Goal: Task Accomplishment & Management: Use online tool/utility

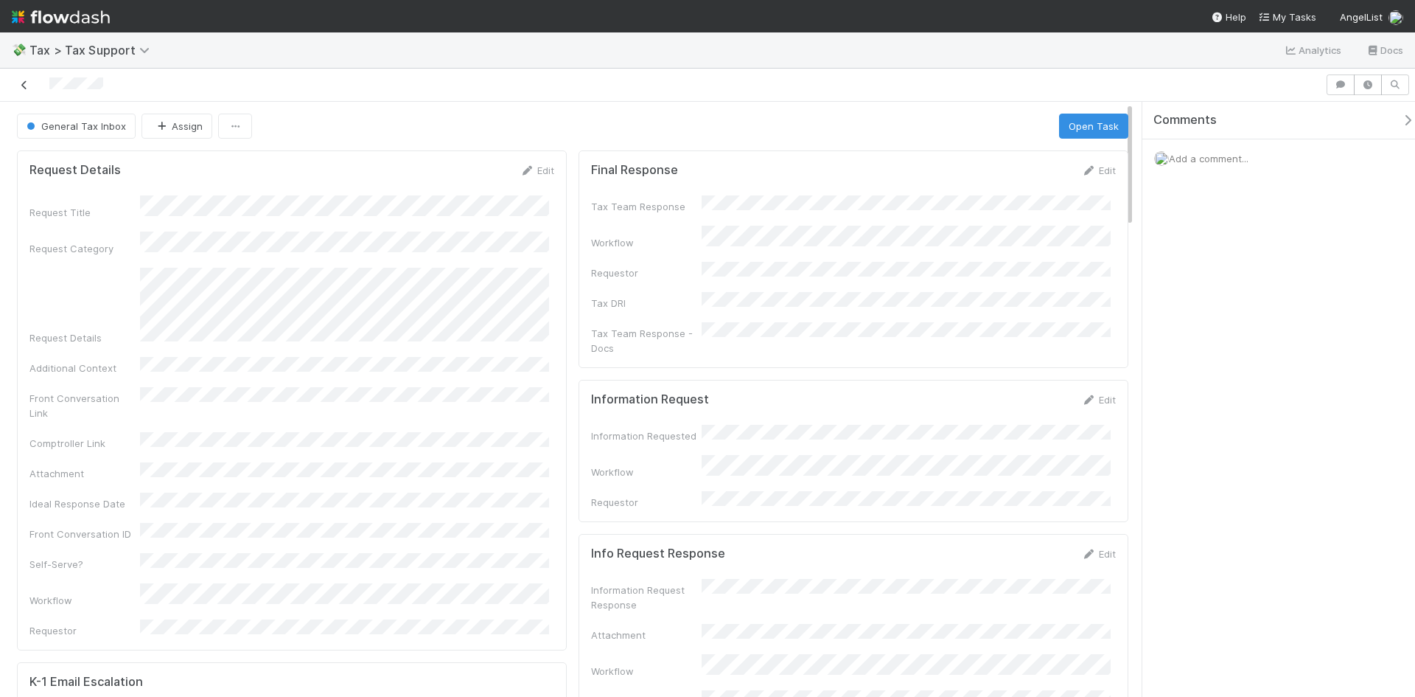
click at [24, 80] on icon at bounding box center [24, 85] width 15 height 10
click at [55, 135] on button "General Tax Inbox" at bounding box center [76, 126] width 119 height 25
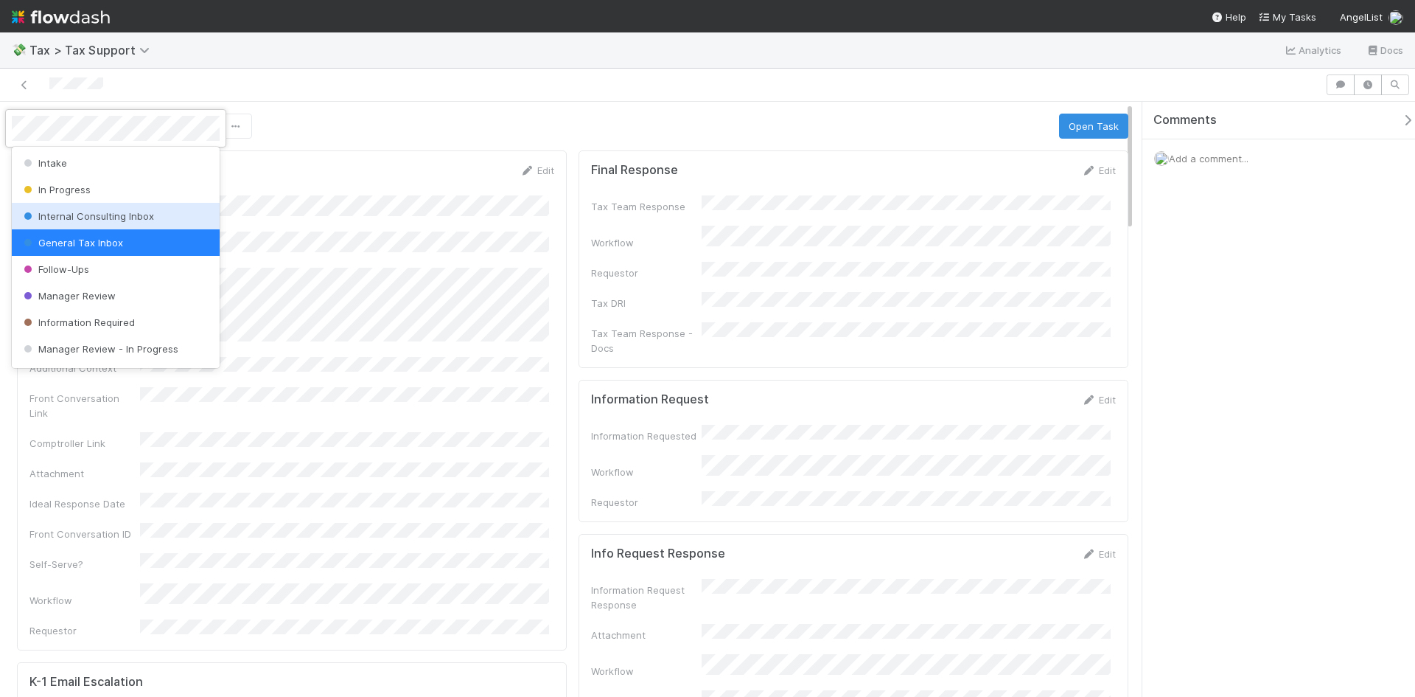
scroll to position [103, 0]
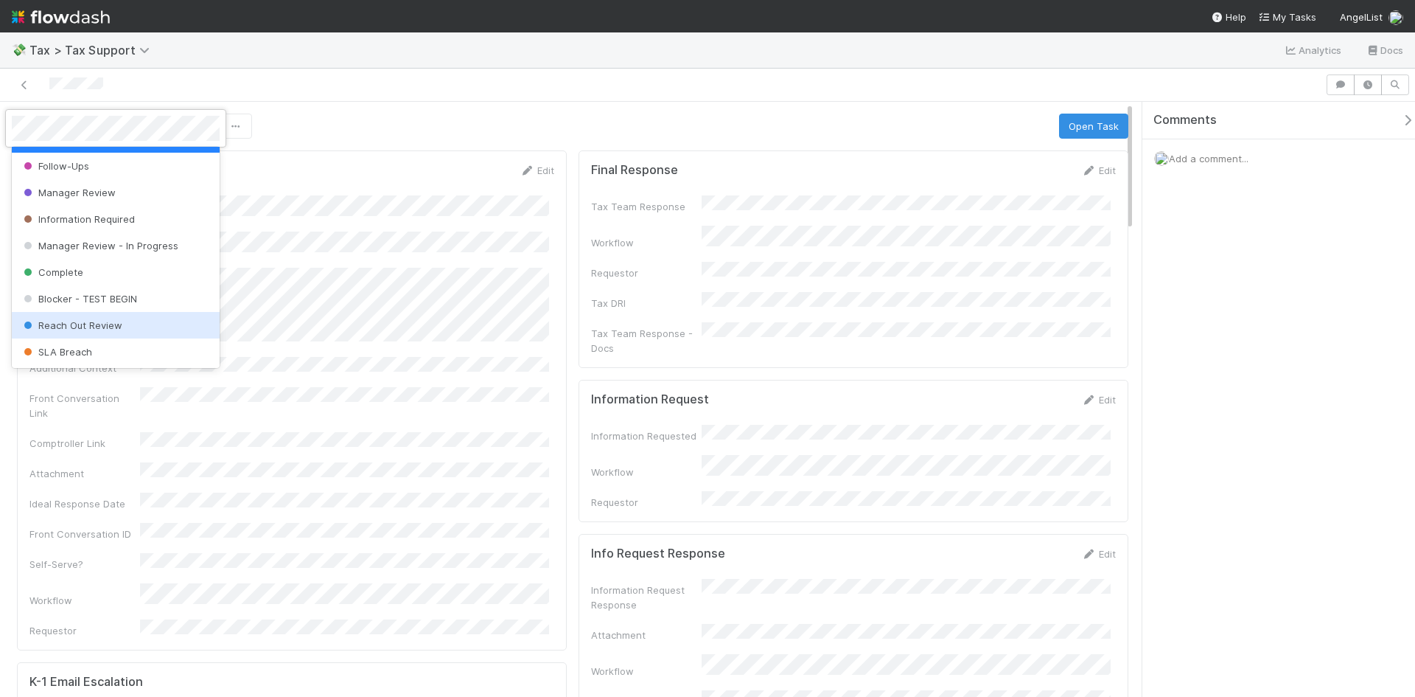
click at [88, 325] on span "Reach Out Review" at bounding box center [72, 325] width 102 height 12
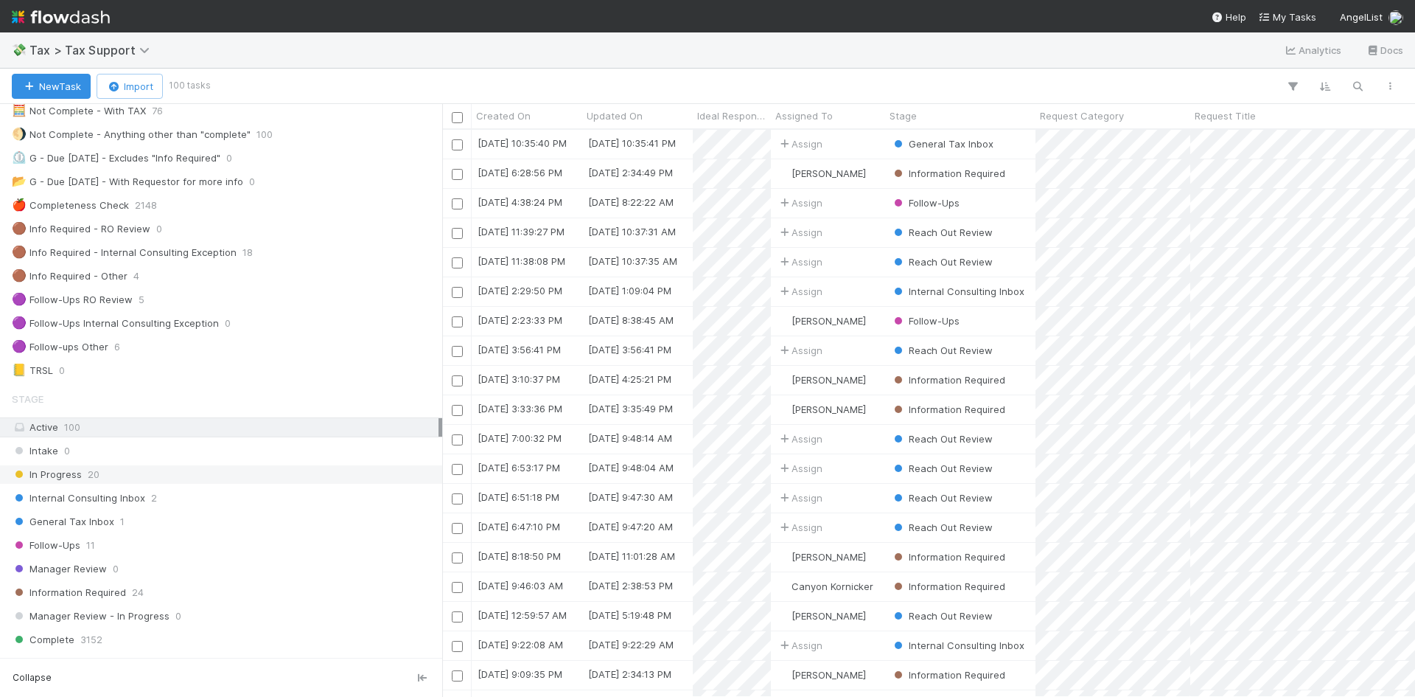
scroll to position [147, 0]
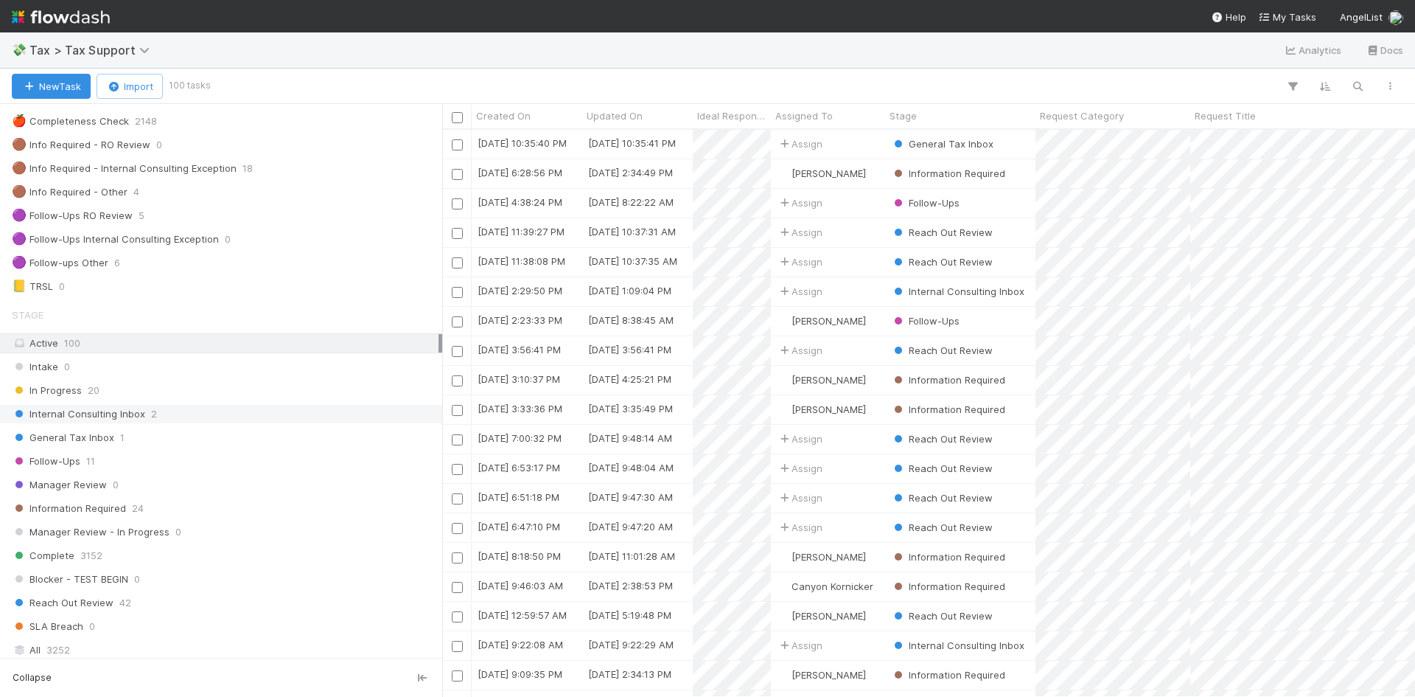
click at [121, 411] on span "Internal Consulting Inbox" at bounding box center [78, 414] width 133 height 18
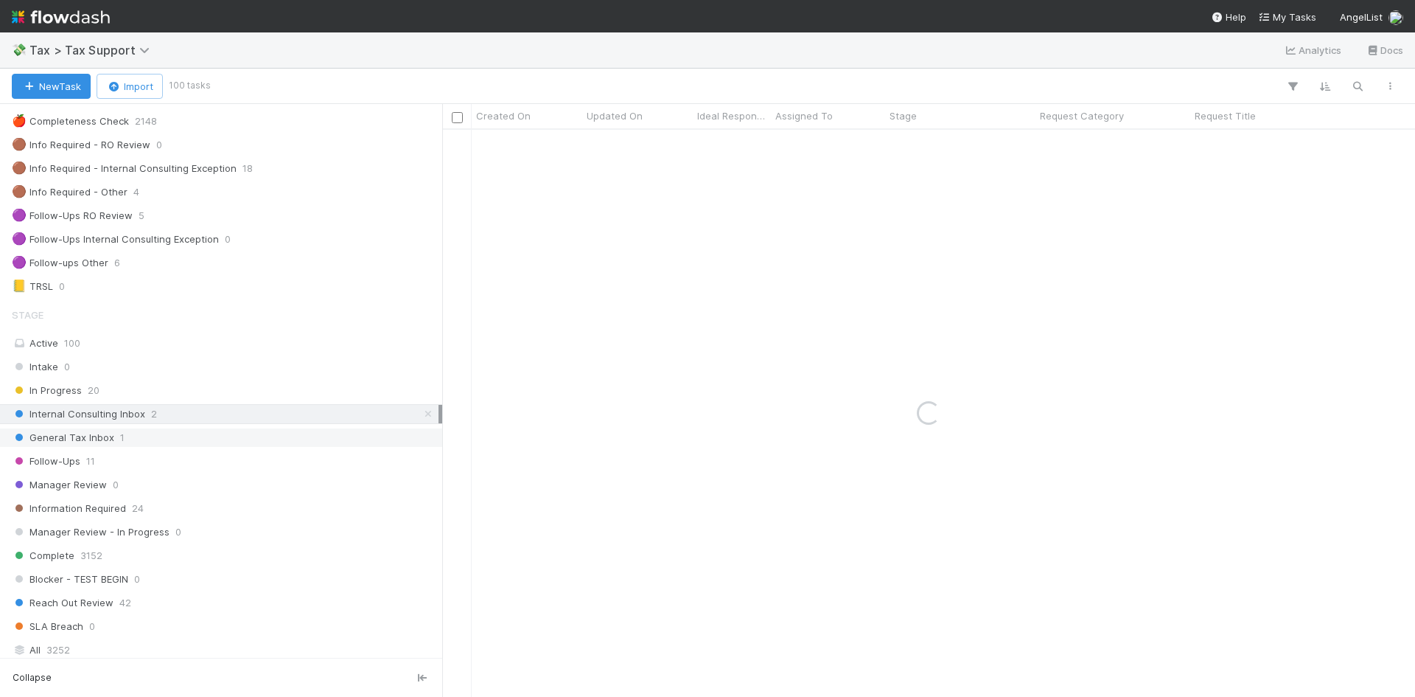
click at [107, 439] on span "General Tax Inbox" at bounding box center [63, 437] width 102 height 18
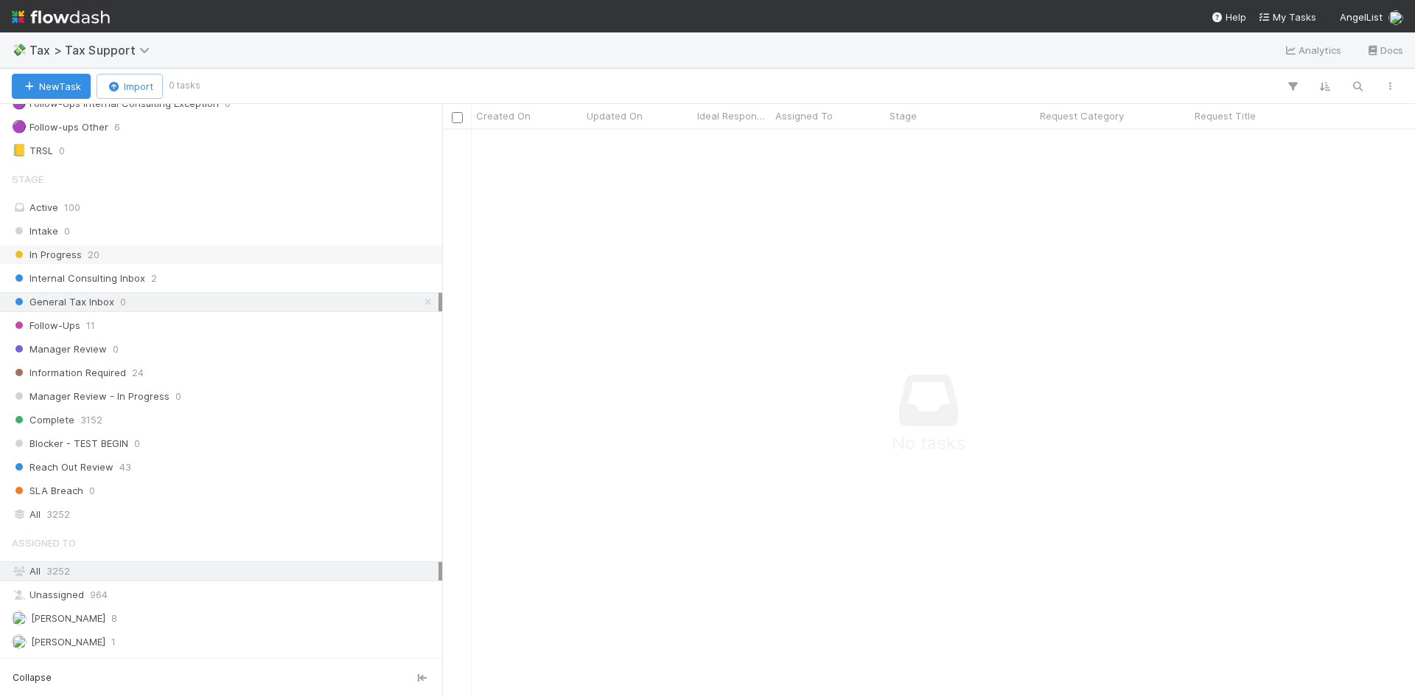
scroll to position [295, 0]
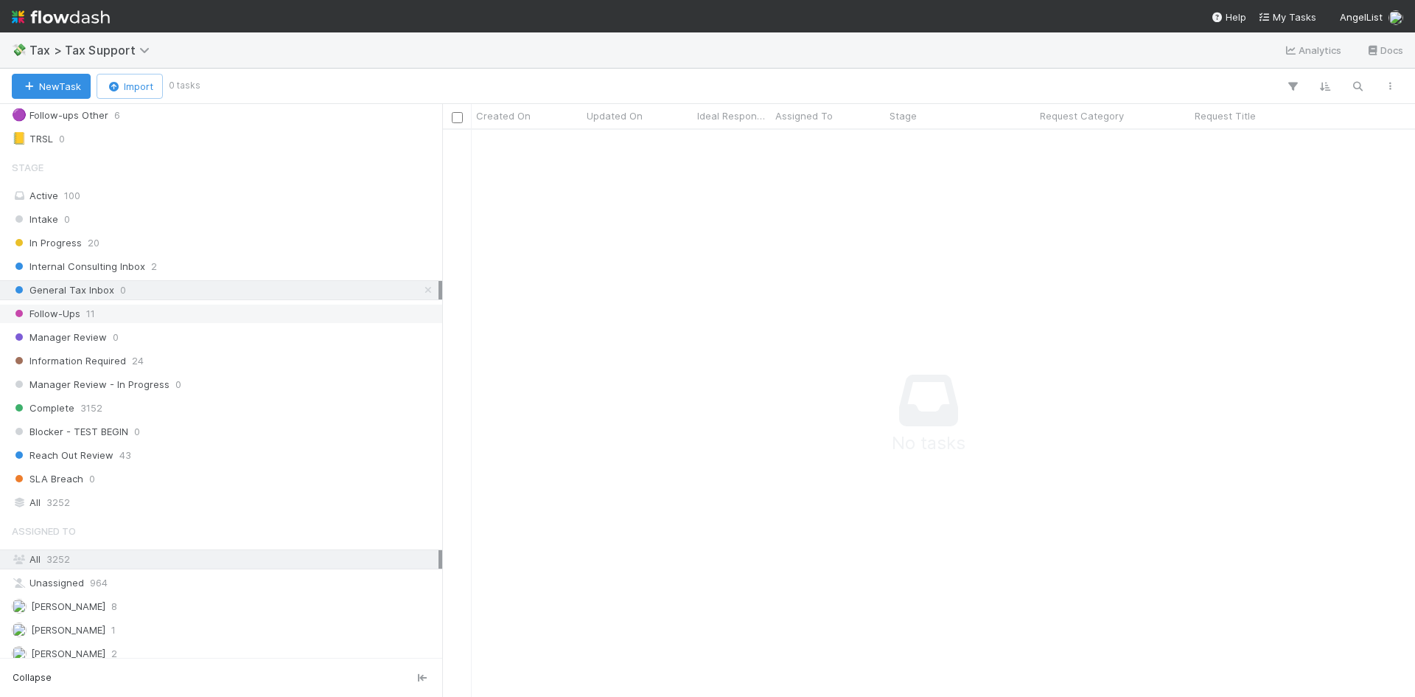
click at [91, 310] on span "11" at bounding box center [90, 313] width 9 height 18
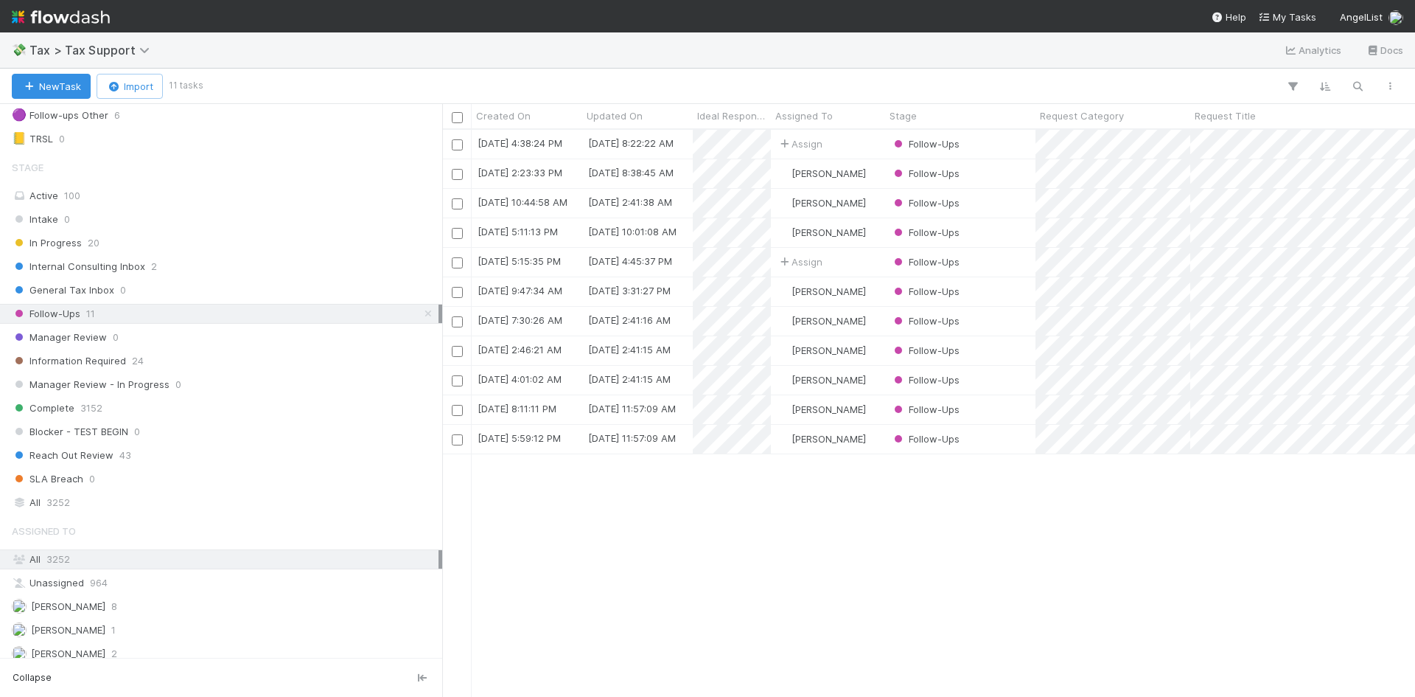
scroll to position [556, 962]
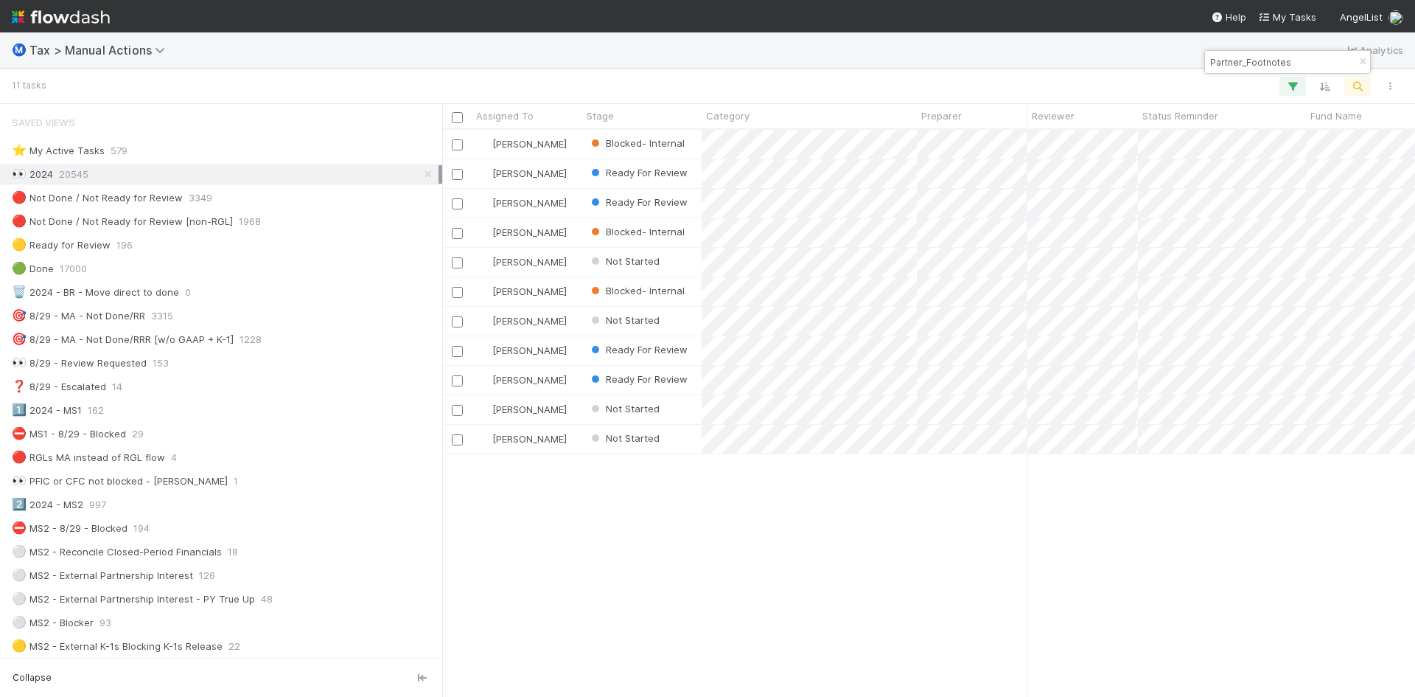
scroll to position [556, 962]
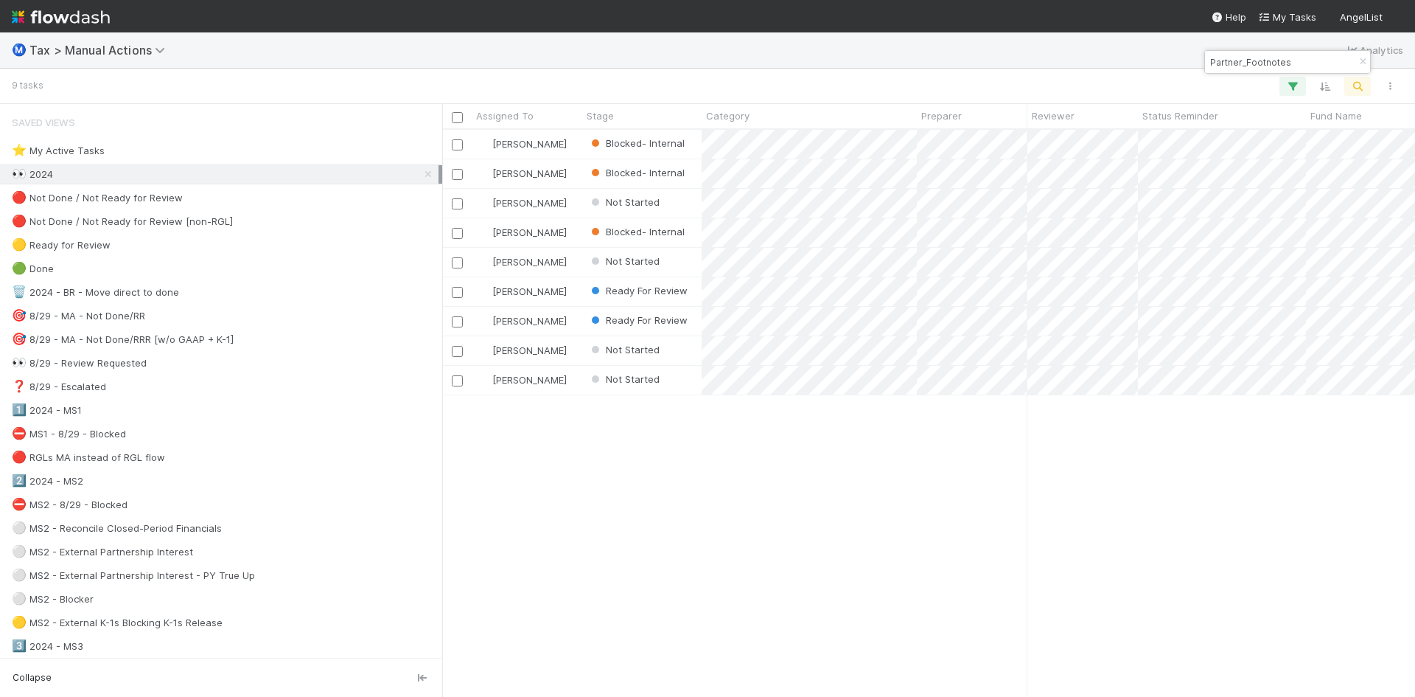
scroll to position [556, 962]
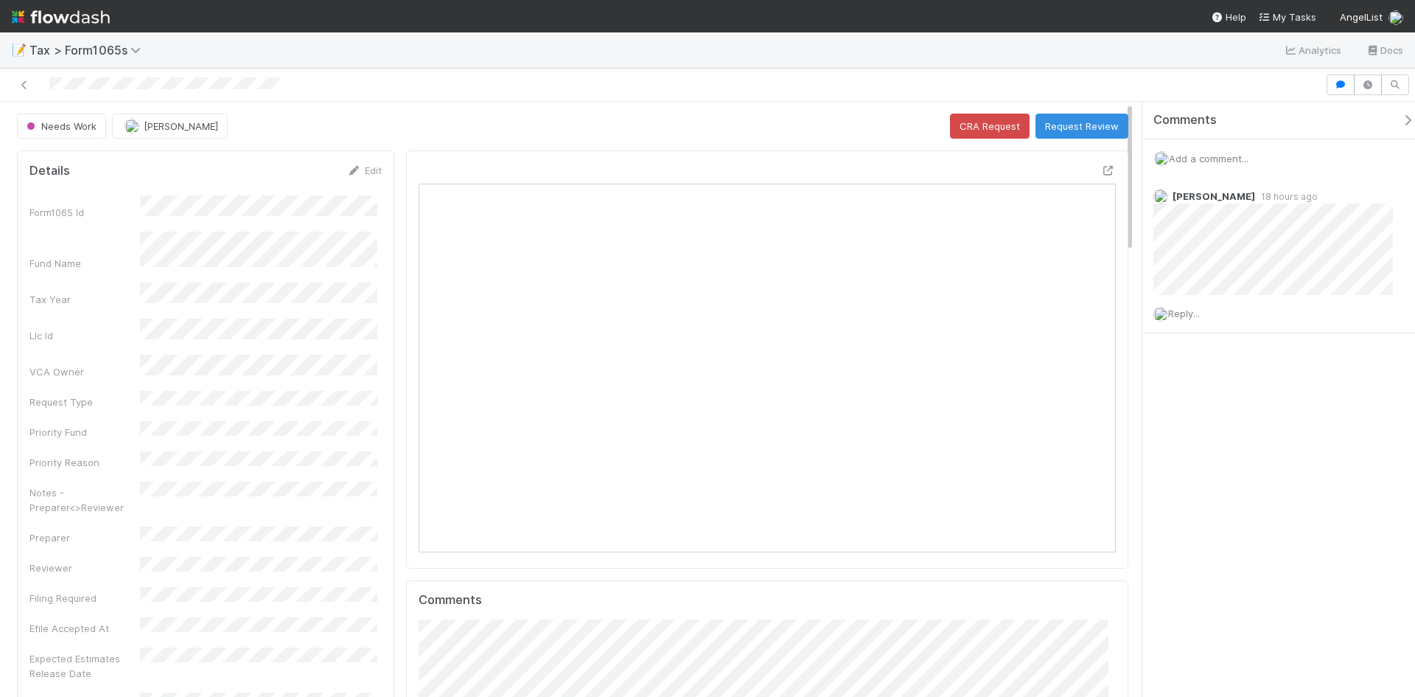
scroll to position [288, 338]
click at [1101, 167] on icon at bounding box center [1108, 171] width 15 height 10
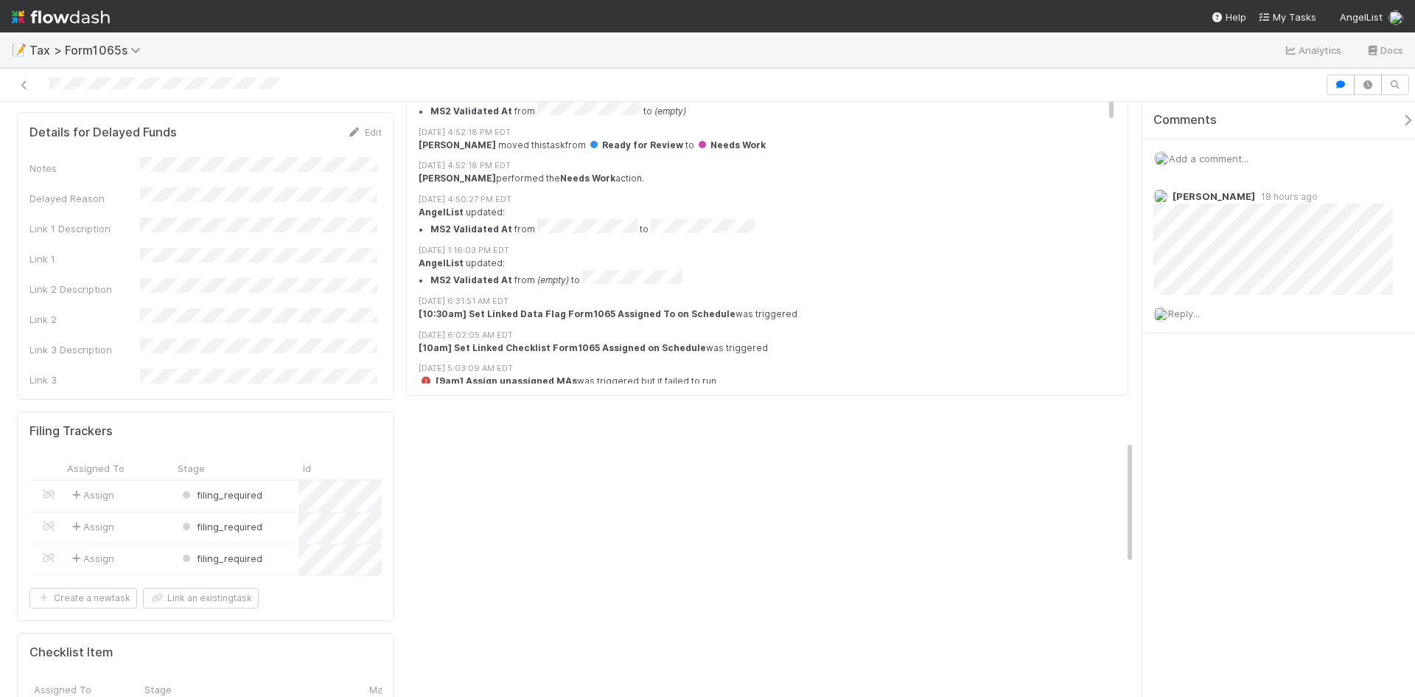
scroll to position [0, 0]
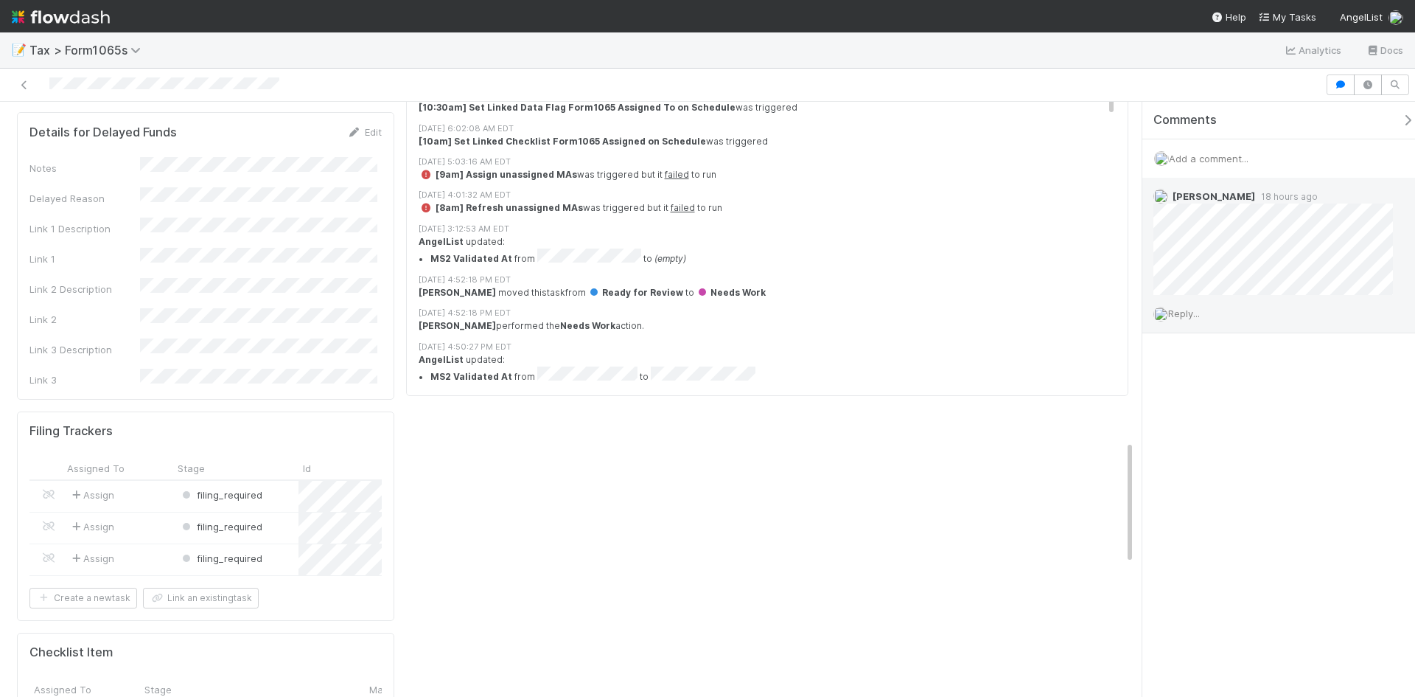
click at [1184, 319] on span "Reply..." at bounding box center [1184, 313] width 32 height 12
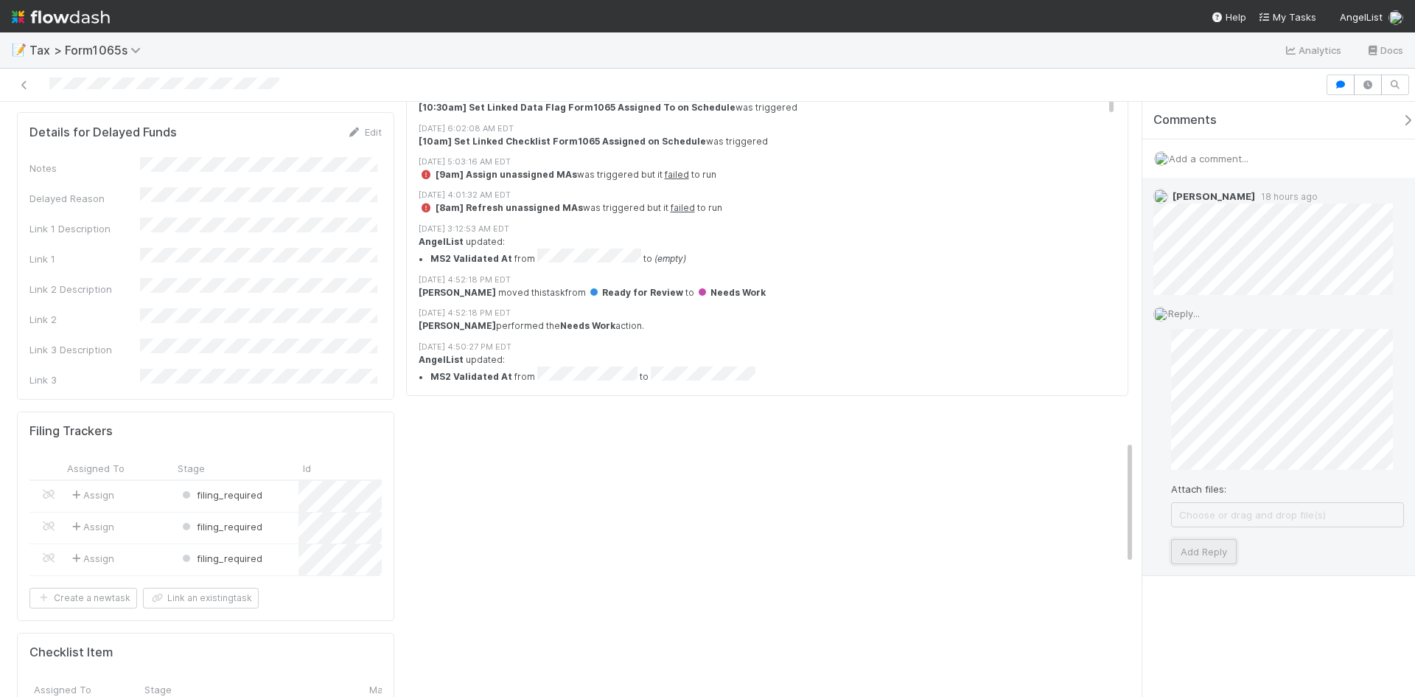
click at [1194, 548] on button "Add Reply" at bounding box center [1204, 551] width 66 height 25
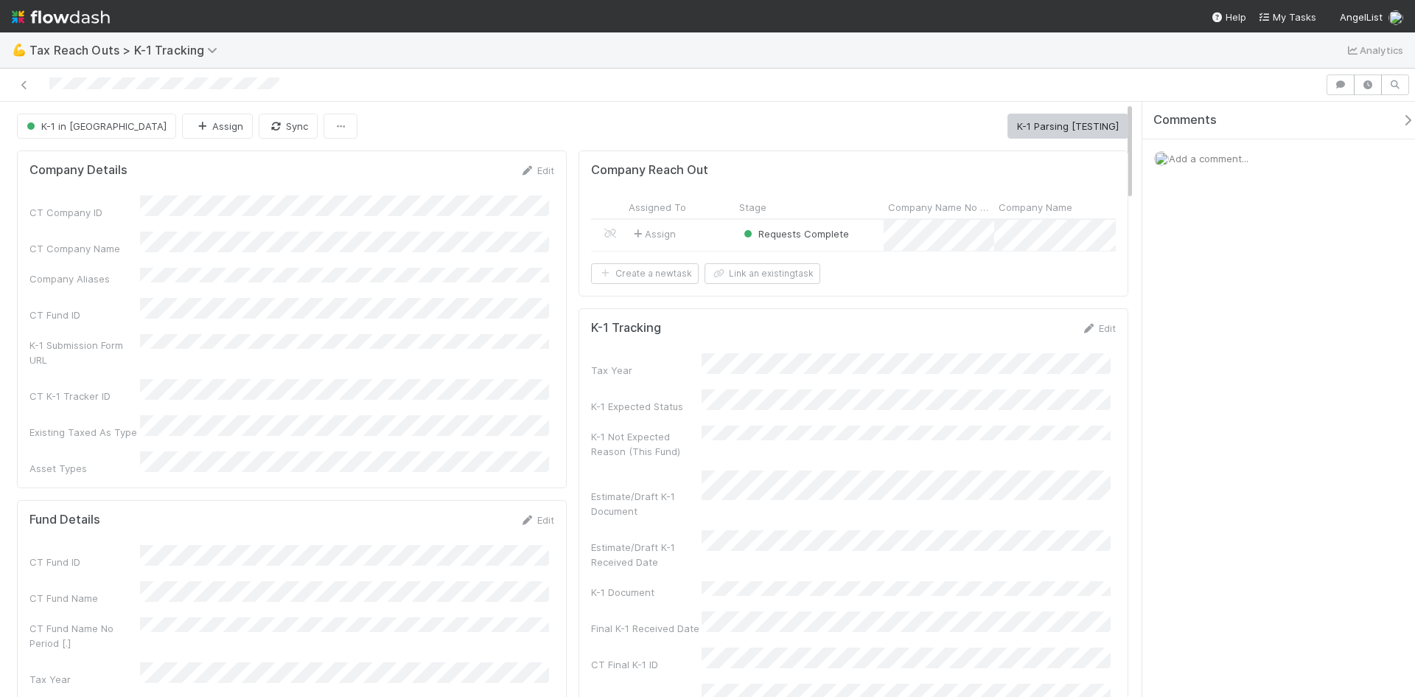
click at [859, 231] on div "Requests Complete" at bounding box center [809, 235] width 149 height 31
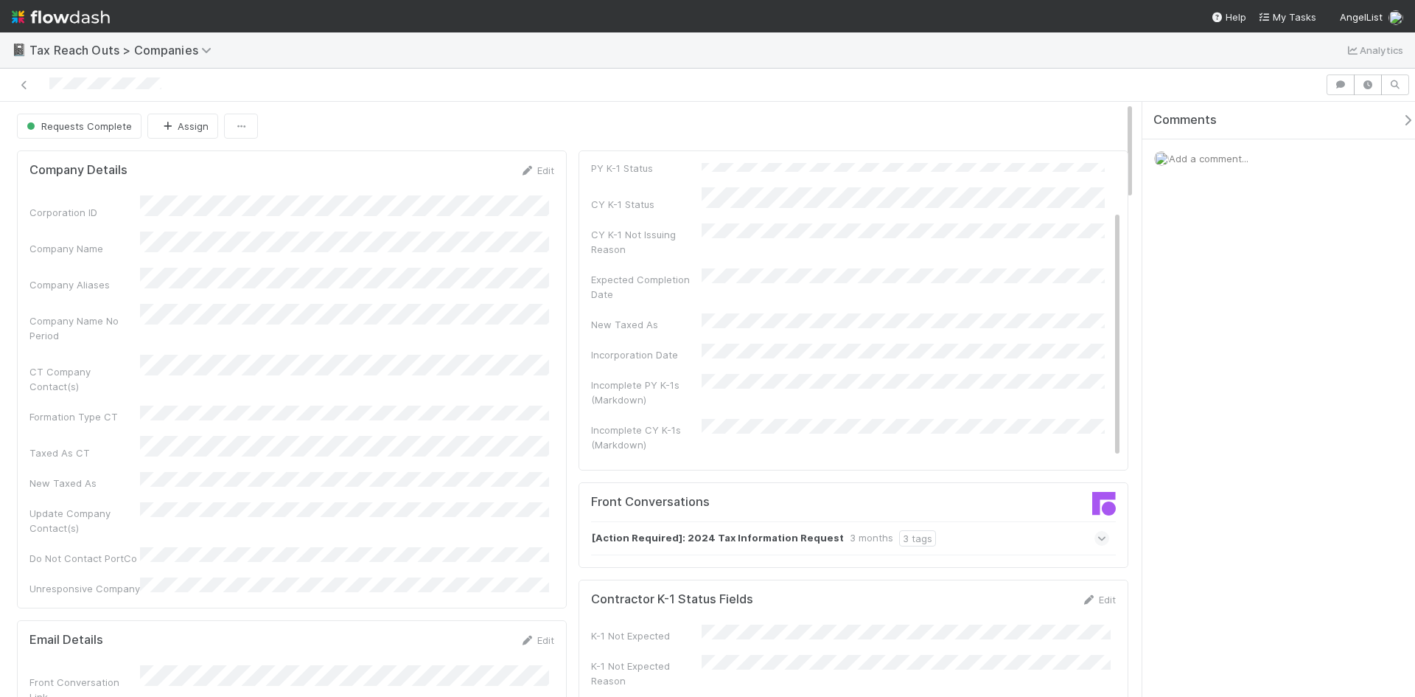
scroll to position [56, 0]
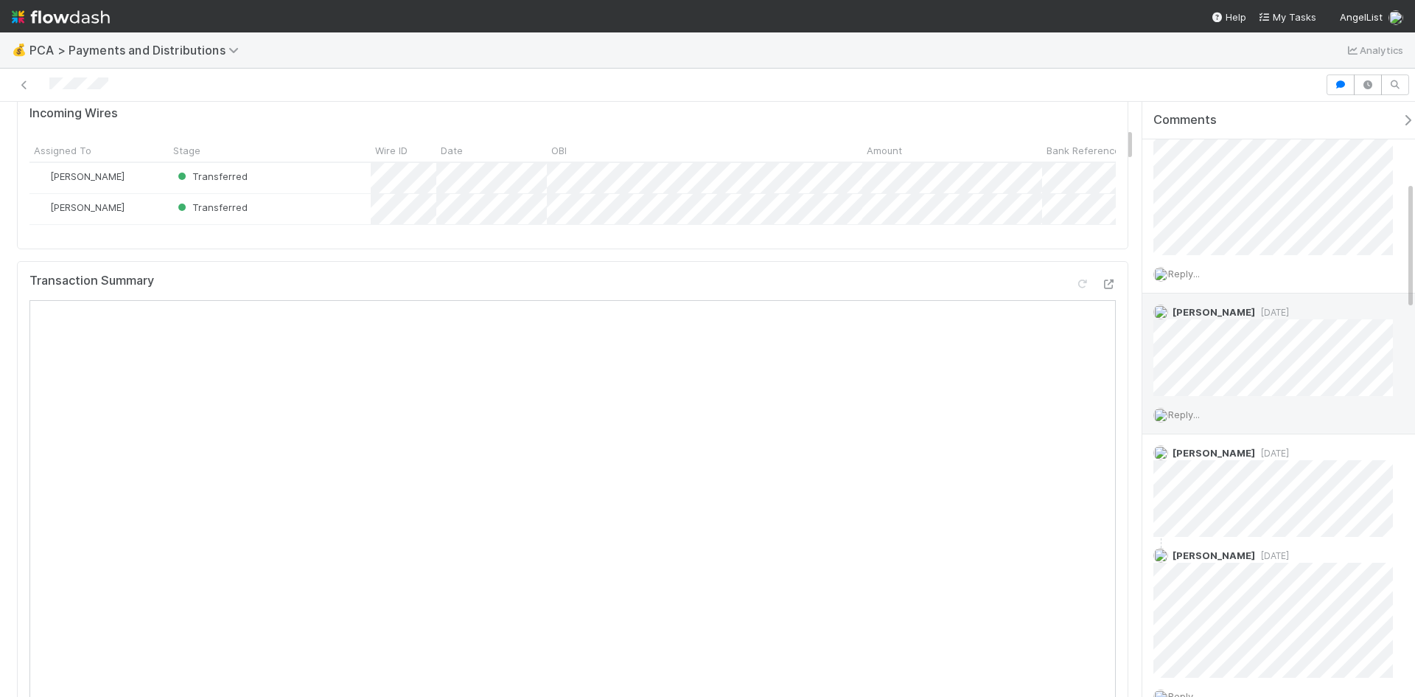
scroll to position [369, 0]
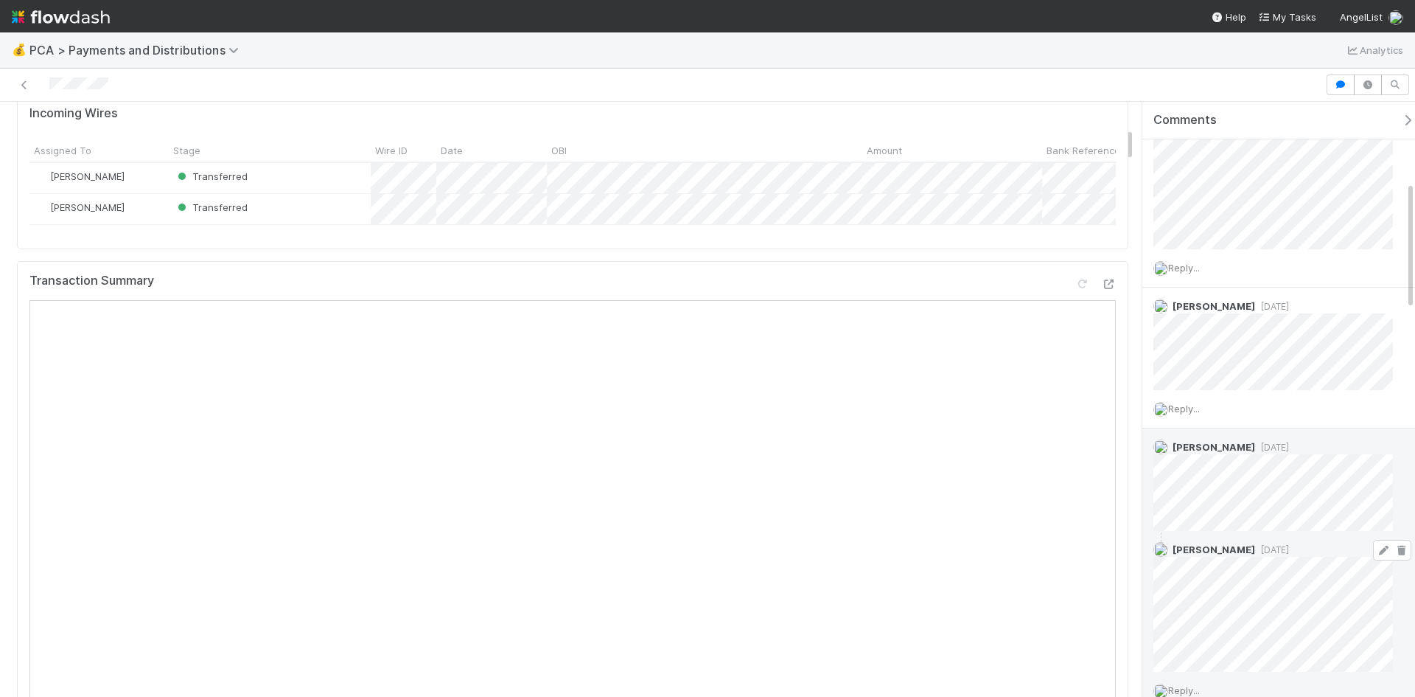
click at [1289, 552] on span "[DATE]" at bounding box center [1272, 549] width 34 height 11
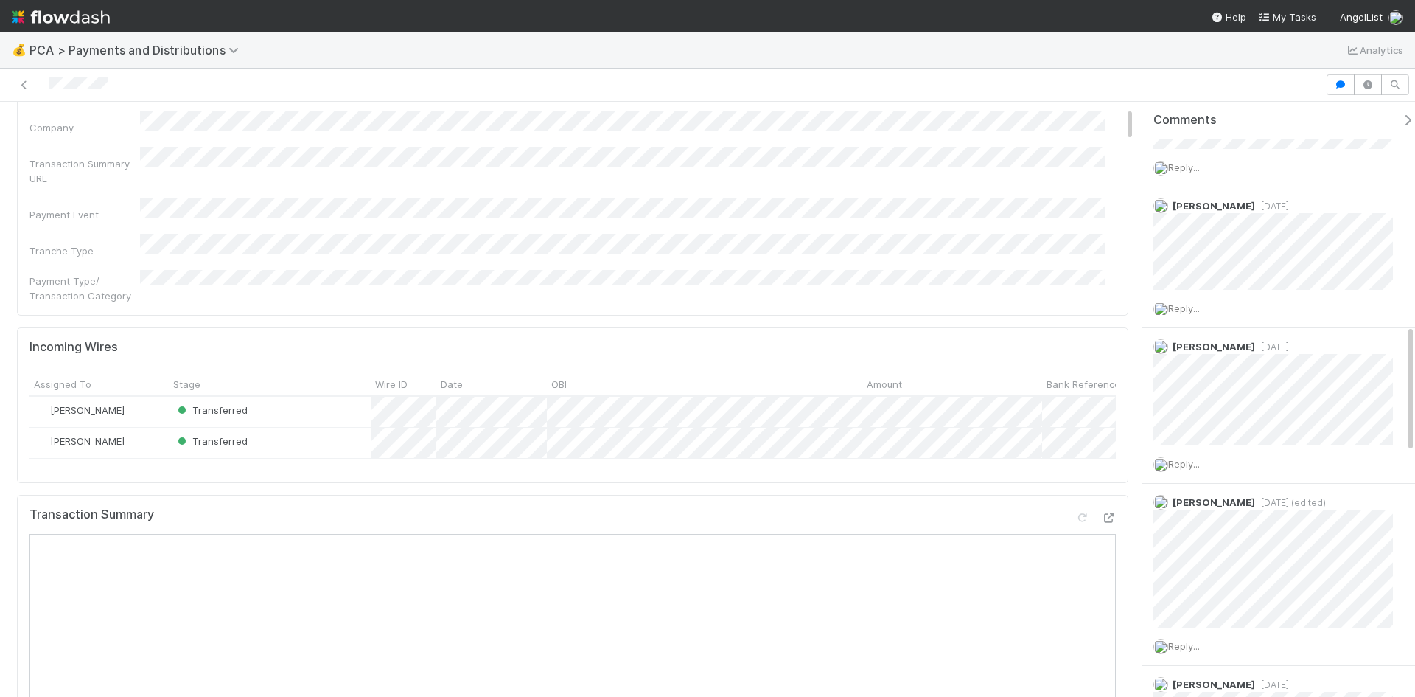
scroll to position [74, 0]
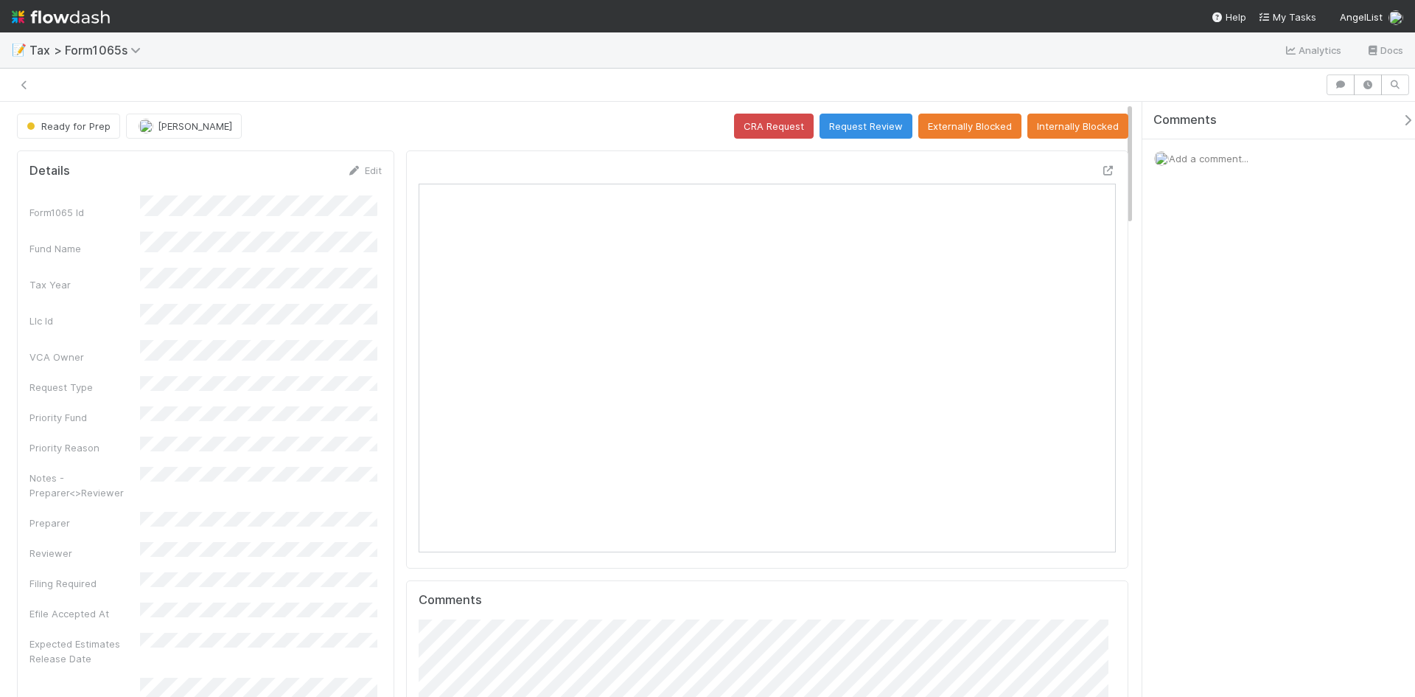
scroll to position [288, 679]
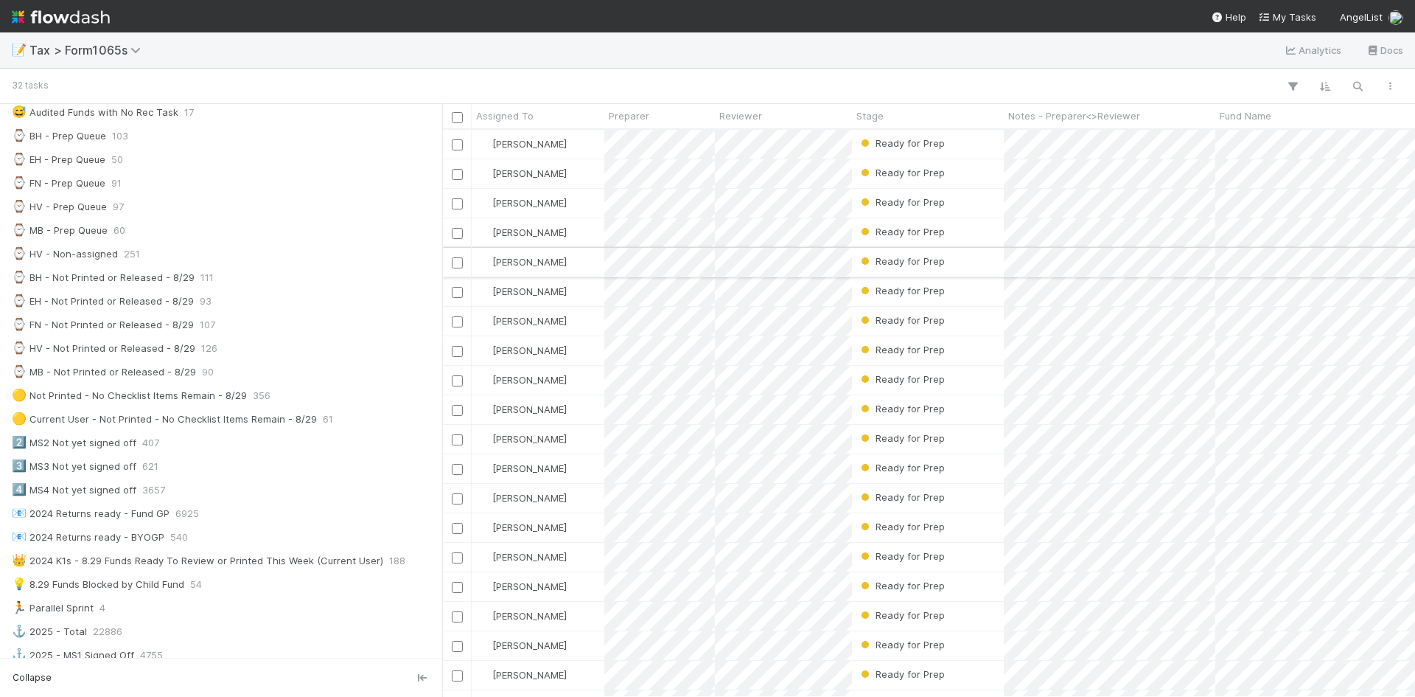
click at [952, 259] on div "Ready for Prep" at bounding box center [928, 262] width 152 height 29
click at [959, 173] on div "Ready for Prep" at bounding box center [928, 173] width 152 height 29
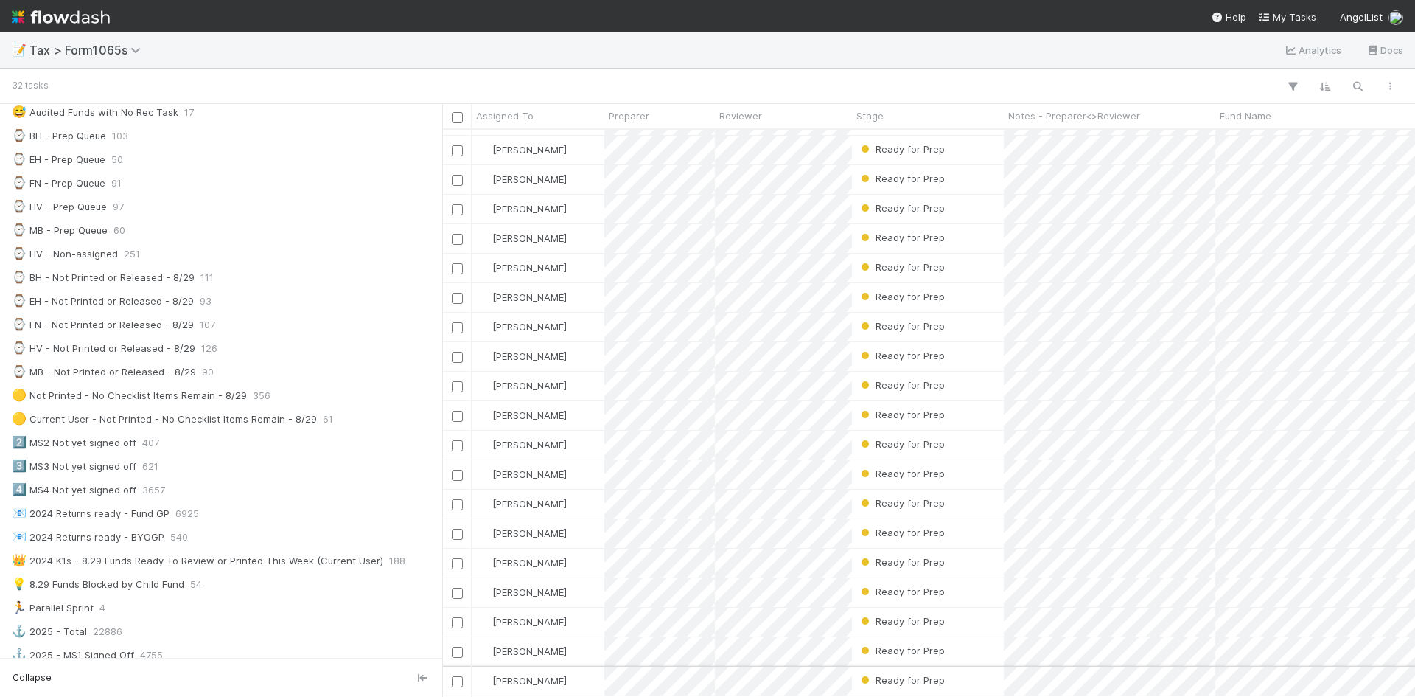
click at [957, 666] on div "Ready for Prep" at bounding box center [928, 680] width 152 height 29
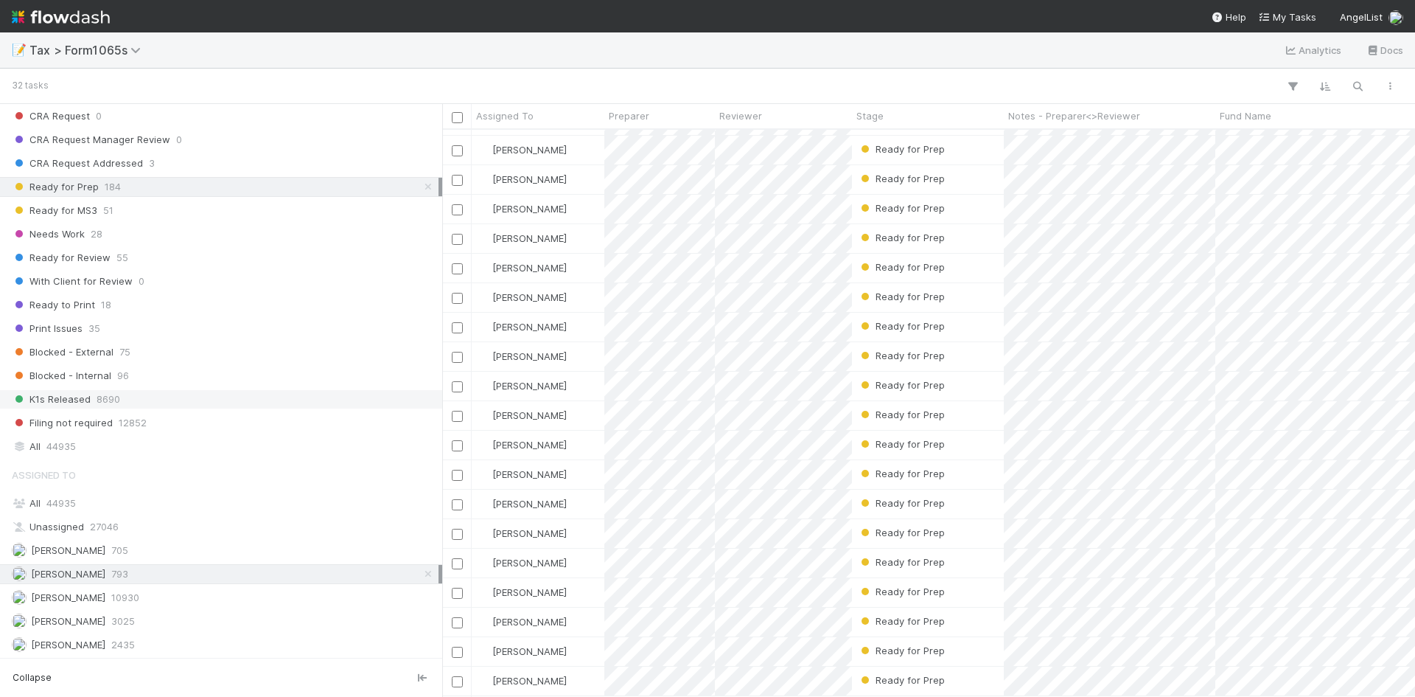
scroll to position [1130, 0]
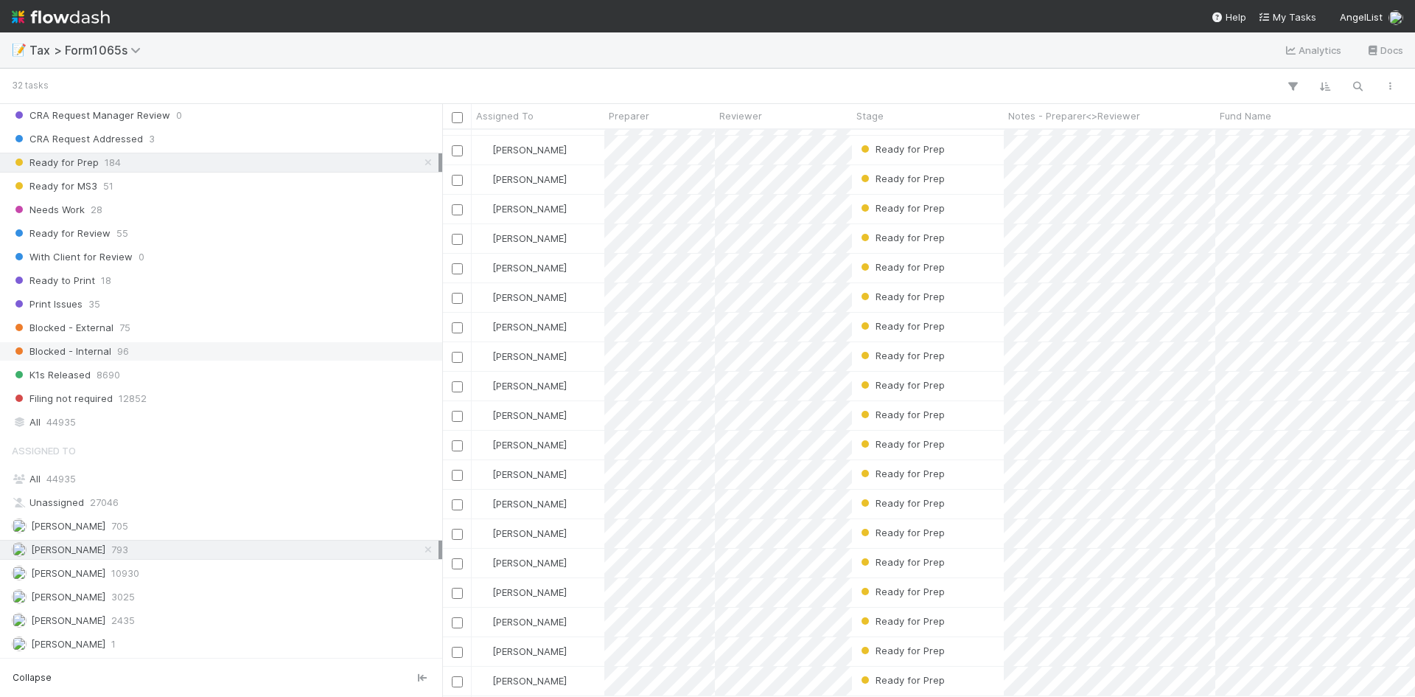
click at [109, 346] on span "Blocked - Internal" at bounding box center [62, 351] width 100 height 18
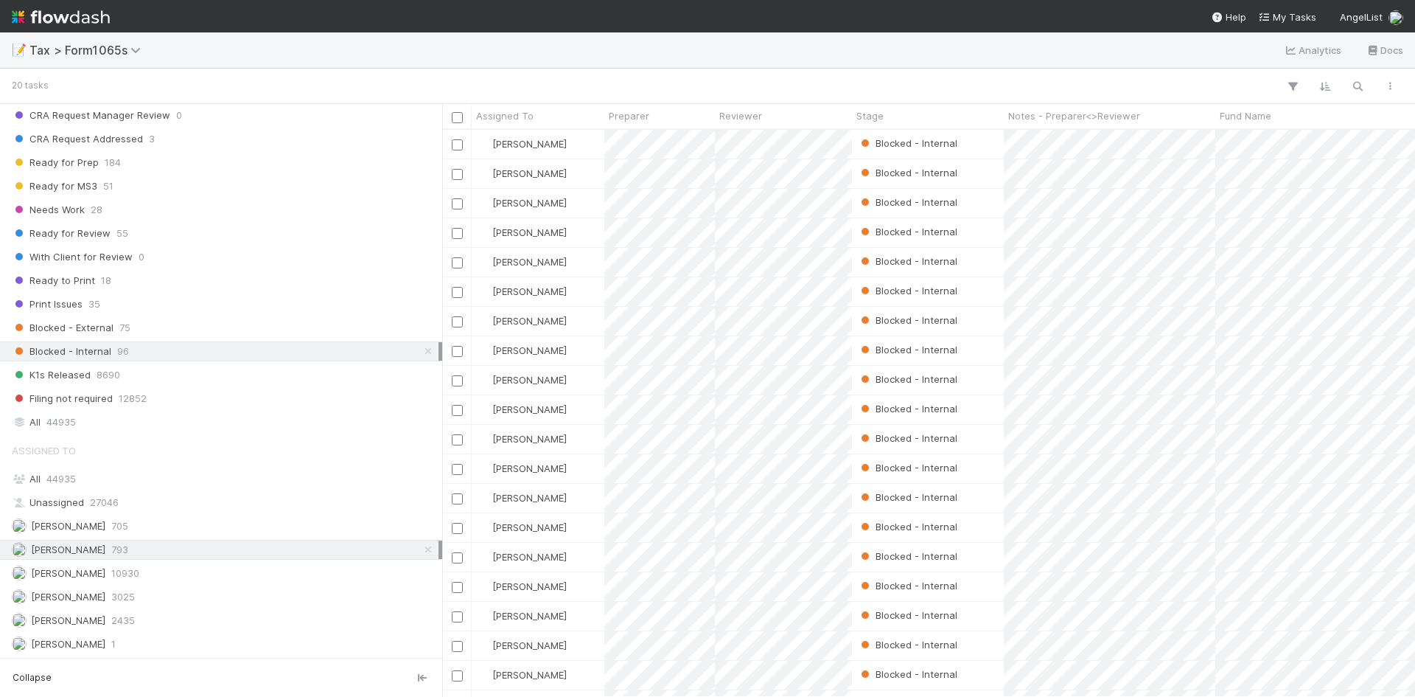
scroll to position [556, 962]
click at [977, 289] on div "Blocked - Internal" at bounding box center [928, 291] width 152 height 29
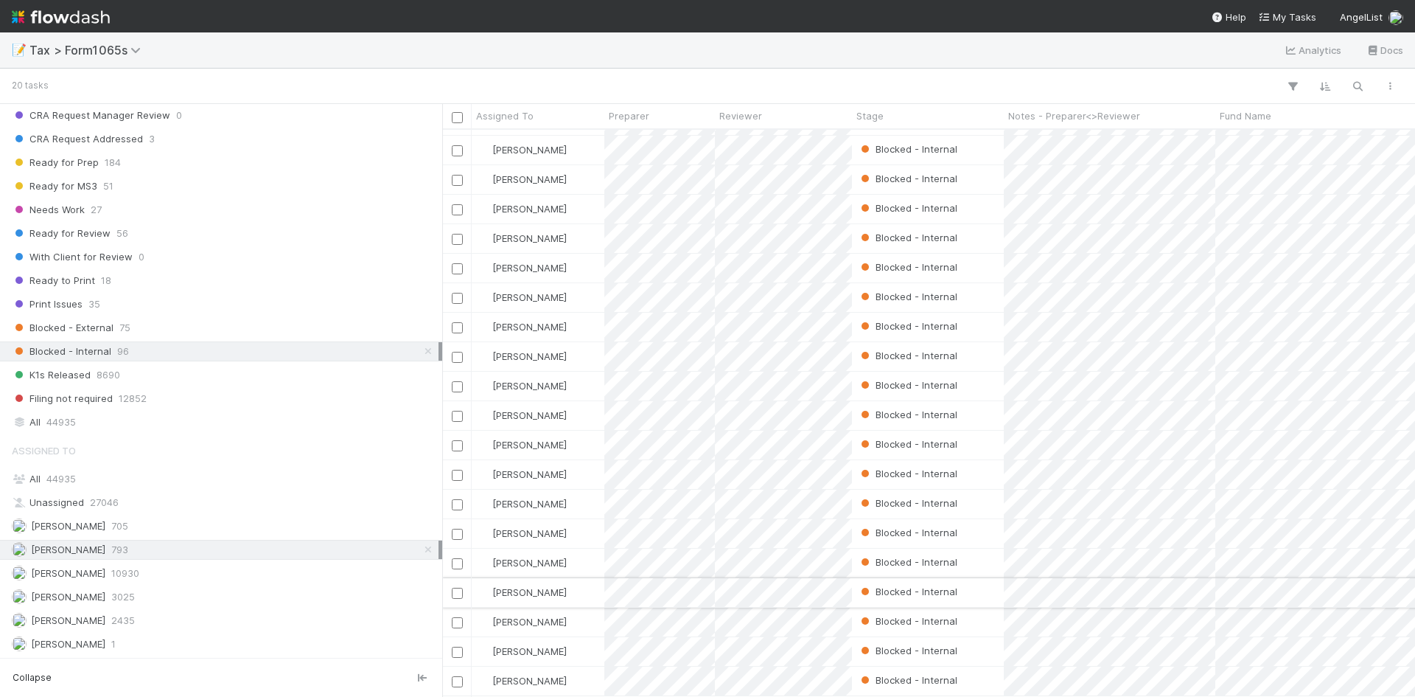
click at [988, 579] on div "Blocked - Internal" at bounding box center [928, 592] width 152 height 29
click at [103, 352] on span "Blocked - Internal" at bounding box center [62, 351] width 100 height 18
click at [104, 327] on span "Blocked - External" at bounding box center [63, 327] width 102 height 18
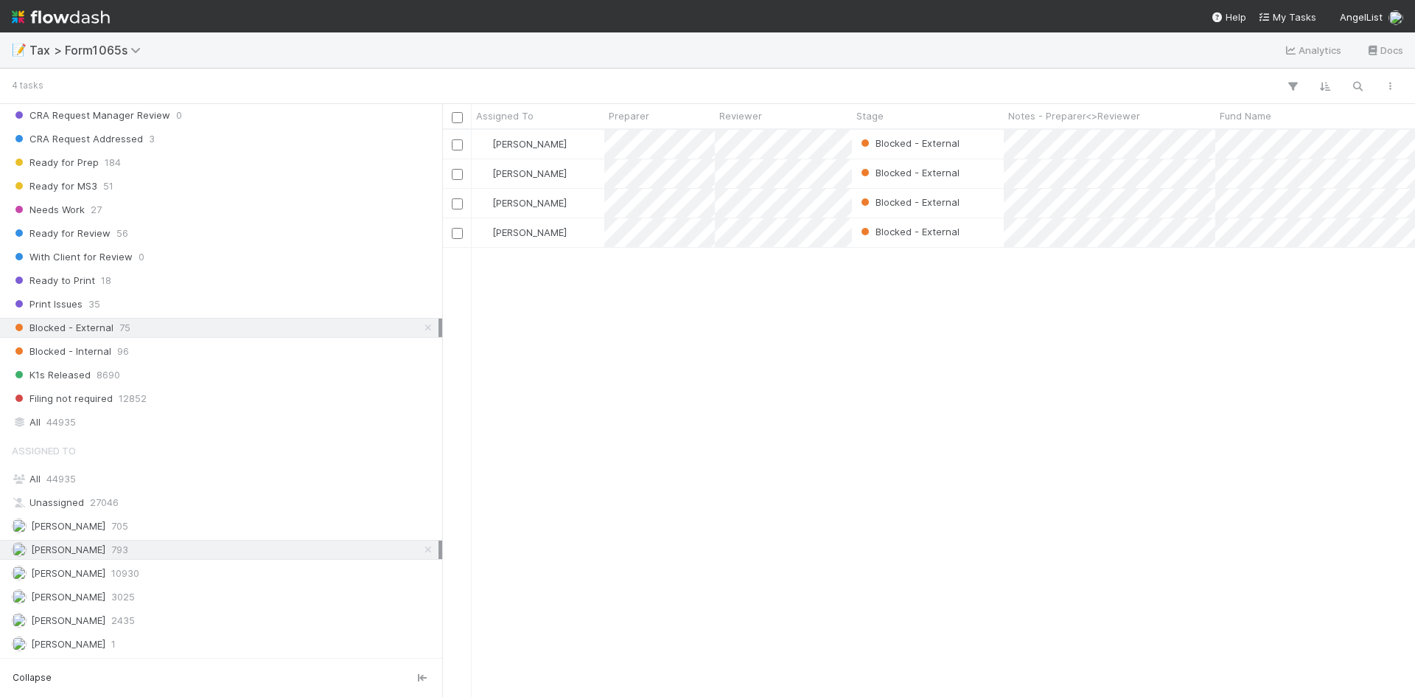
scroll to position [556, 962]
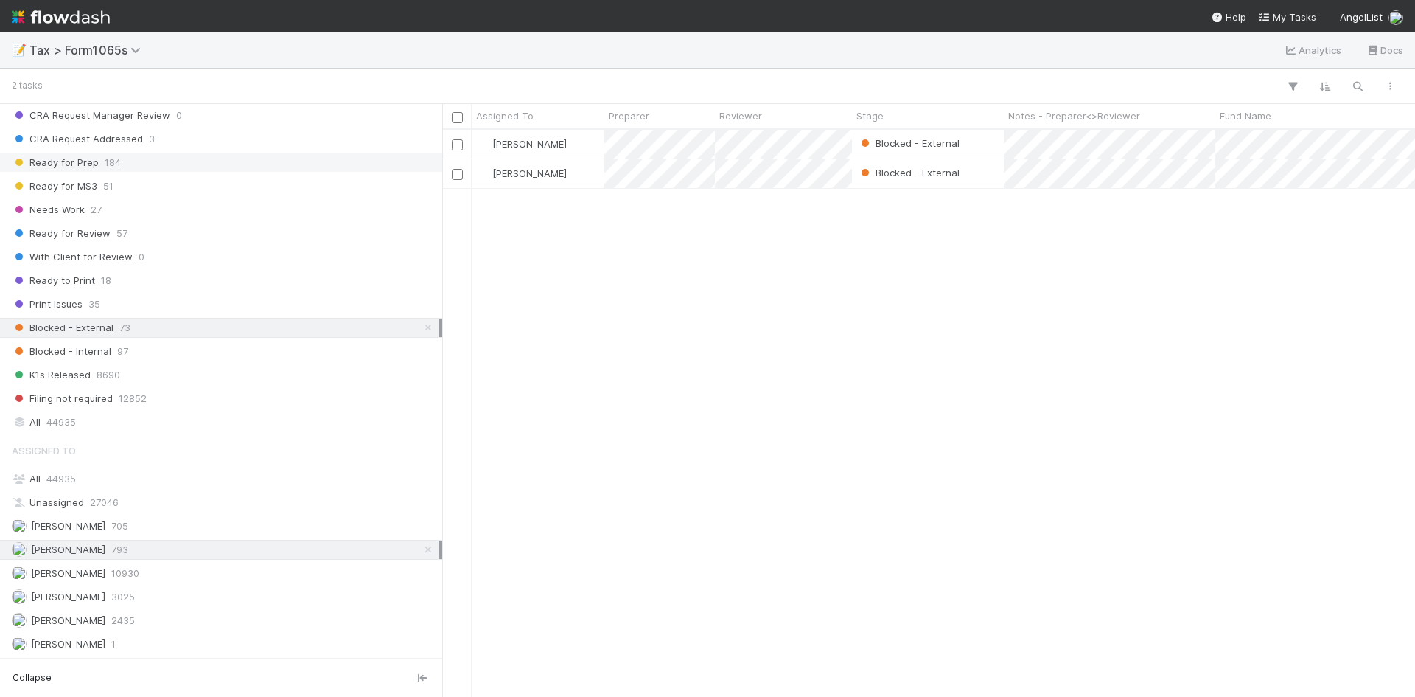
click at [95, 165] on span "Ready for Prep" at bounding box center [55, 162] width 87 height 18
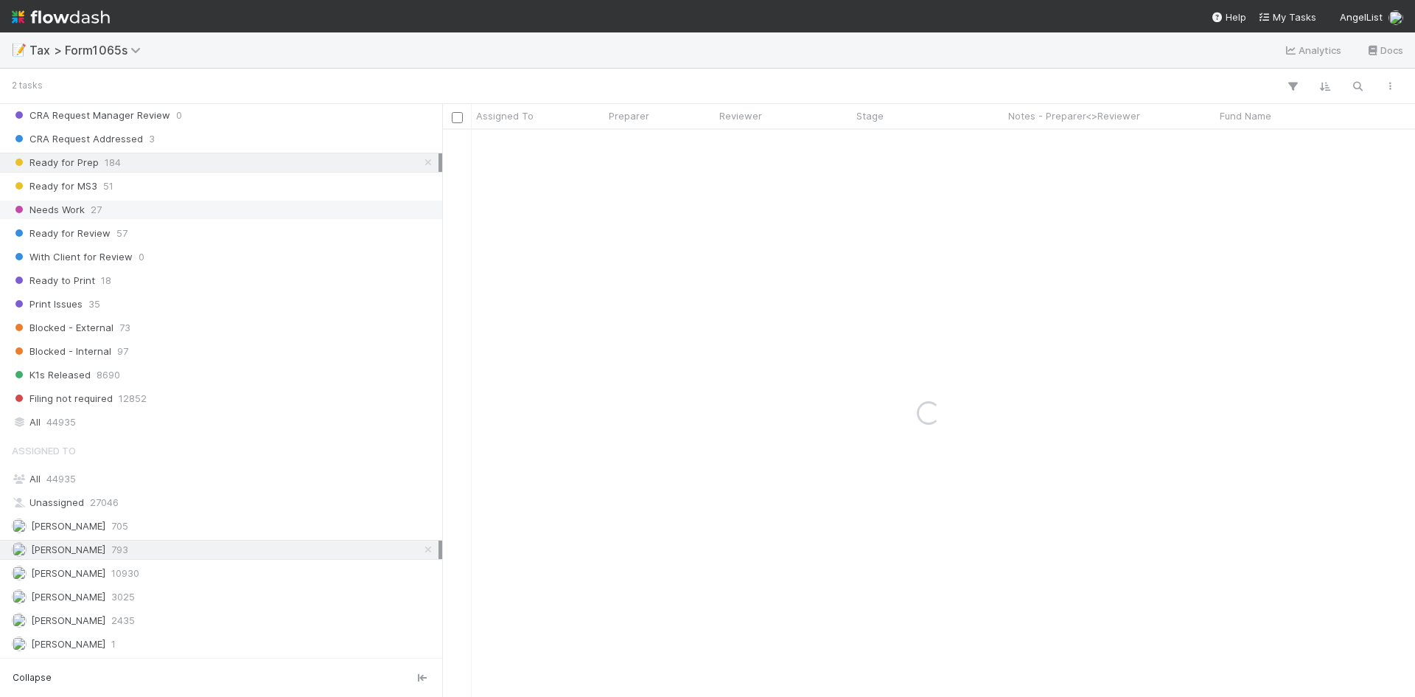
click at [73, 203] on span "Needs Work" at bounding box center [48, 209] width 73 height 18
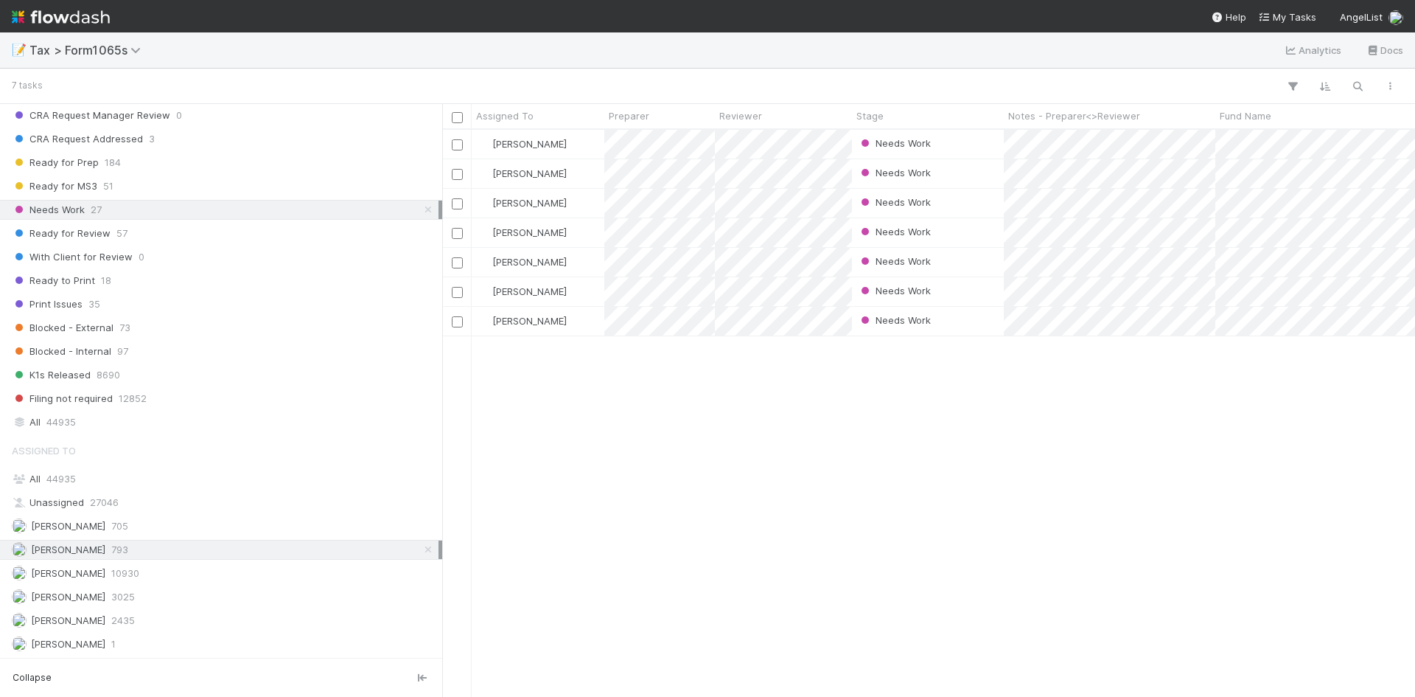
scroll to position [556, 962]
click at [966, 318] on div "Needs Work" at bounding box center [928, 321] width 152 height 29
click at [945, 173] on div "Needs Work" at bounding box center [928, 173] width 152 height 29
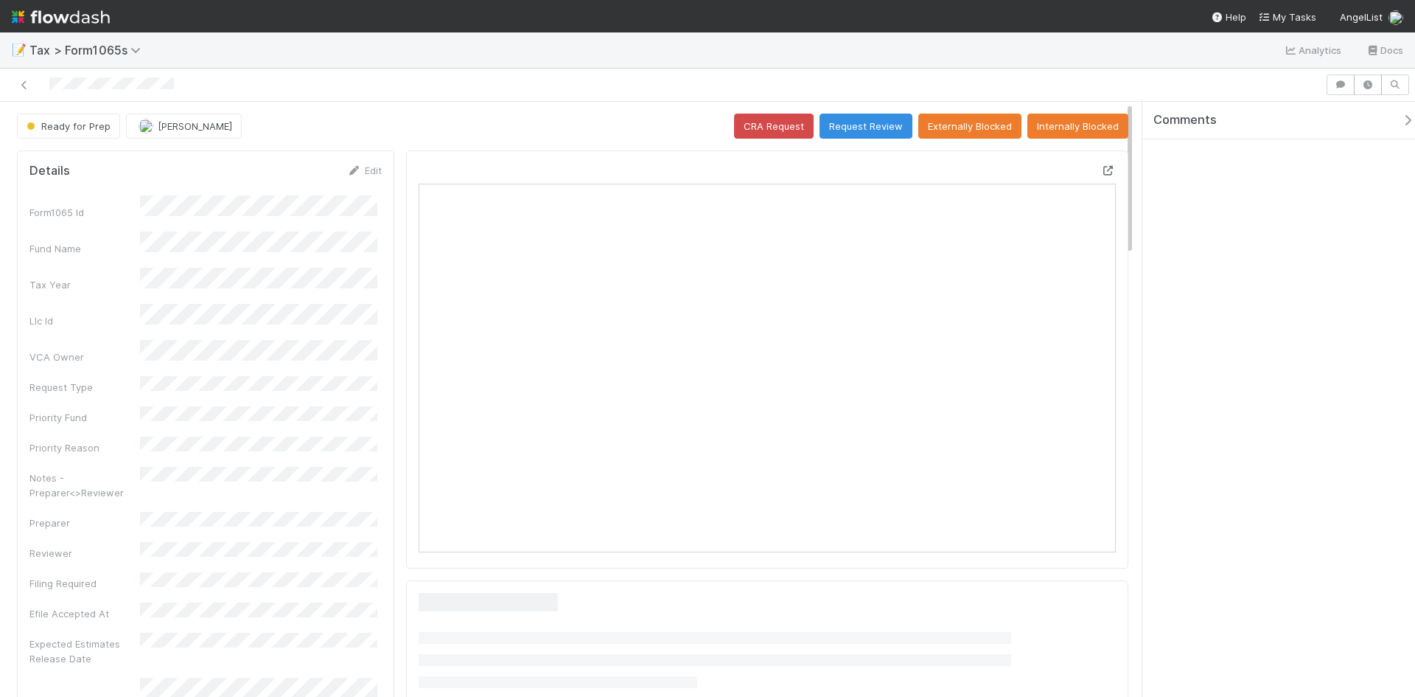
click at [1101, 170] on icon at bounding box center [1108, 171] width 15 height 10
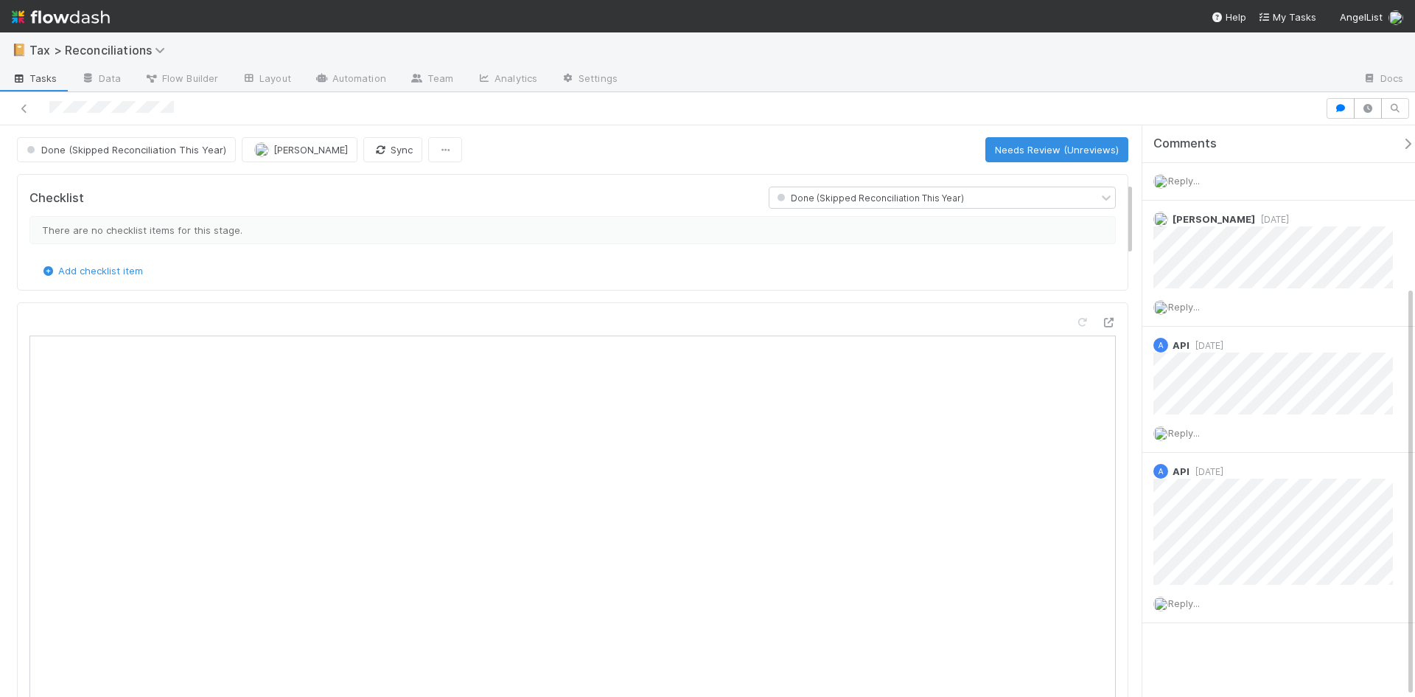
scroll to position [442, 0]
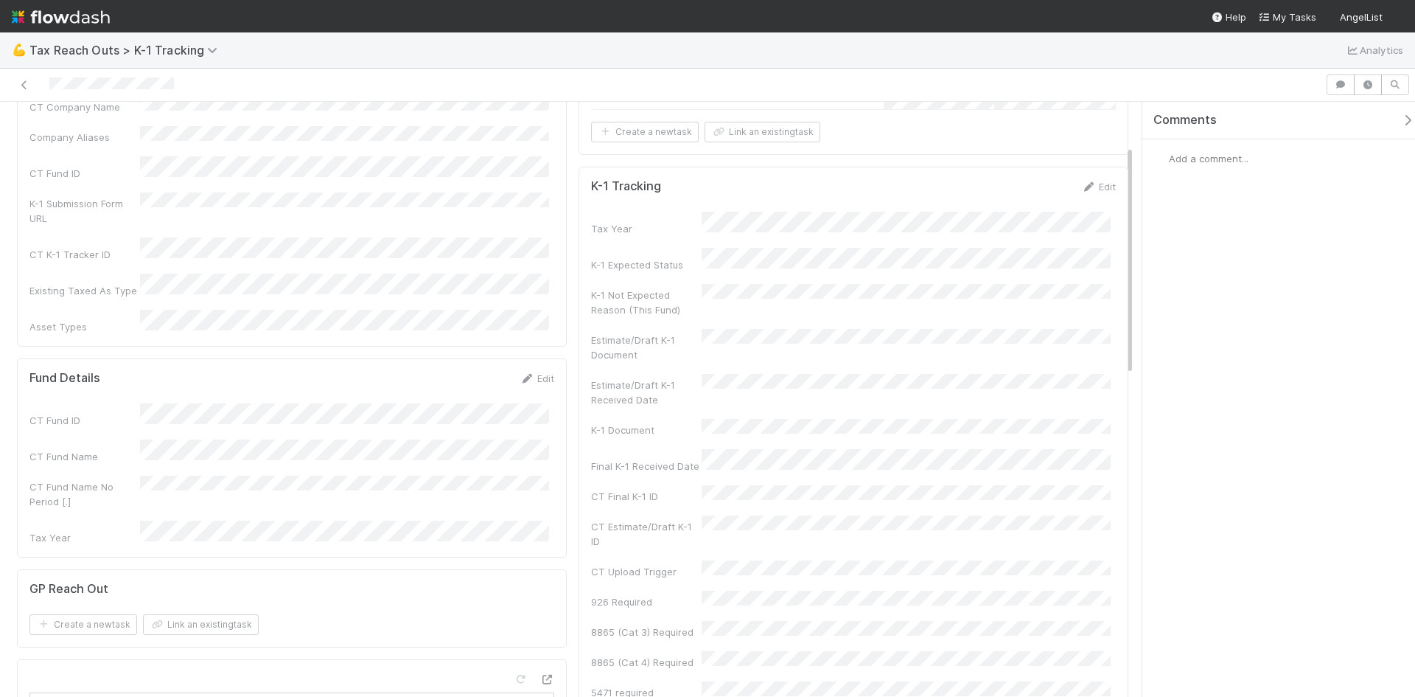
scroll to position [147, 0]
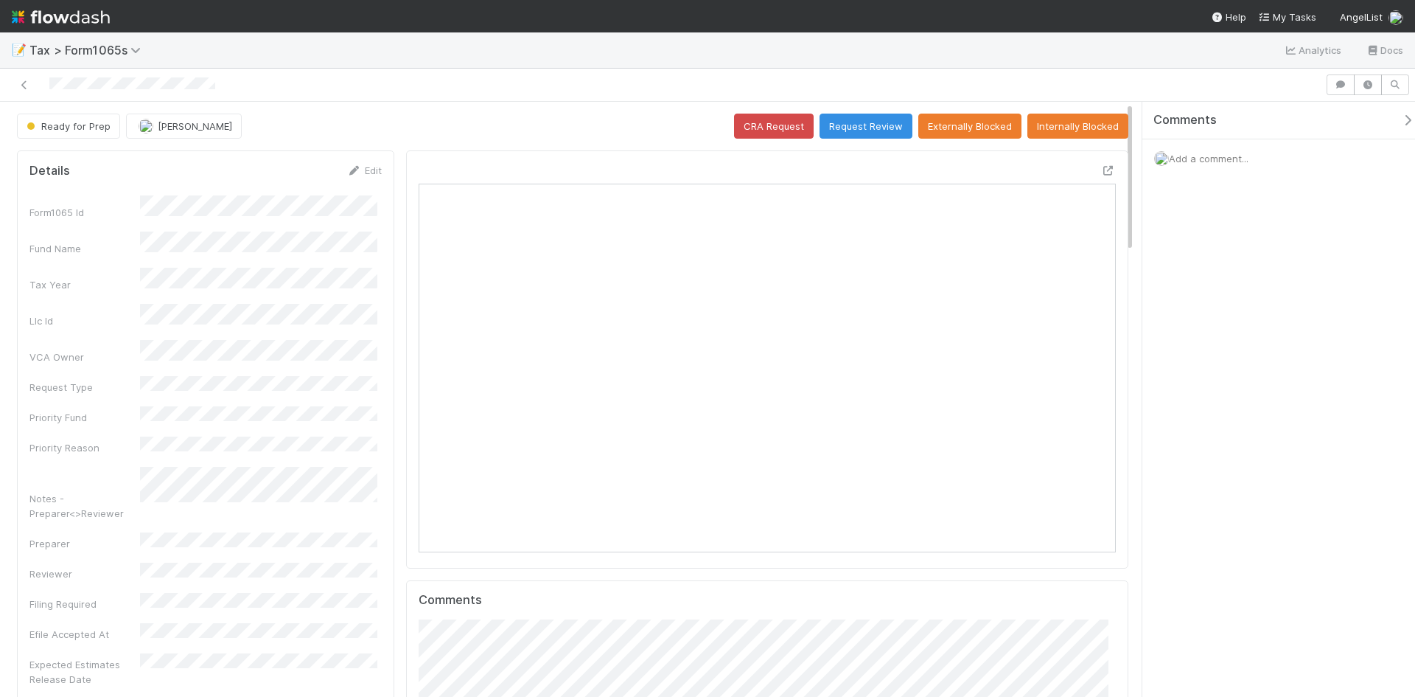
scroll to position [288, 338]
click at [1101, 169] on icon at bounding box center [1108, 171] width 15 height 10
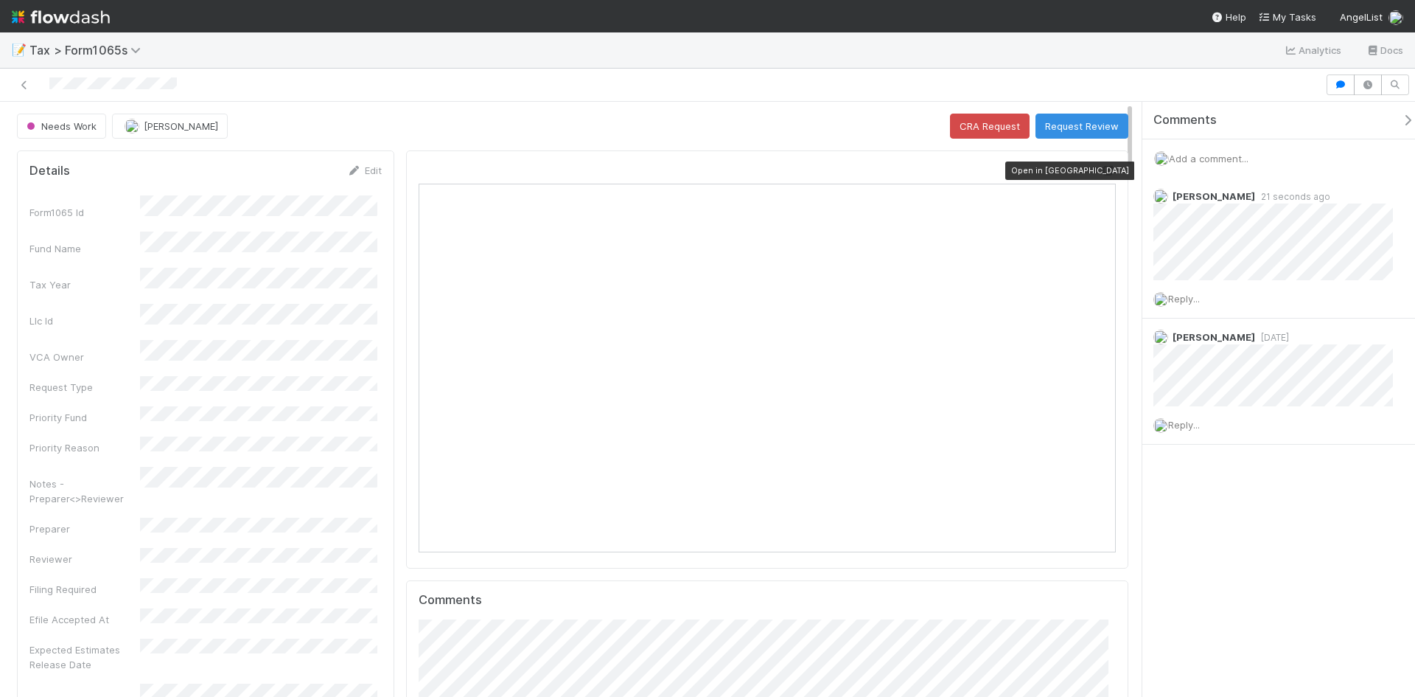
click at [1101, 169] on icon at bounding box center [1108, 171] width 15 height 10
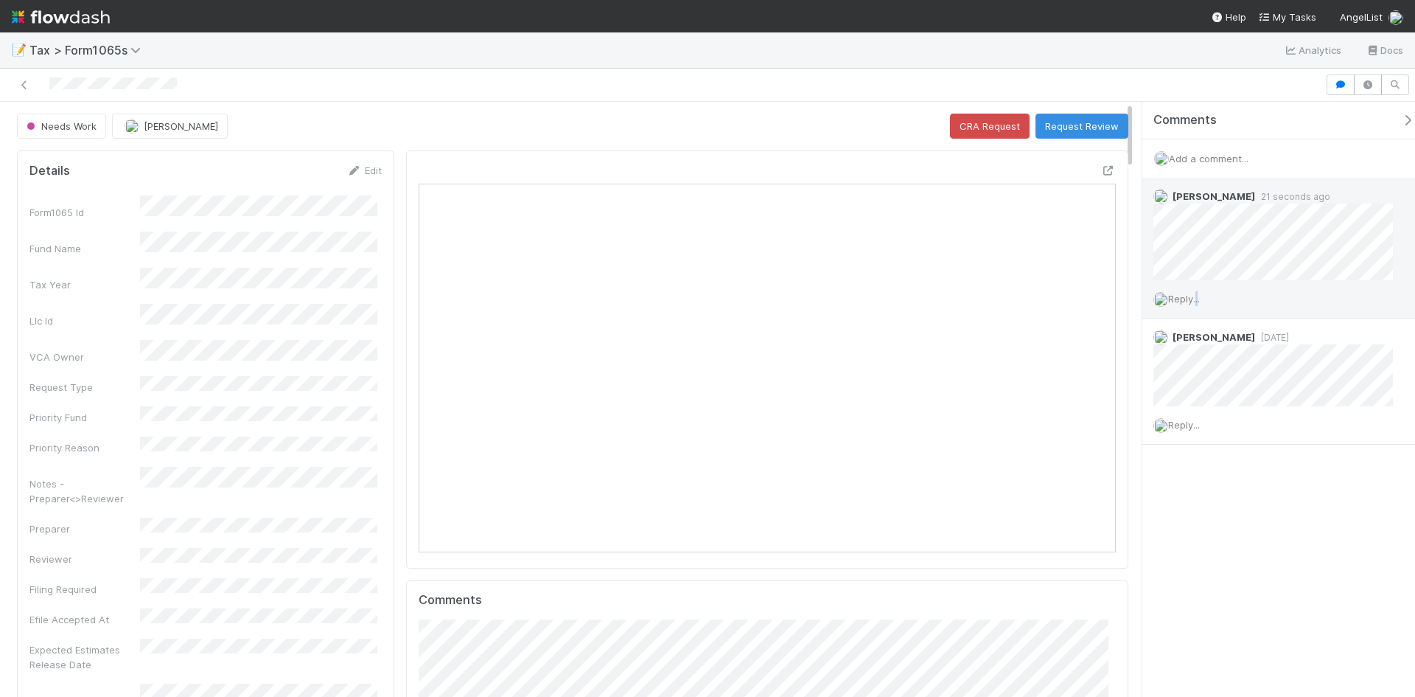
click at [1196, 304] on span "Reply..." at bounding box center [1184, 299] width 32 height 12
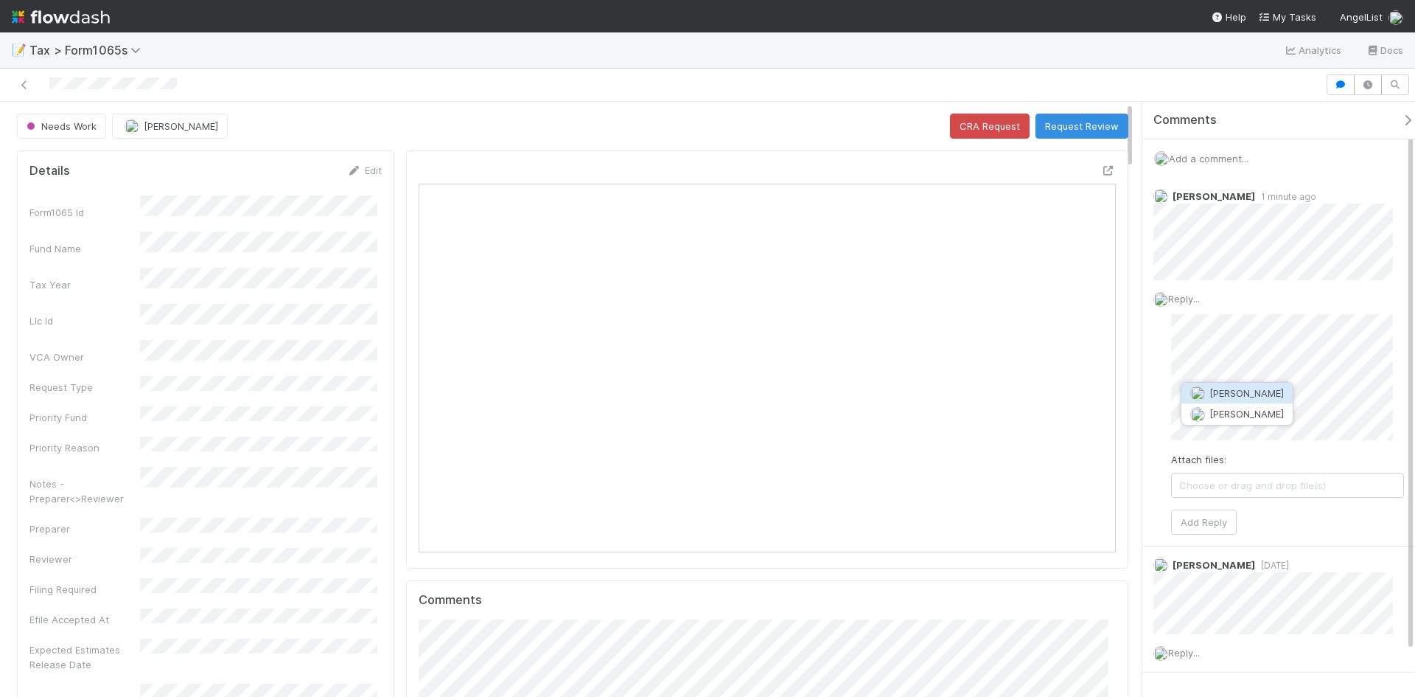
click at [1225, 392] on span "[PERSON_NAME]" at bounding box center [1247, 393] width 74 height 12
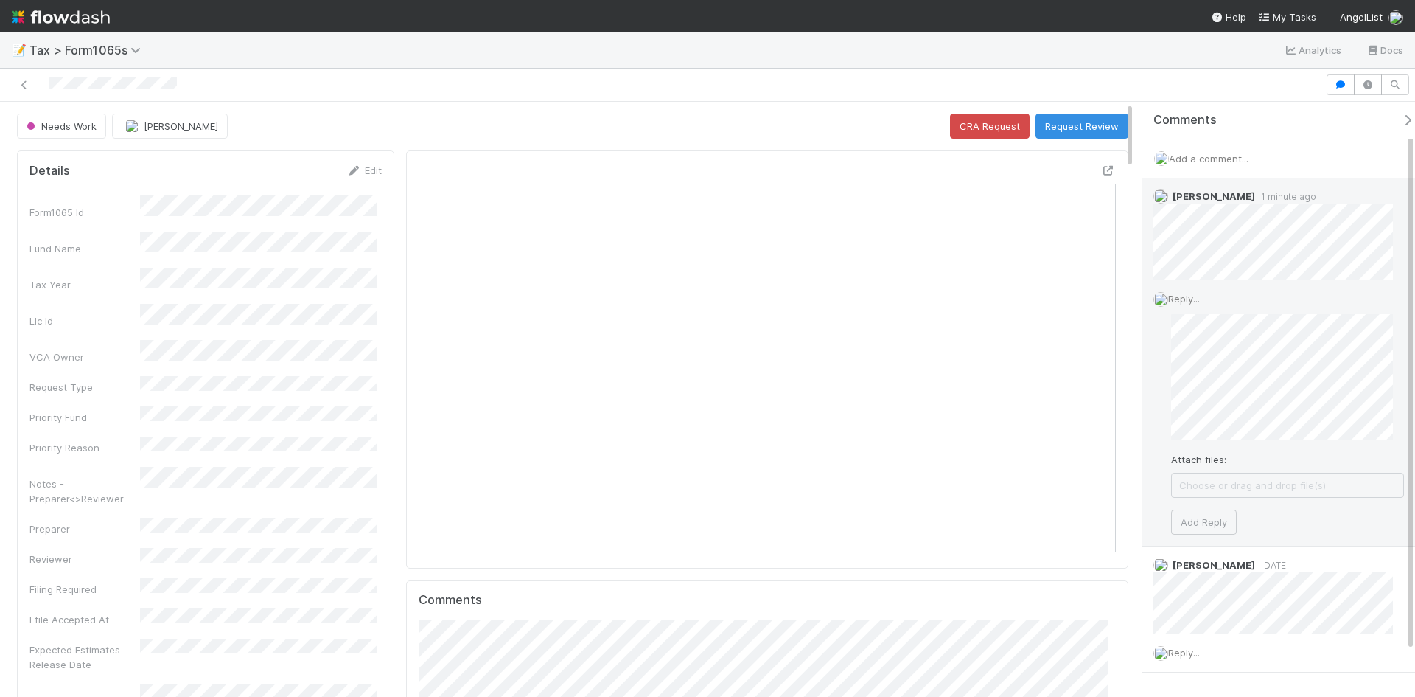
click at [1161, 366] on div "Reply... Attach files: Choose or drag and drop file(s) Add Reply" at bounding box center [1278, 412] width 273 height 265
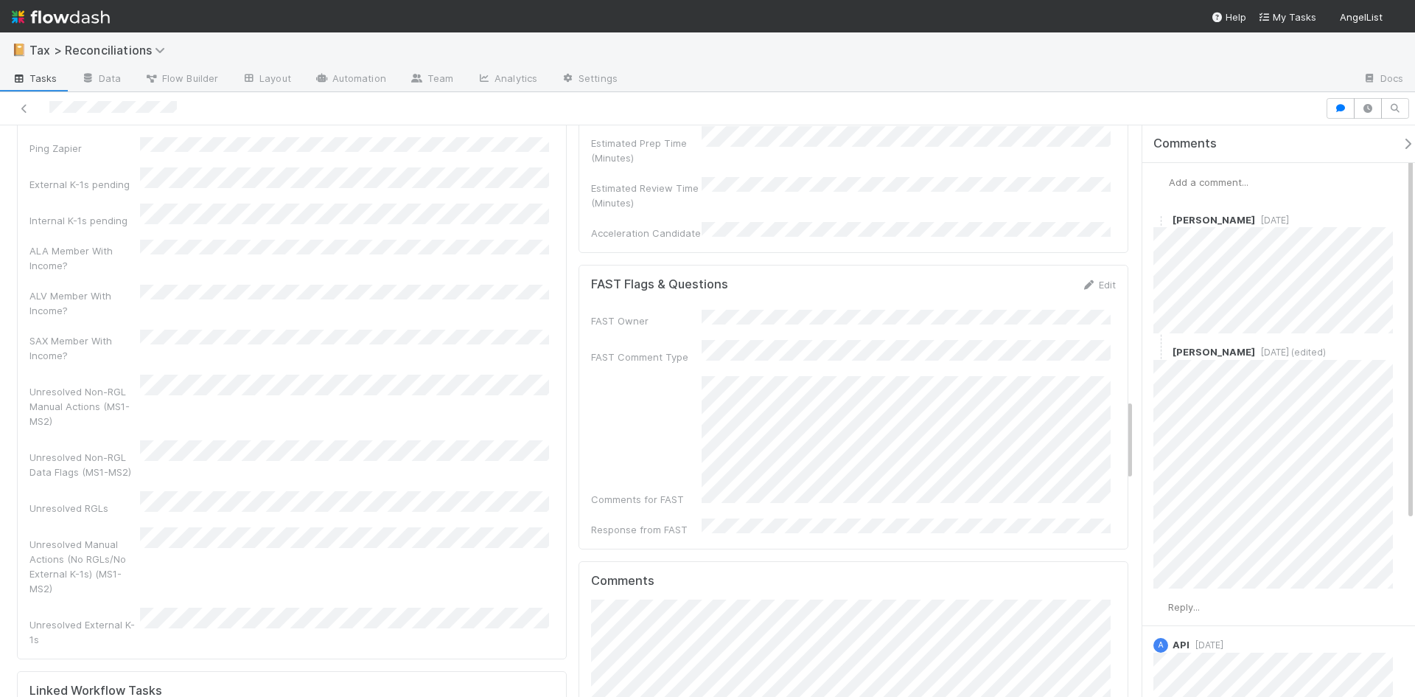
scroll to position [1843, 0]
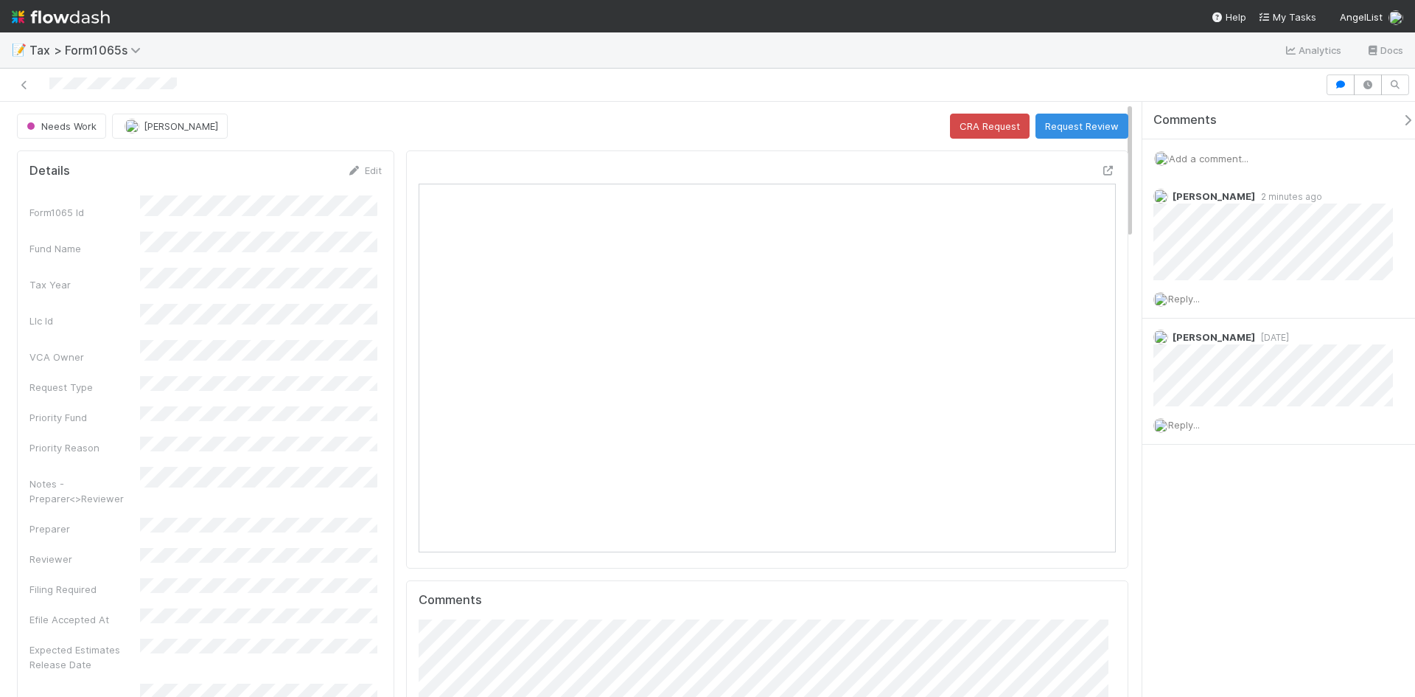
scroll to position [288, 338]
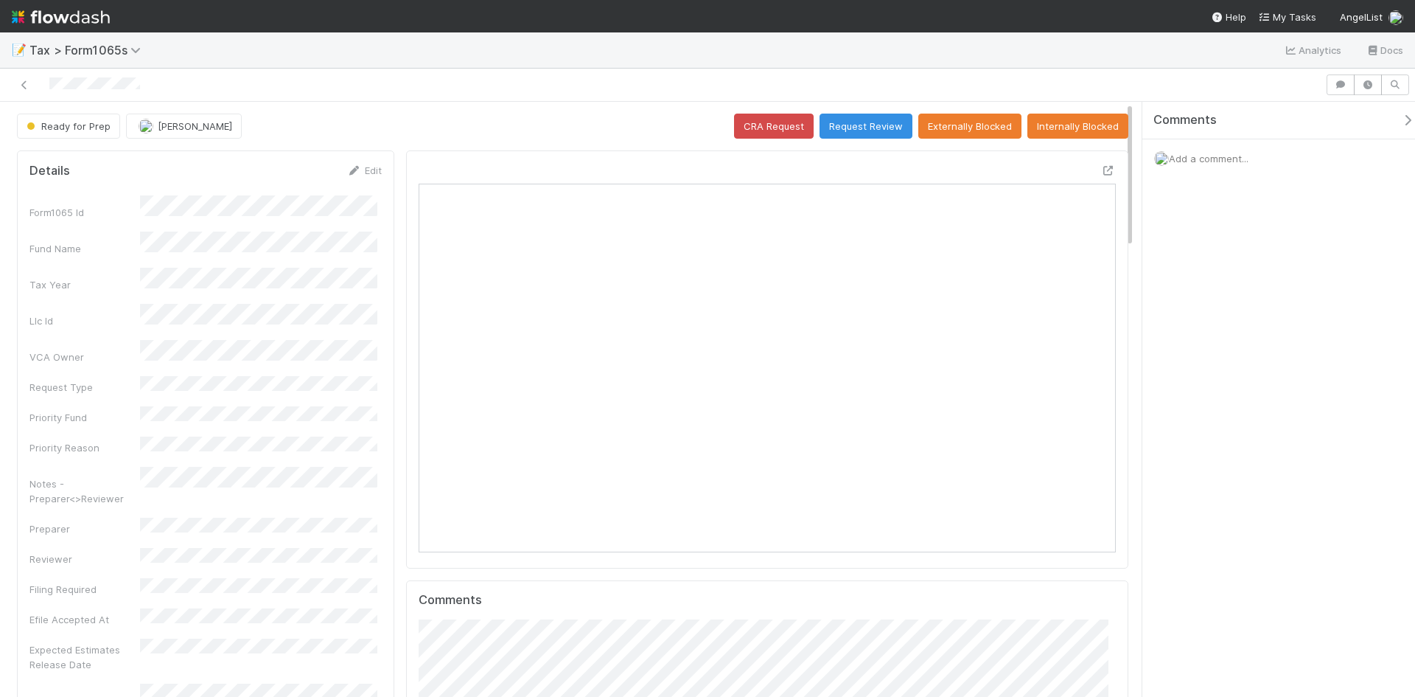
scroll to position [288, 338]
click at [1101, 170] on icon at bounding box center [1108, 171] width 15 height 10
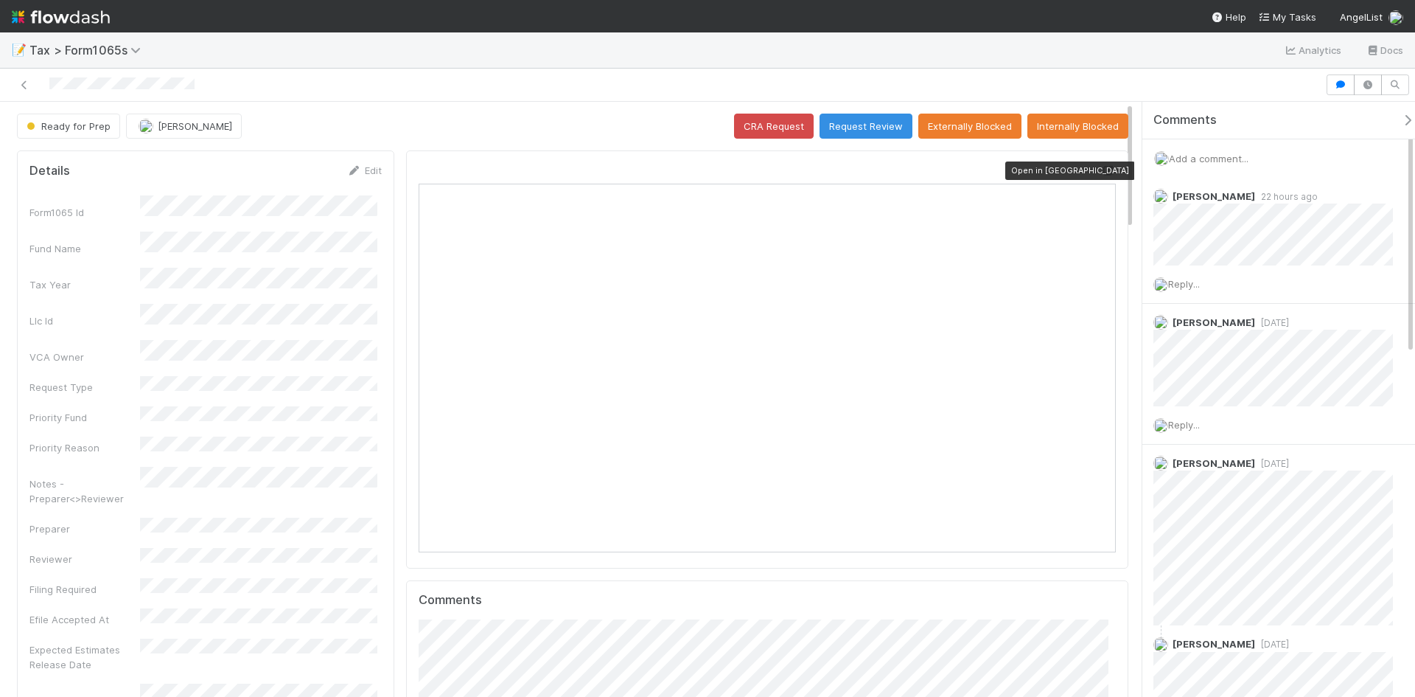
scroll to position [288, 679]
click at [1101, 172] on icon at bounding box center [1108, 171] width 15 height 10
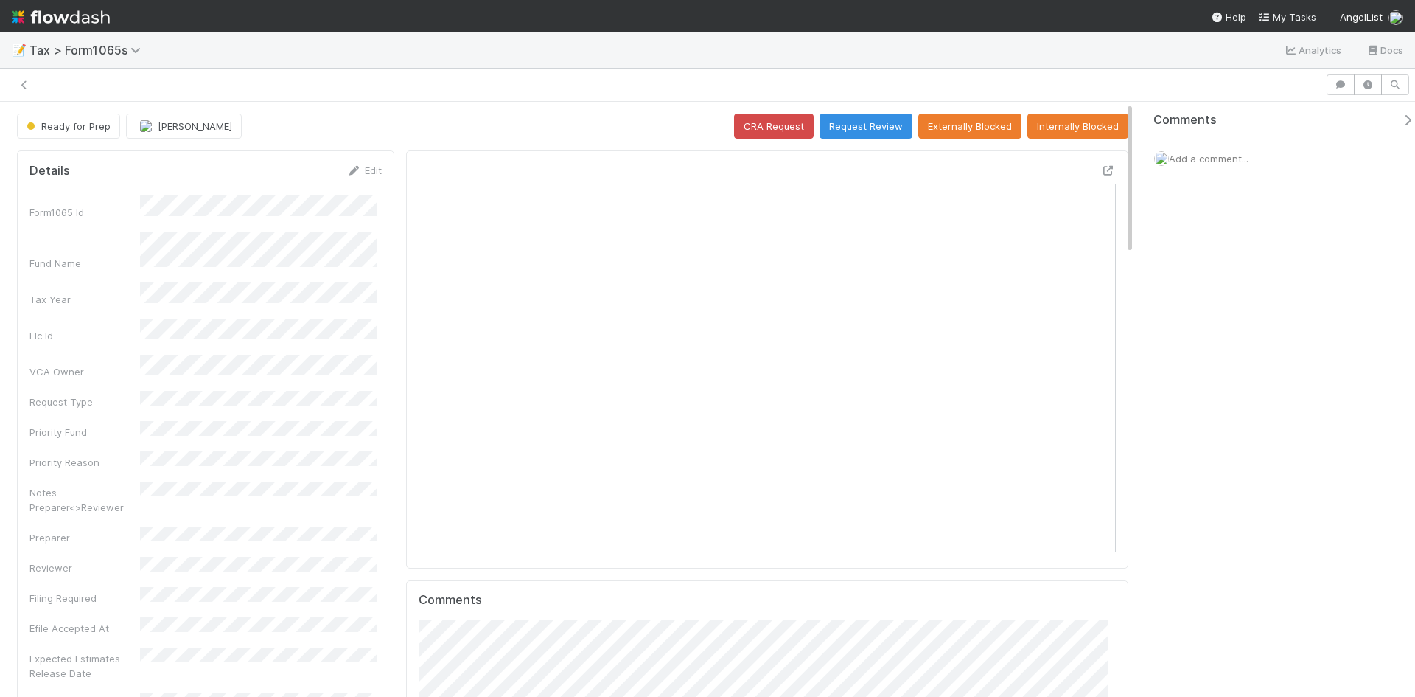
scroll to position [12, 12]
click at [1101, 168] on icon at bounding box center [1108, 171] width 15 height 10
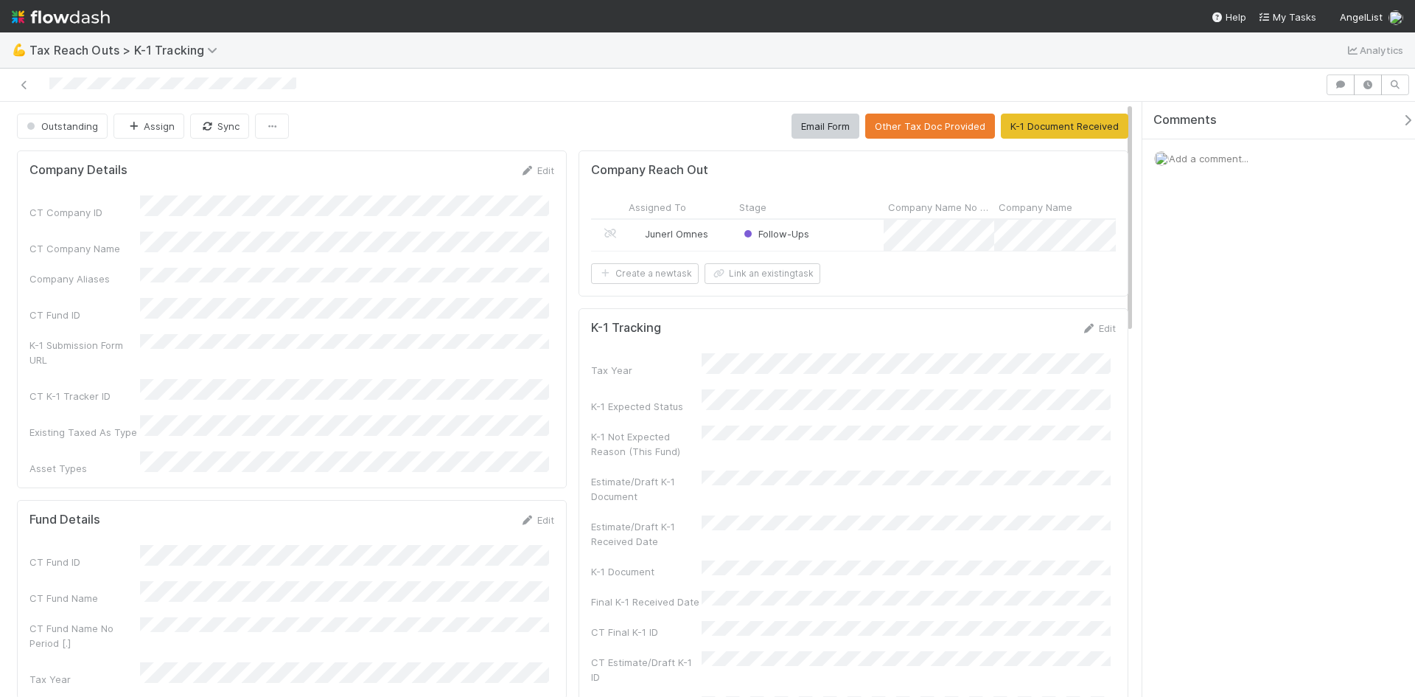
click at [854, 234] on div "Follow-Ups" at bounding box center [809, 235] width 149 height 31
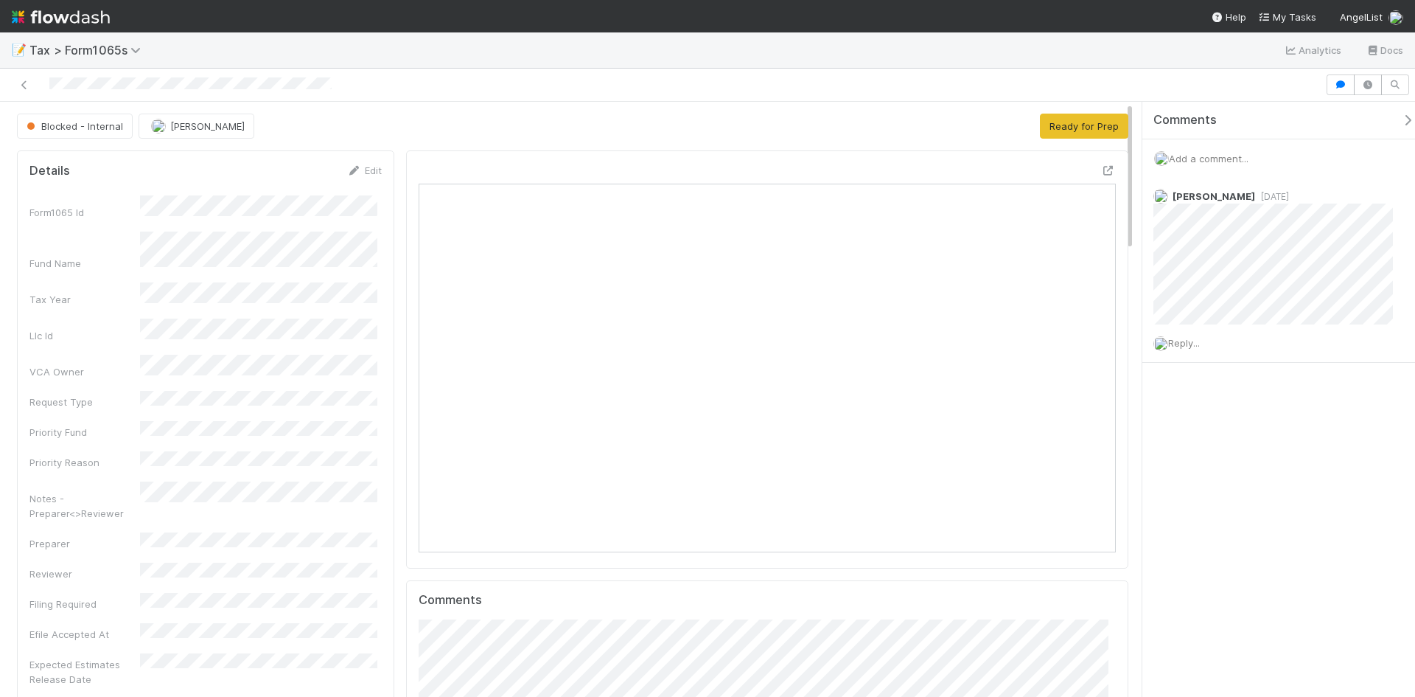
scroll to position [288, 679]
click at [1101, 169] on icon at bounding box center [1108, 171] width 15 height 10
click at [88, 125] on div "Blocked - External" at bounding box center [79, 126] width 124 height 25
click at [1040, 125] on button "Ready for Prep" at bounding box center [1084, 126] width 88 height 25
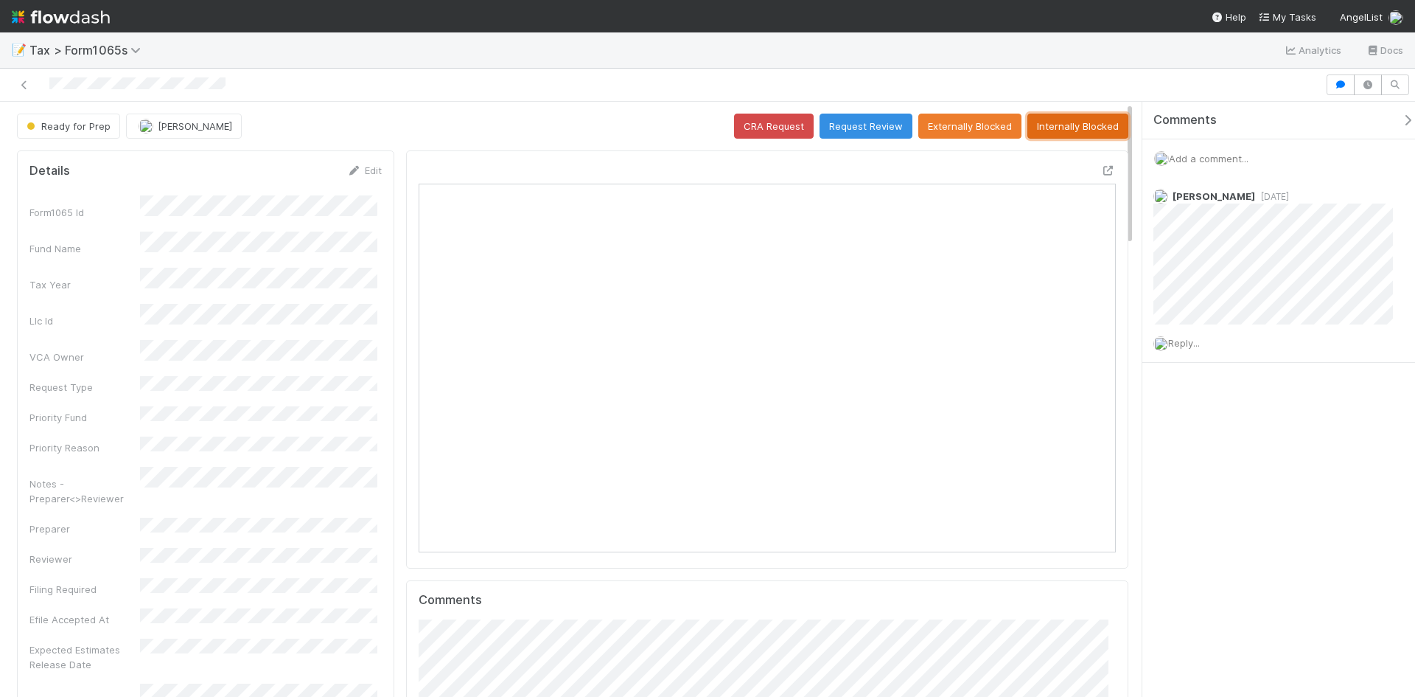
click at [1049, 129] on button "Internally Blocked" at bounding box center [1077, 126] width 101 height 25
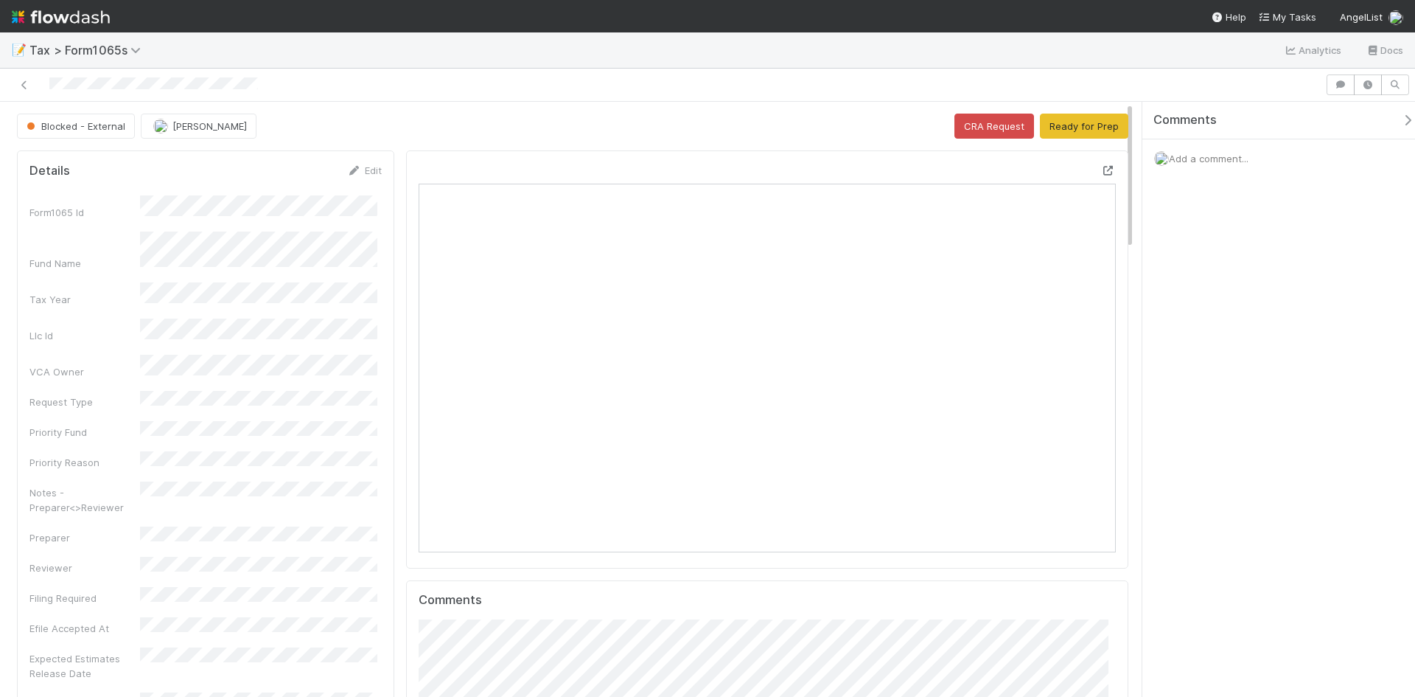
scroll to position [288, 338]
click at [1101, 167] on icon at bounding box center [1108, 171] width 15 height 10
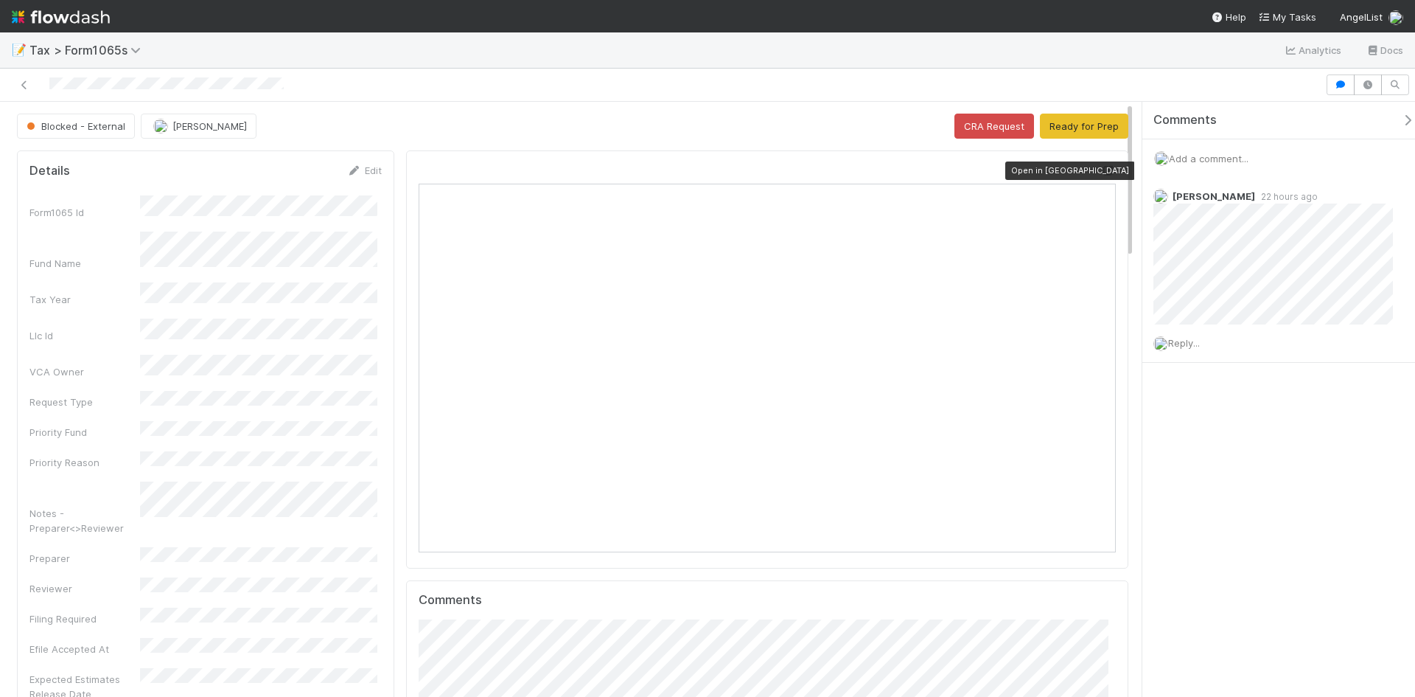
click at [1101, 170] on icon at bounding box center [1108, 171] width 15 height 10
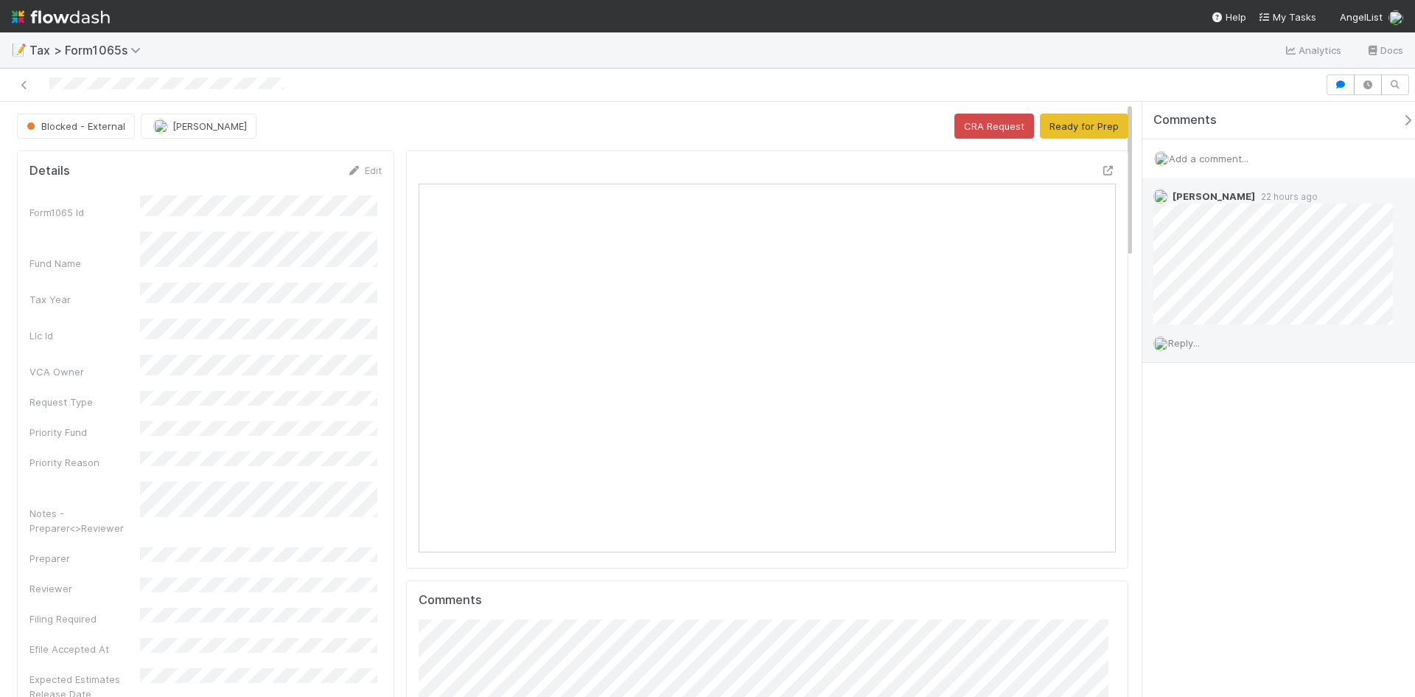
click at [1269, 198] on span "22 hours ago" at bounding box center [1286, 196] width 63 height 11
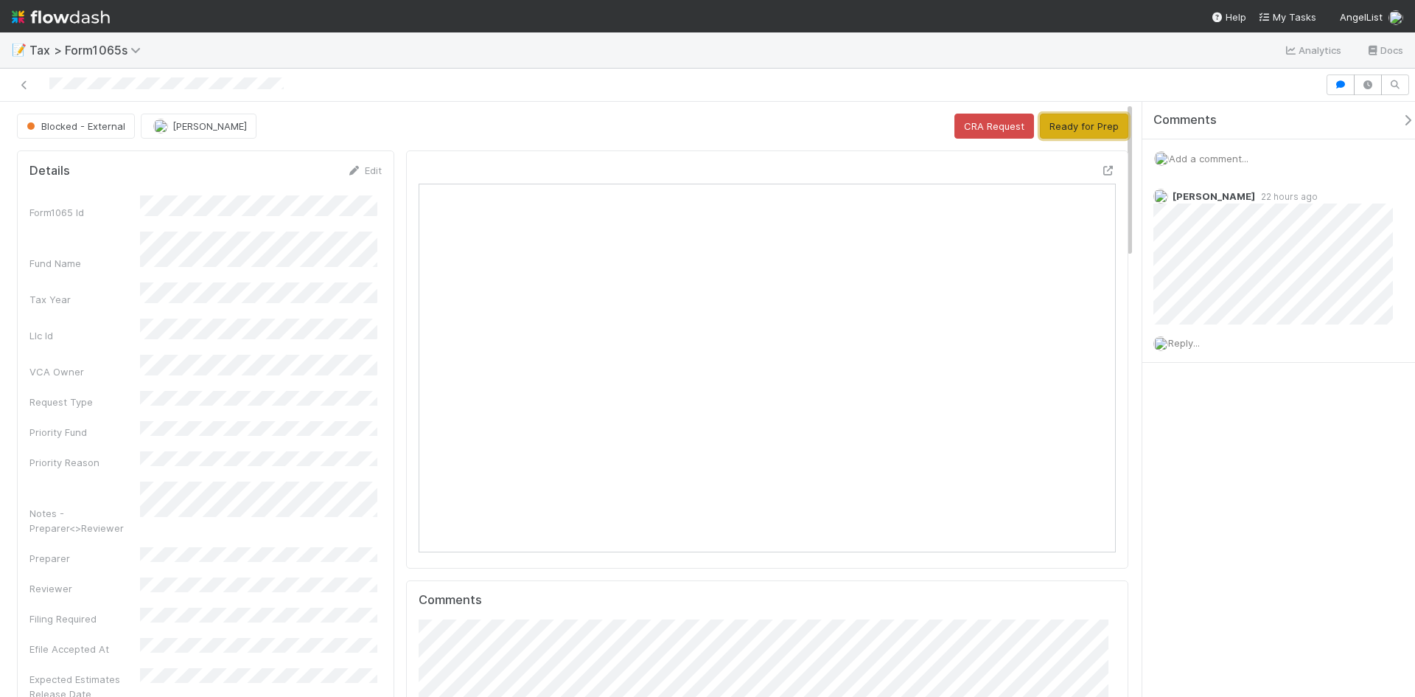
click at [1053, 121] on button "Ready for Prep" at bounding box center [1084, 126] width 88 height 25
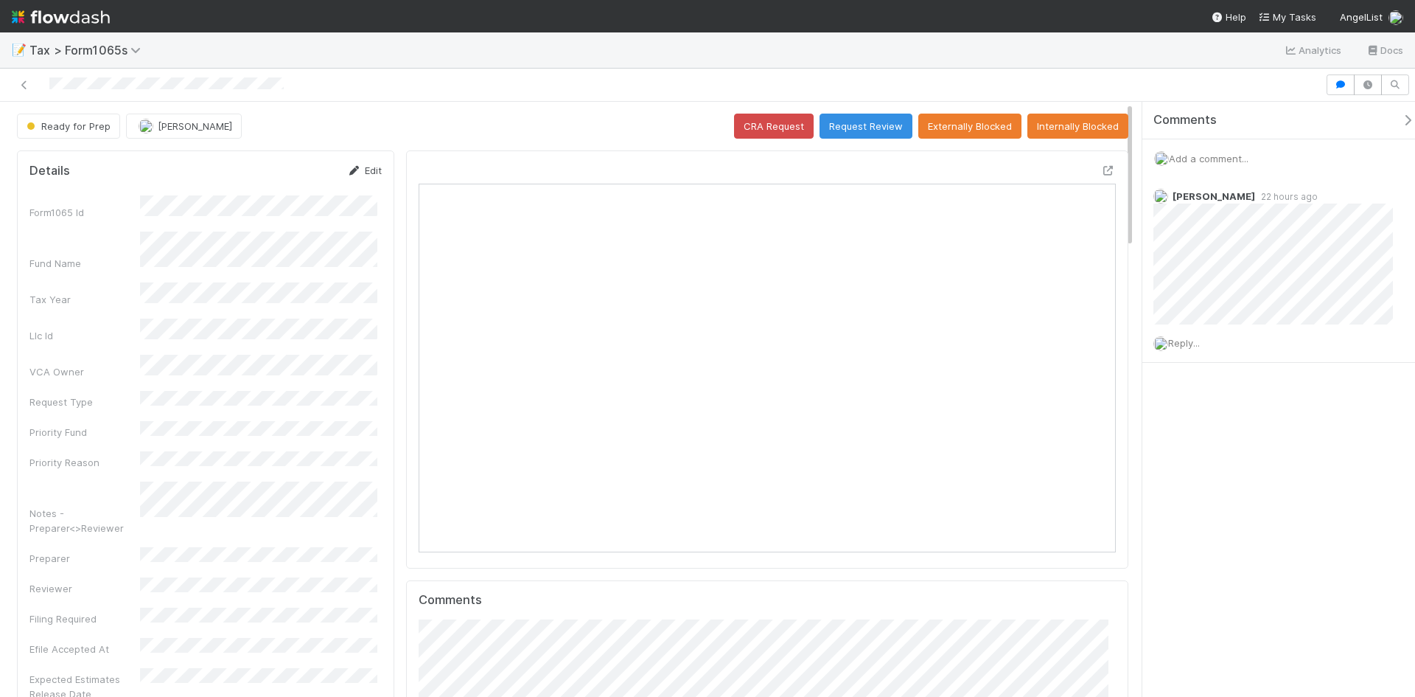
click at [357, 172] on icon at bounding box center [354, 171] width 15 height 10
click at [293, 177] on button "Save" at bounding box center [303, 175] width 42 height 25
click at [873, 120] on button "Request Review" at bounding box center [866, 126] width 93 height 25
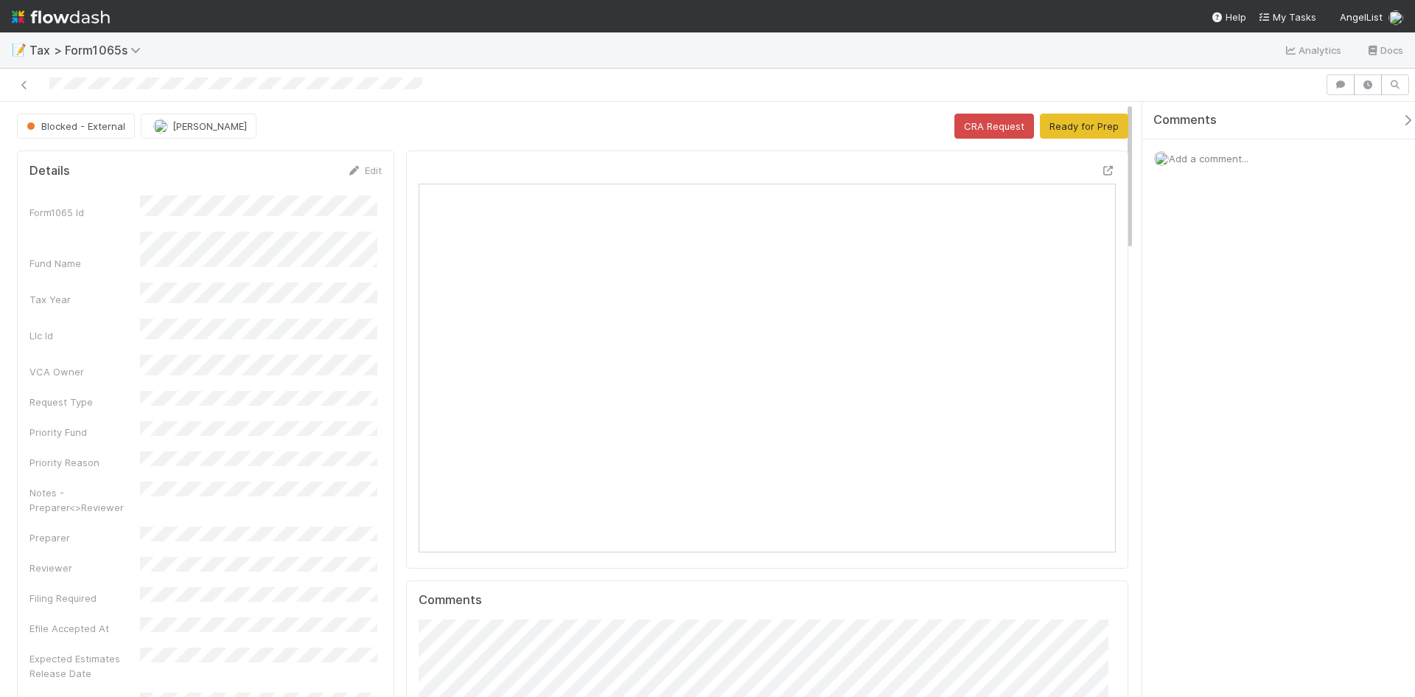
scroll to position [288, 338]
click at [1101, 170] on icon at bounding box center [1108, 171] width 15 height 10
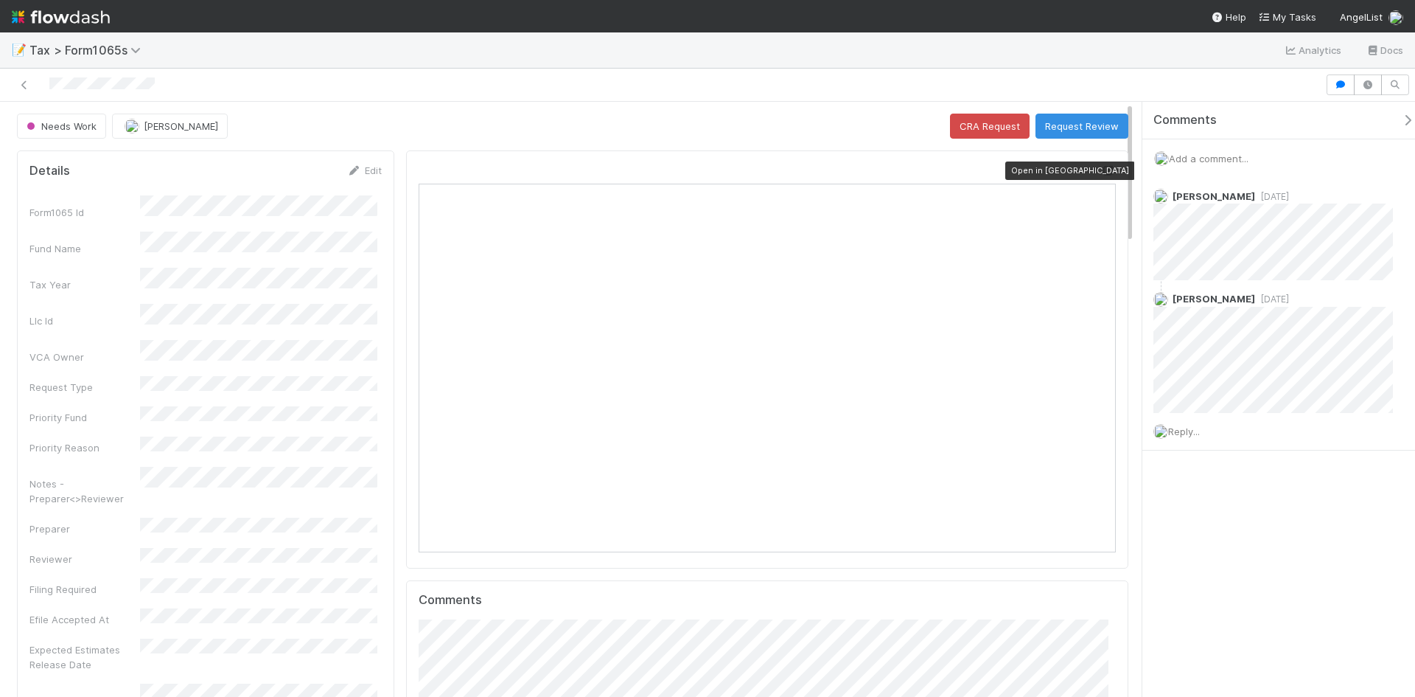
click at [1101, 169] on icon at bounding box center [1108, 171] width 15 height 10
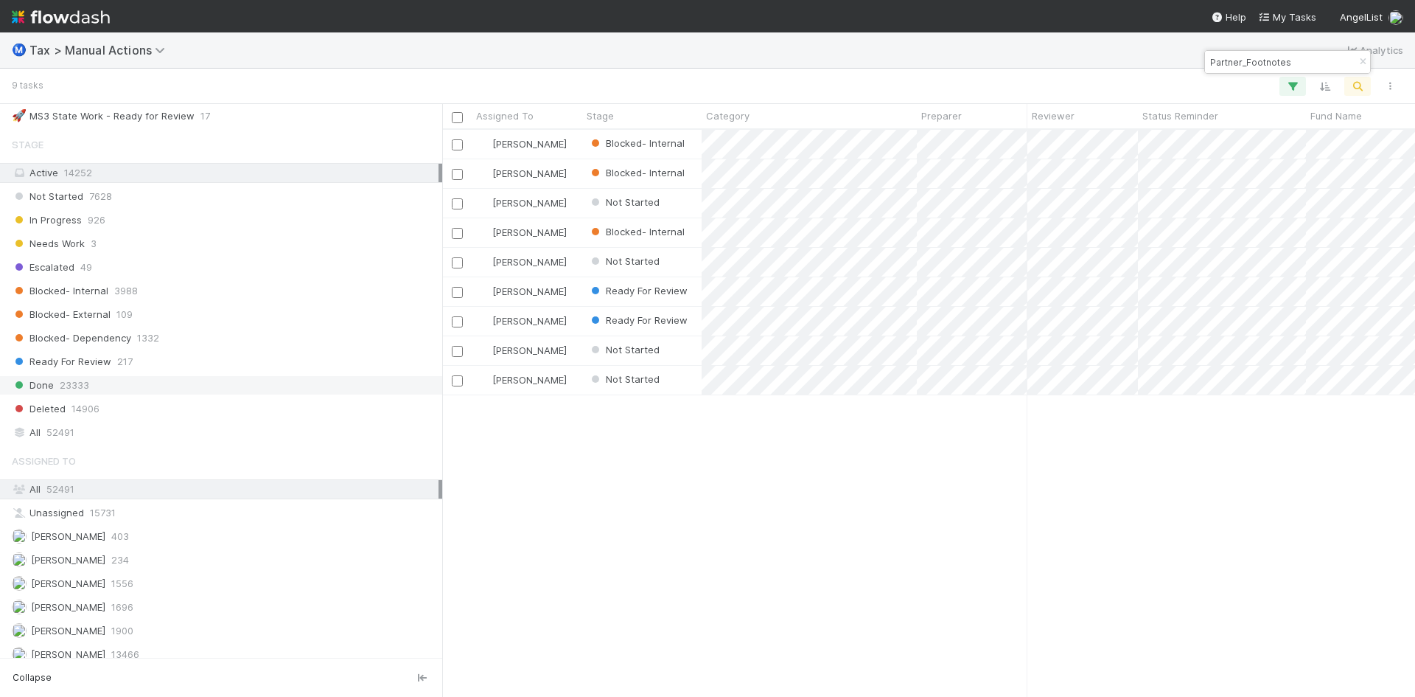
scroll to position [1253, 0]
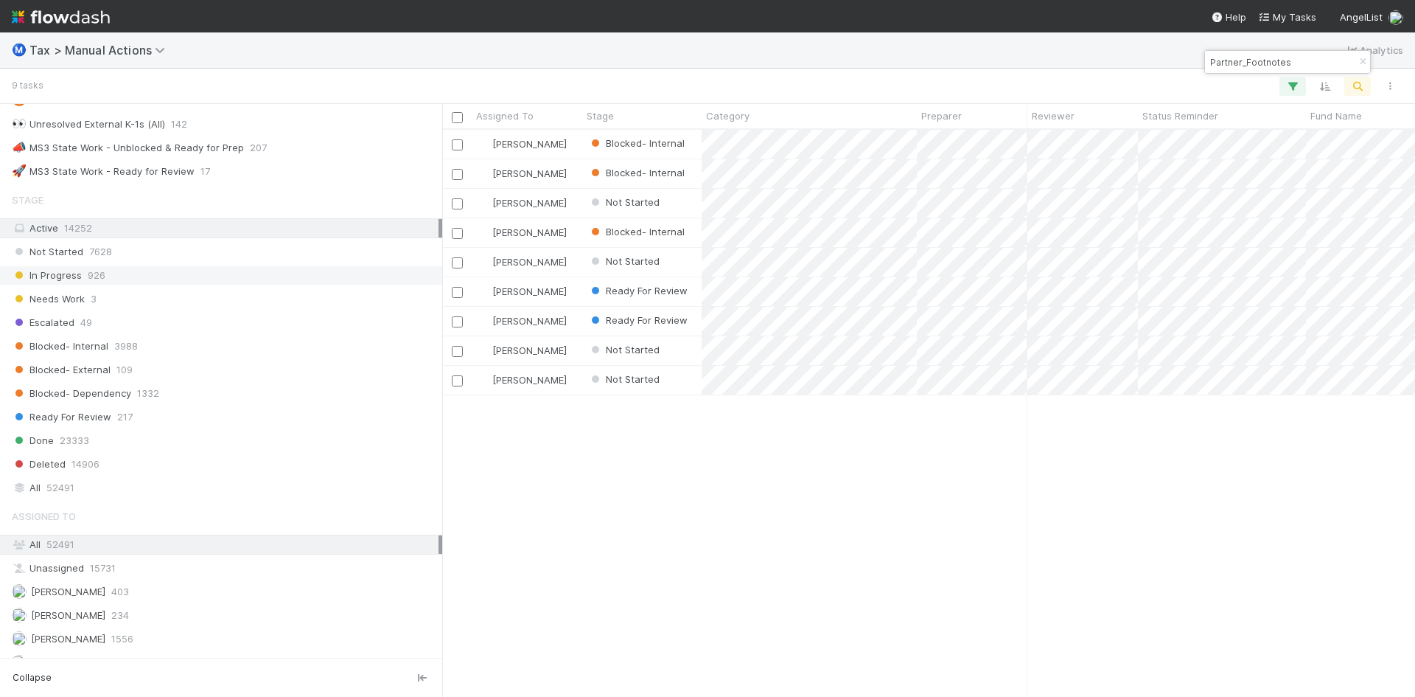
click at [81, 279] on div "In Progress 926" at bounding box center [225, 275] width 427 height 18
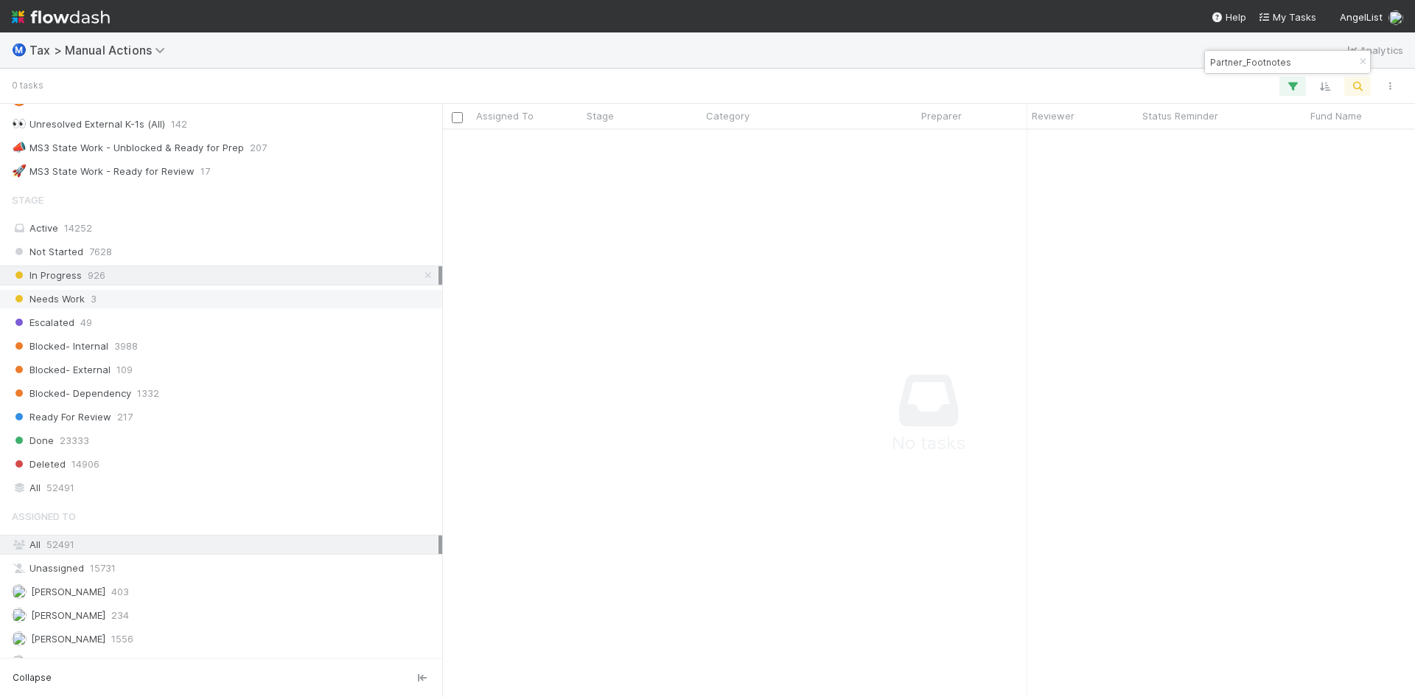
scroll to position [545, 962]
click at [62, 301] on span "Needs Work" at bounding box center [48, 299] width 73 height 18
click at [60, 484] on span "52491" at bounding box center [60, 487] width 28 height 18
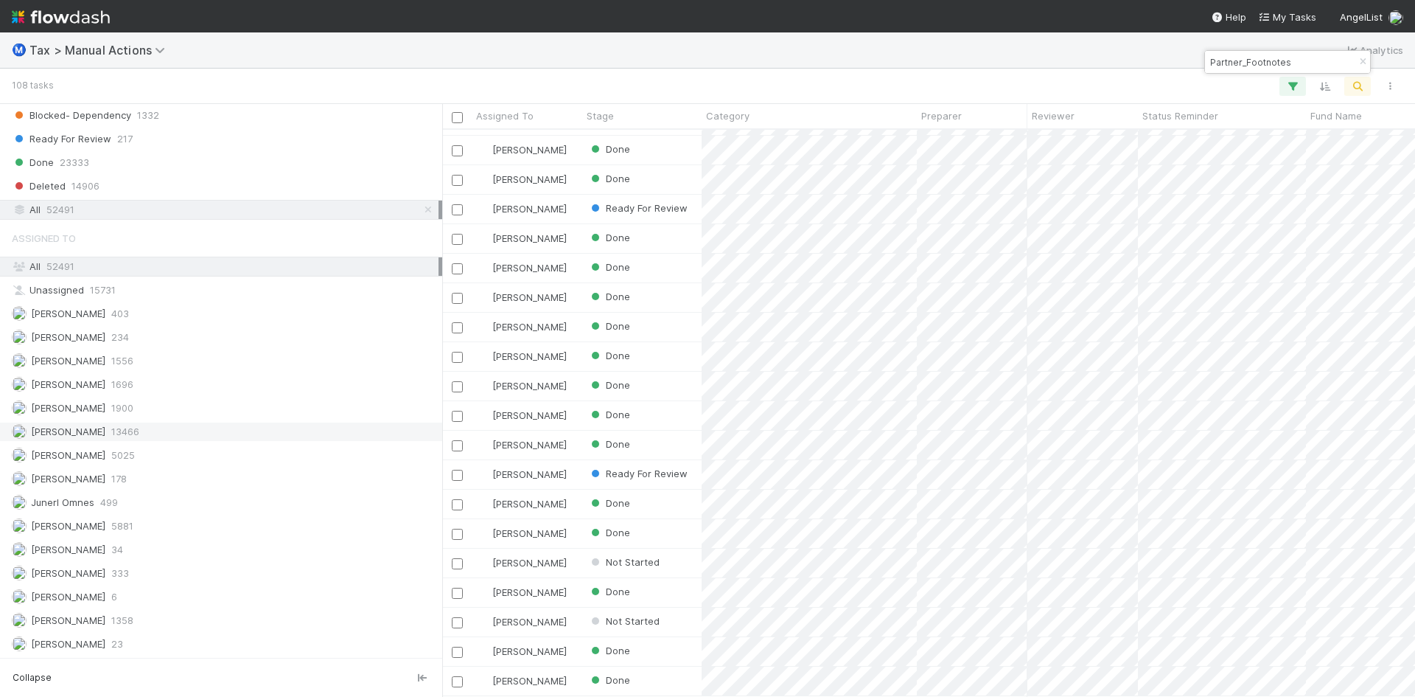
scroll to position [1089, 0]
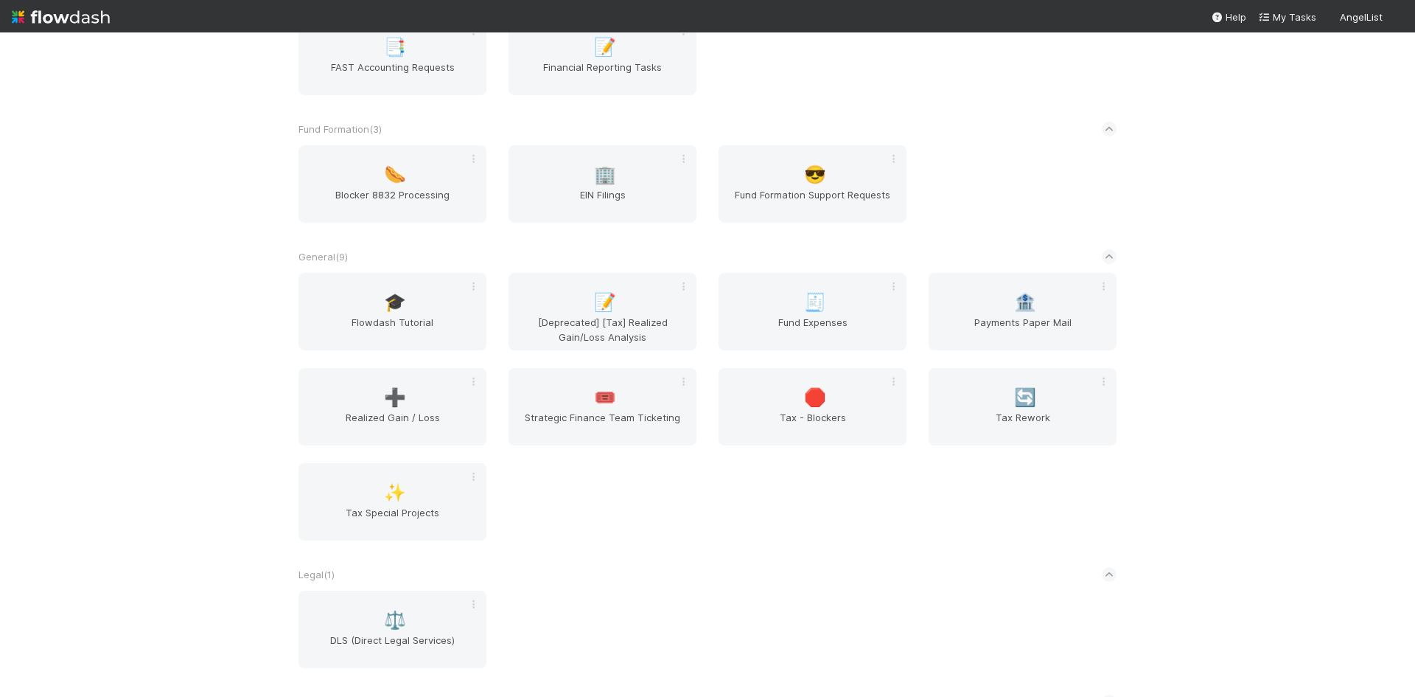
scroll to position [516, 0]
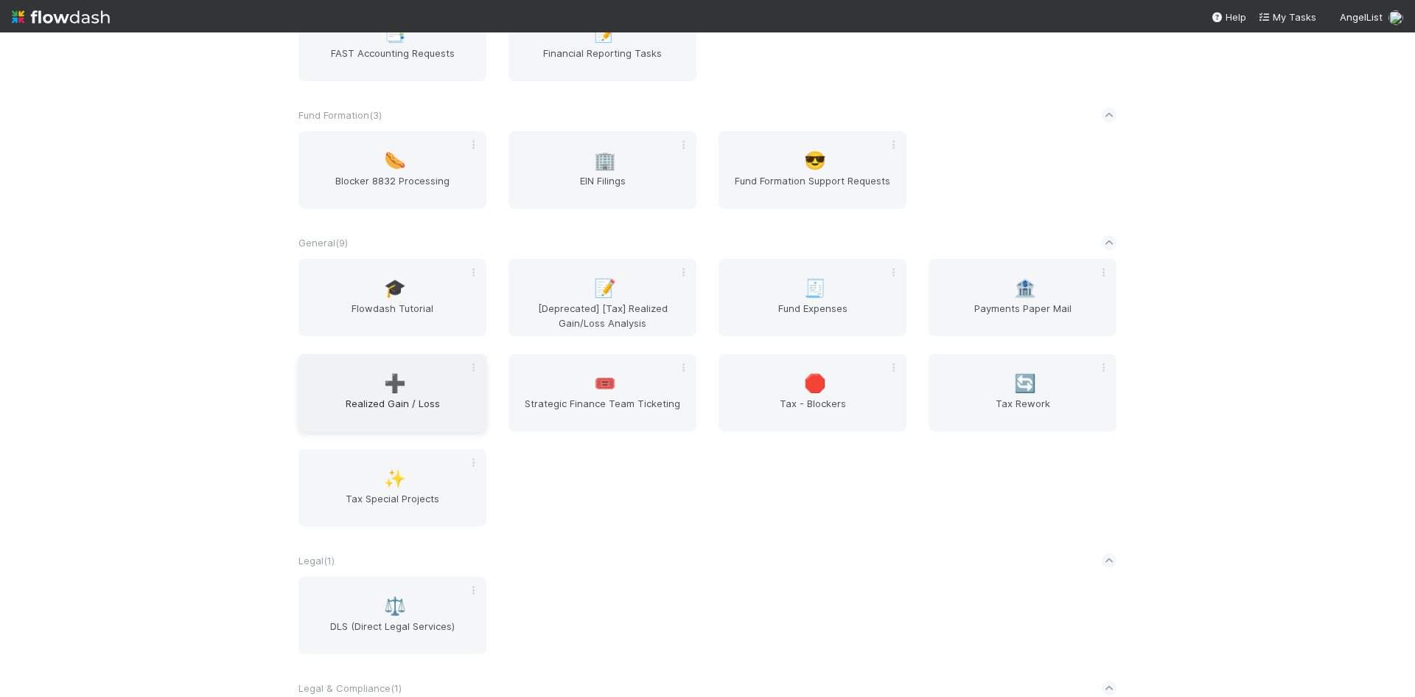
click at [394, 381] on span "➕" at bounding box center [395, 383] width 22 height 19
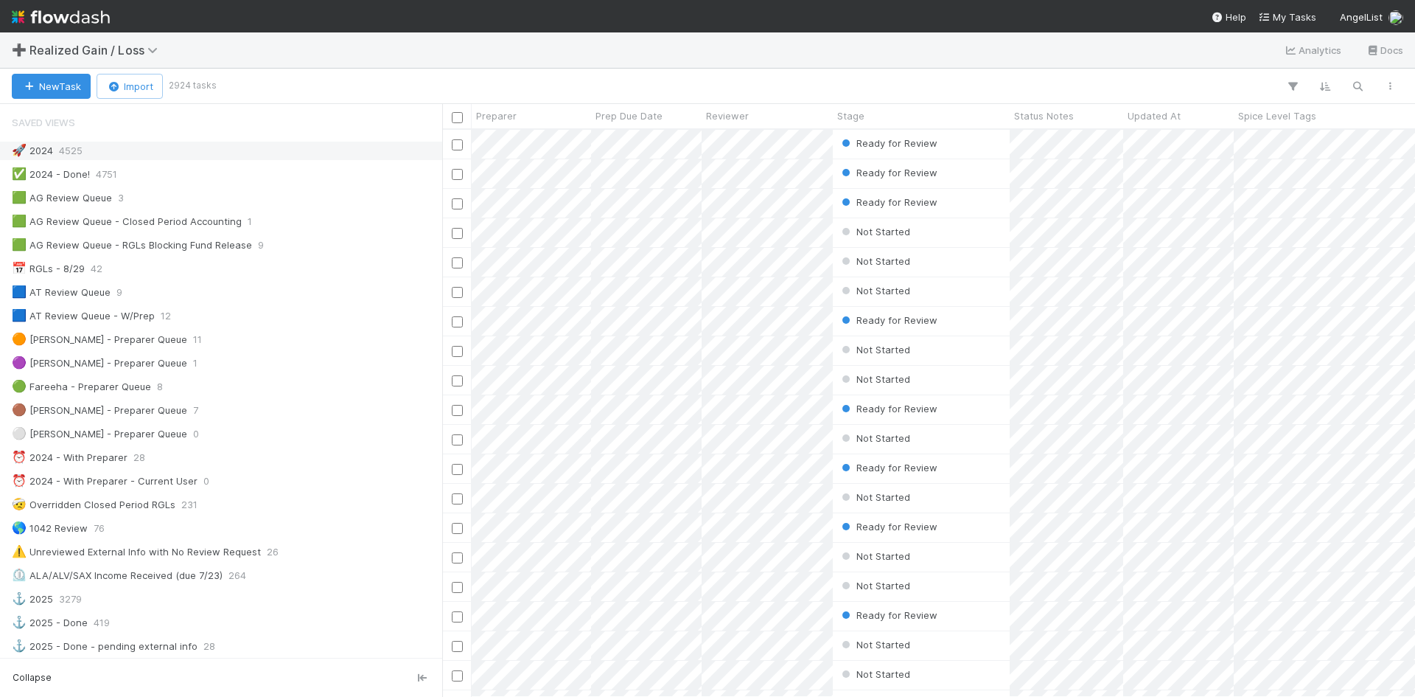
click at [74, 155] on span "4525" at bounding box center [71, 151] width 24 height 18
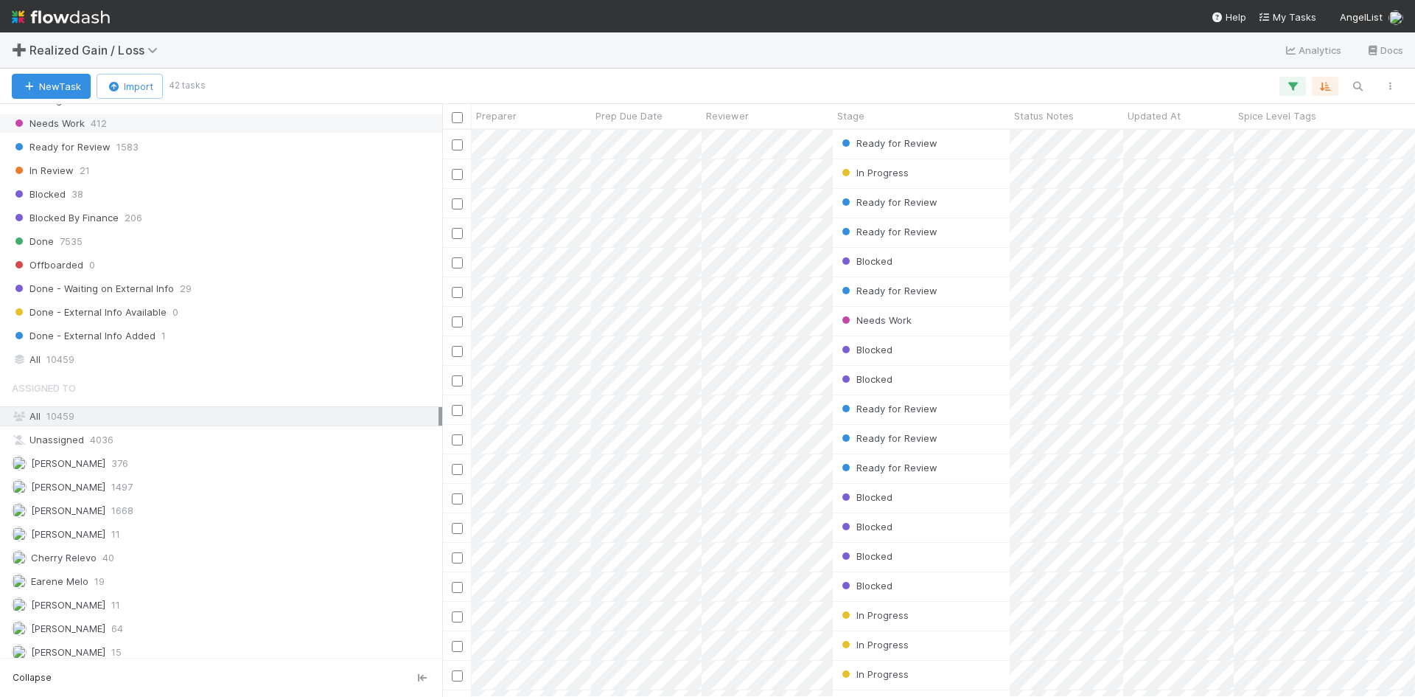
scroll to position [1179, 0]
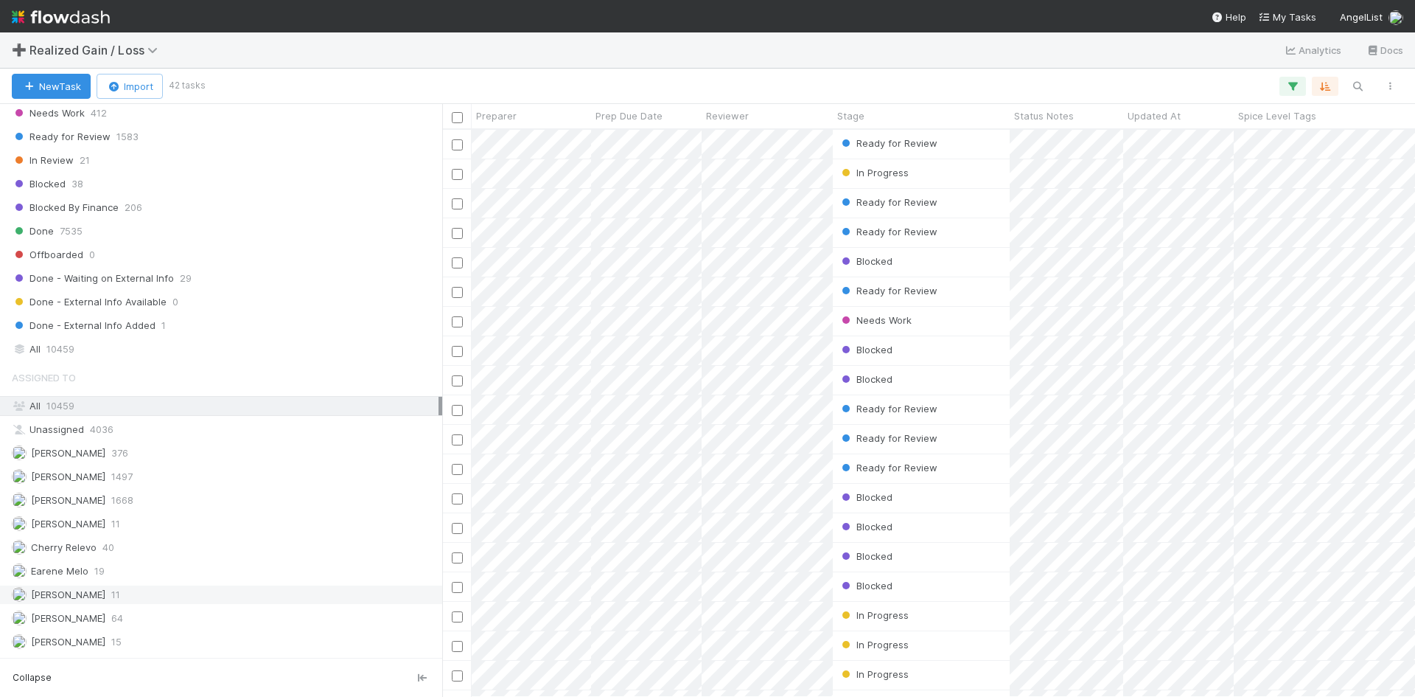
click at [85, 596] on span "Enrique Hernandez" at bounding box center [68, 594] width 74 height 12
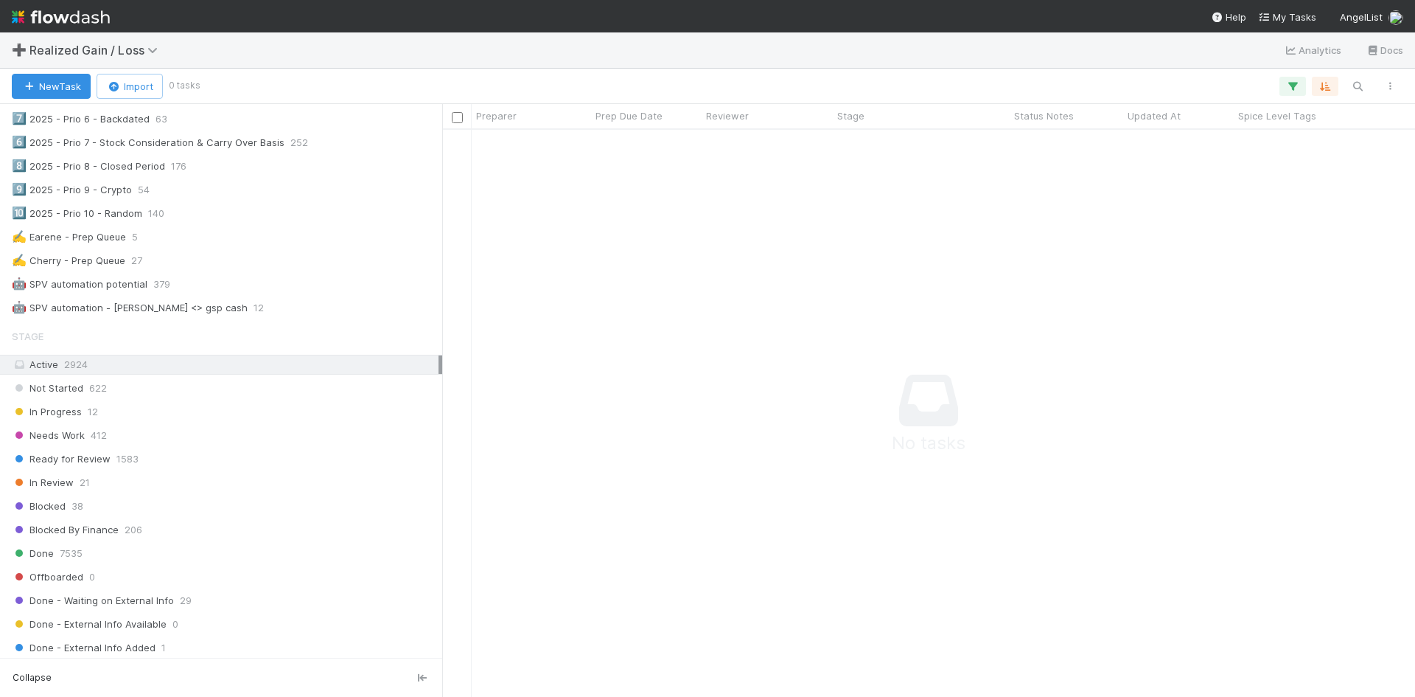
scroll to position [811, 0]
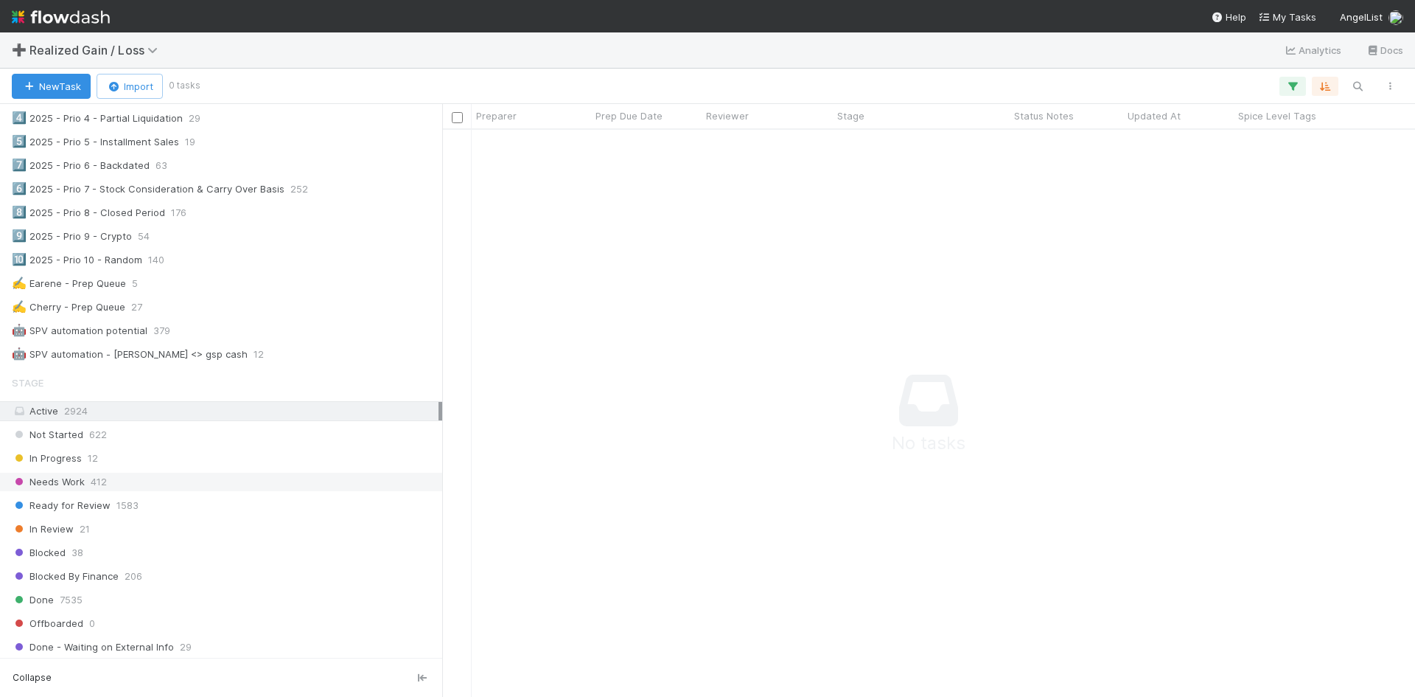
click at [83, 475] on span "Needs Work" at bounding box center [48, 481] width 73 height 18
click at [90, 463] on span "12" at bounding box center [93, 458] width 10 height 18
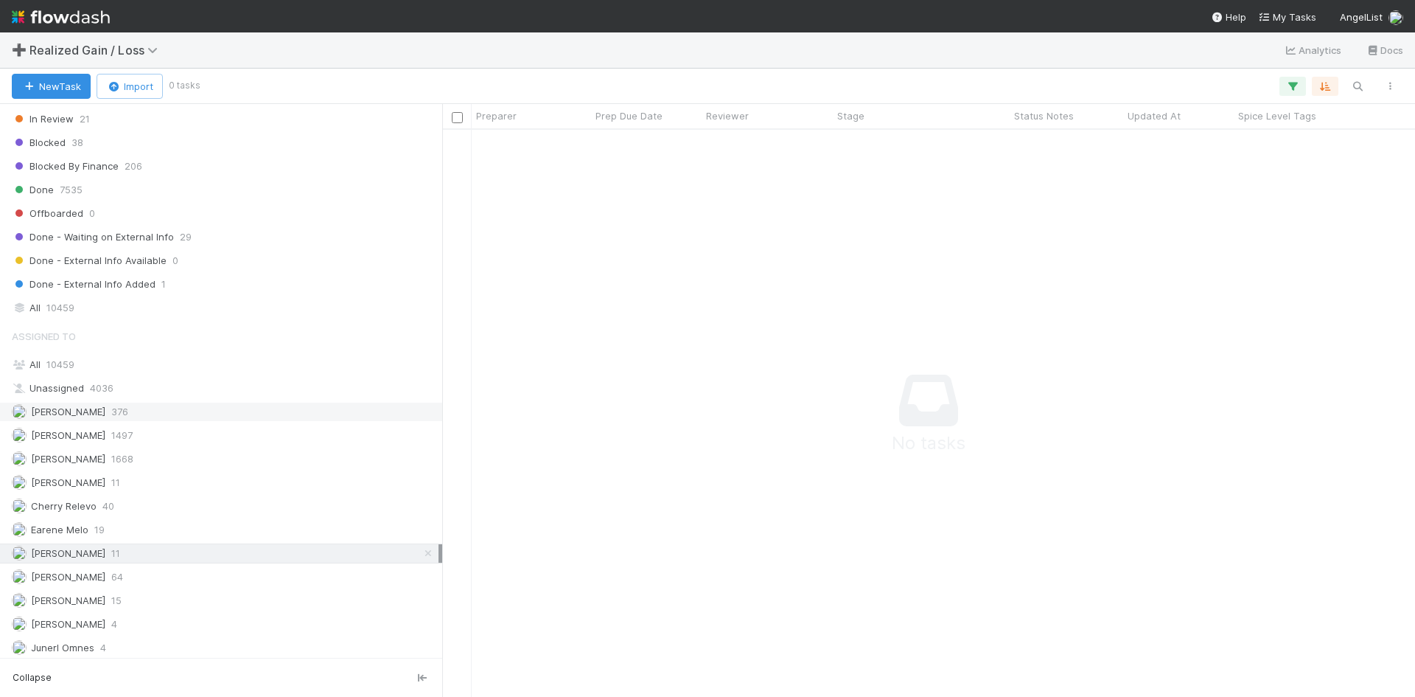
scroll to position [1253, 0]
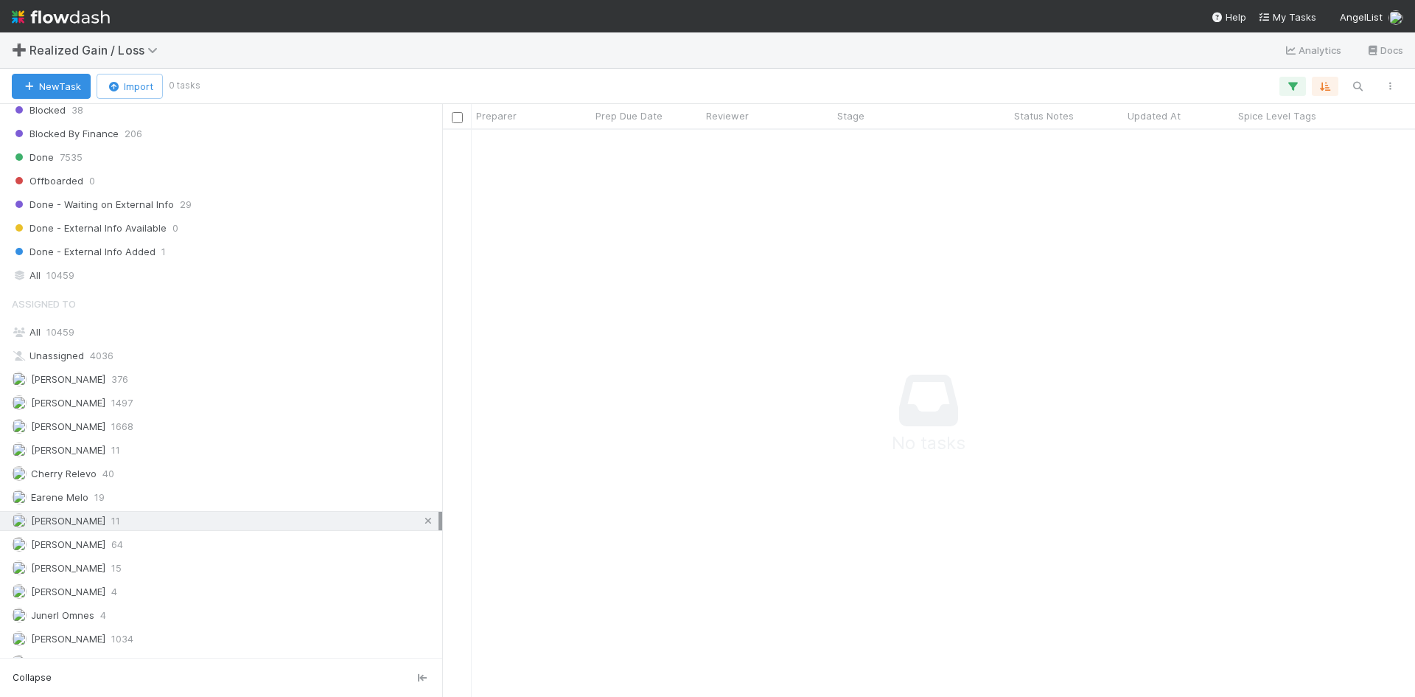
click at [421, 520] on icon at bounding box center [428, 521] width 15 height 10
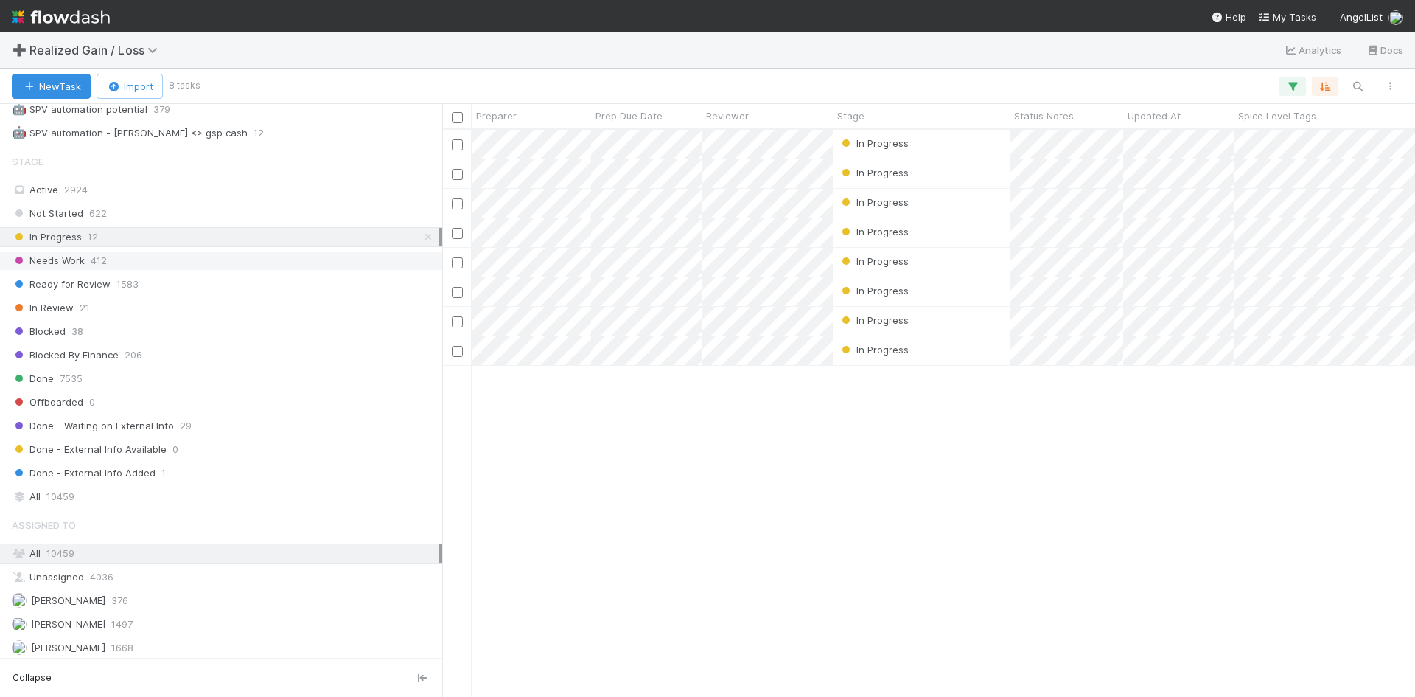
scroll to position [556, 962]
click at [72, 262] on span "Needs Work" at bounding box center [48, 260] width 73 height 18
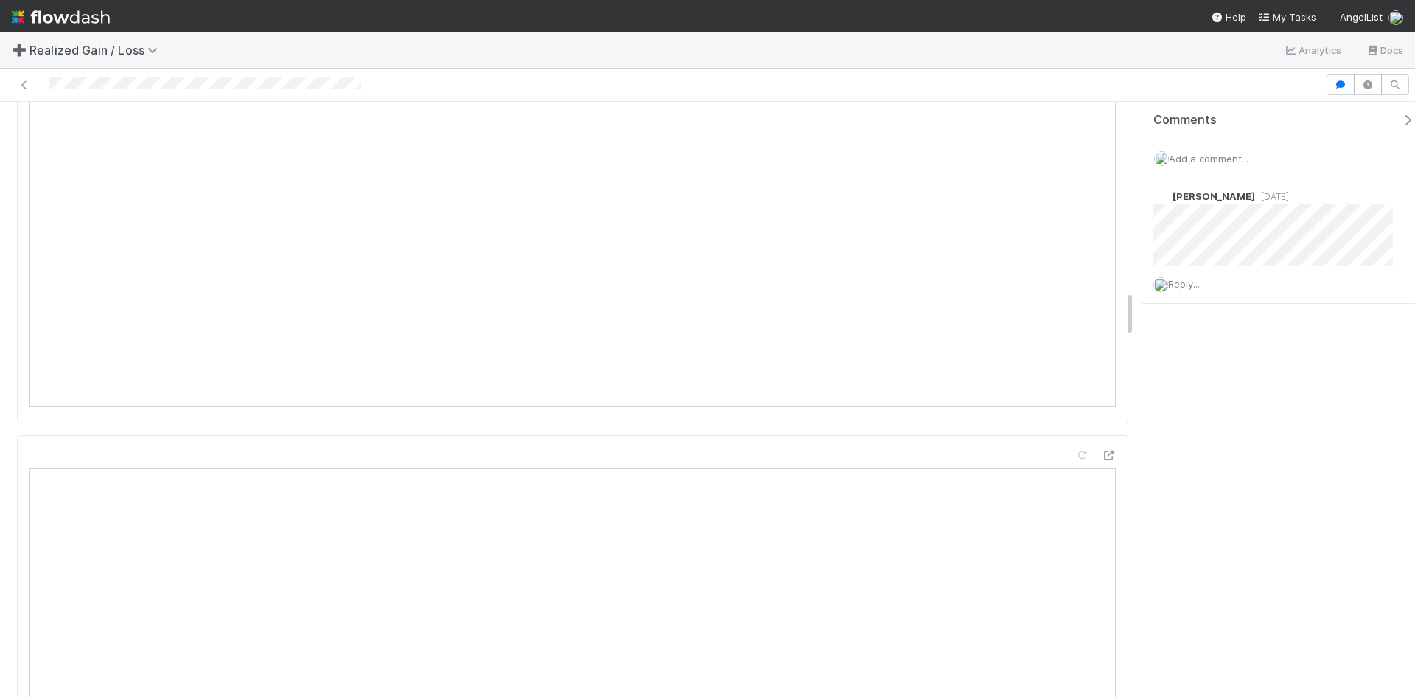
scroll to position [2432, 0]
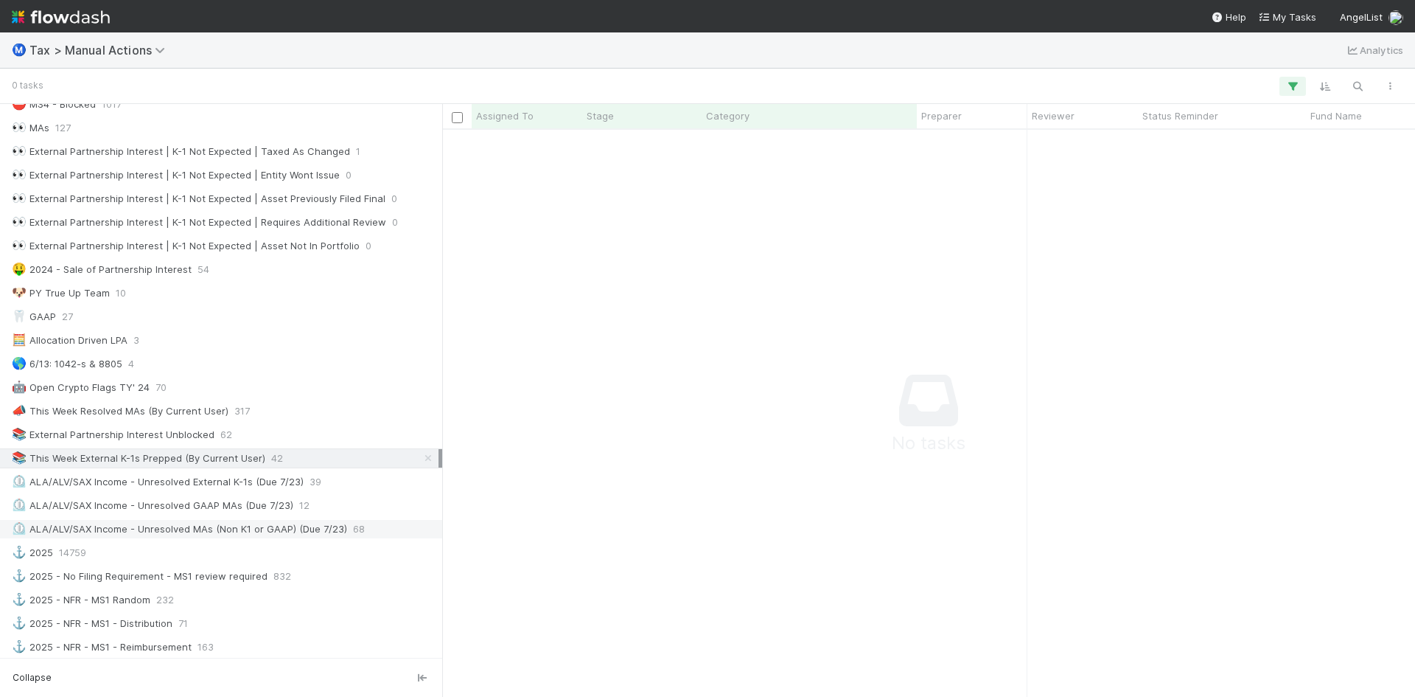
scroll to position [590, 0]
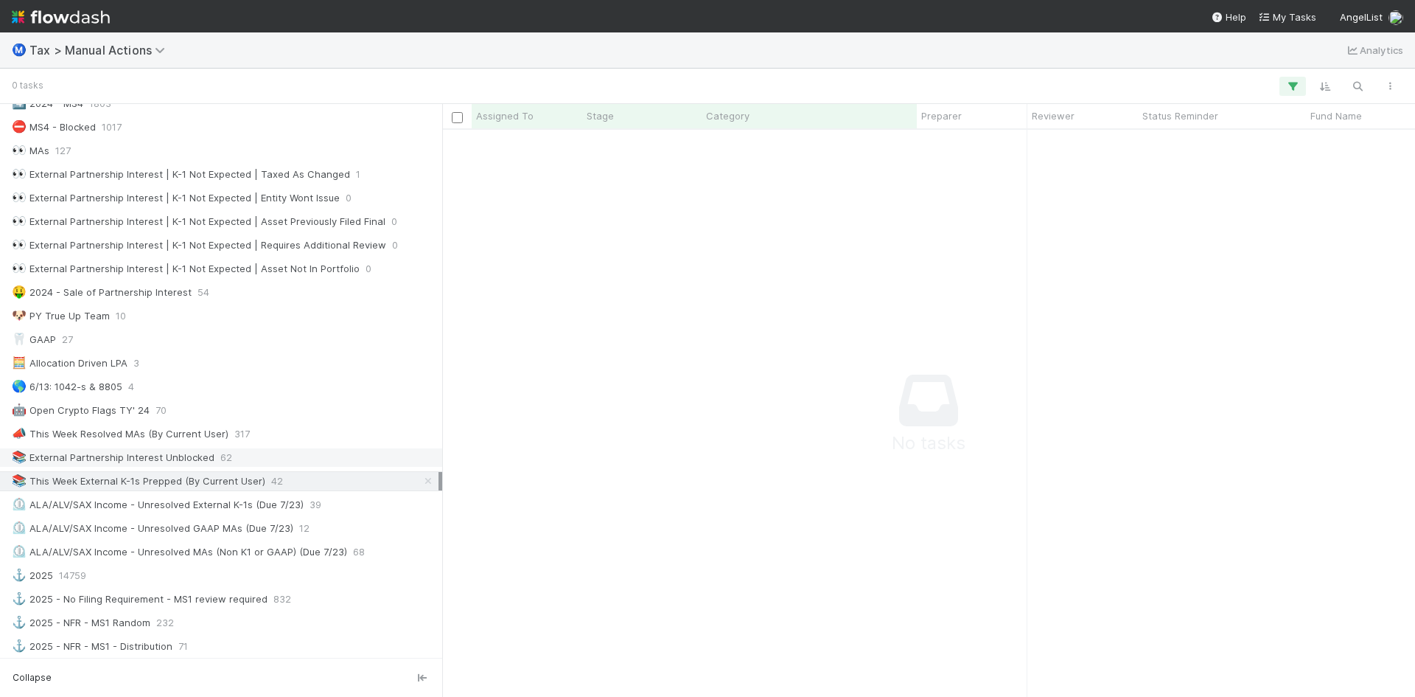
click at [148, 456] on div "📚 External Partnership Interest Unblocked" at bounding box center [113, 457] width 203 height 18
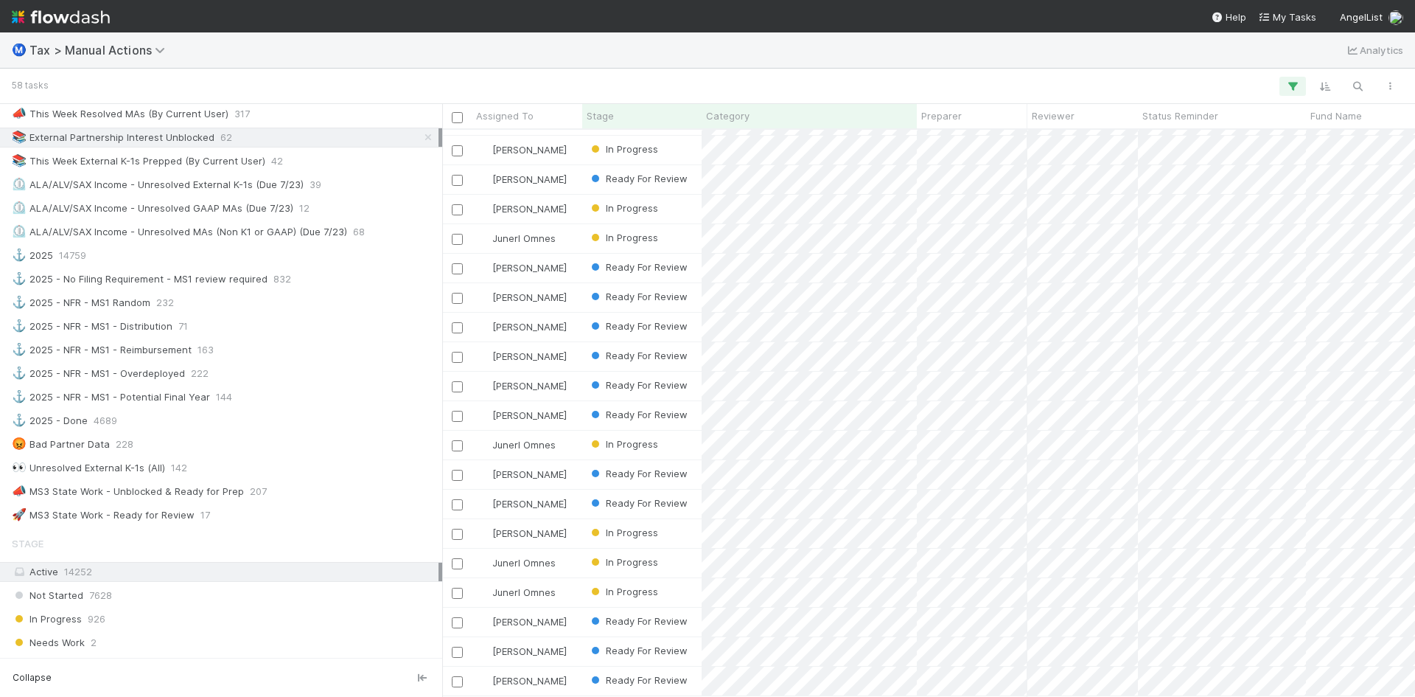
scroll to position [1106, 0]
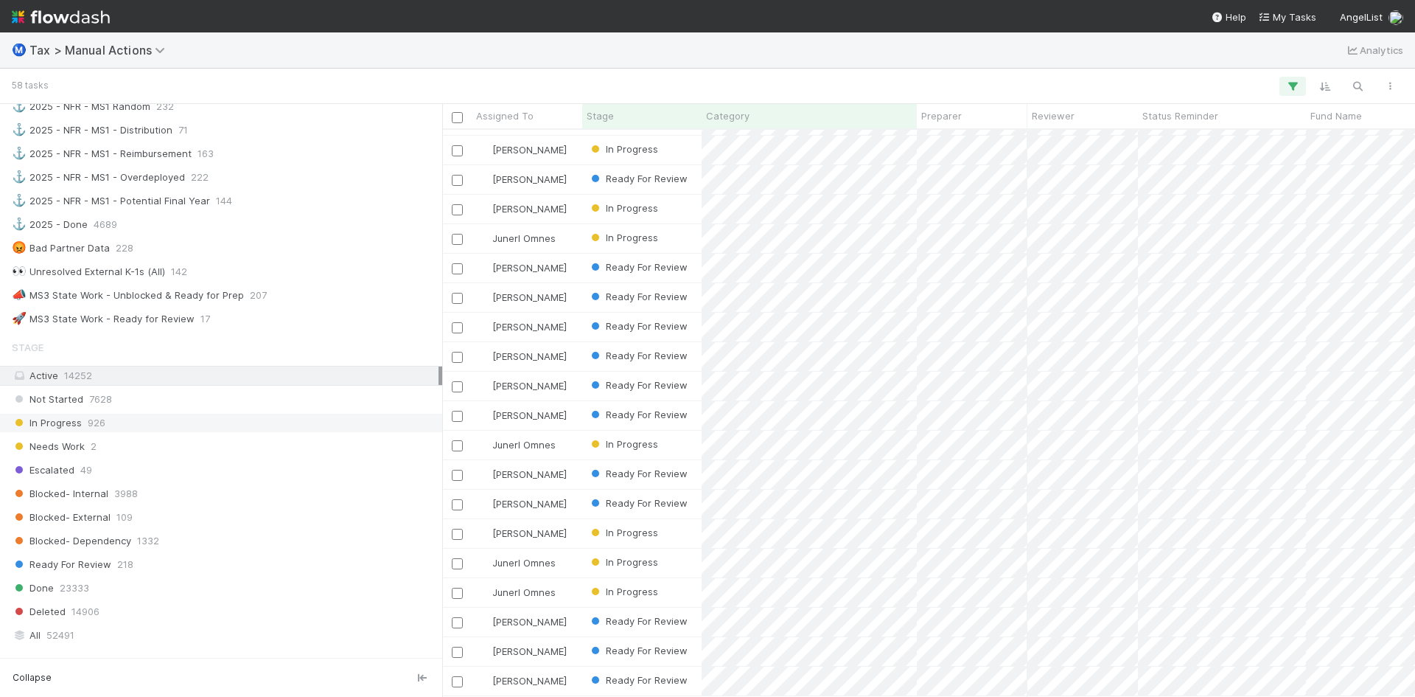
click at [84, 421] on div "In Progress 926" at bounding box center [225, 423] width 427 height 18
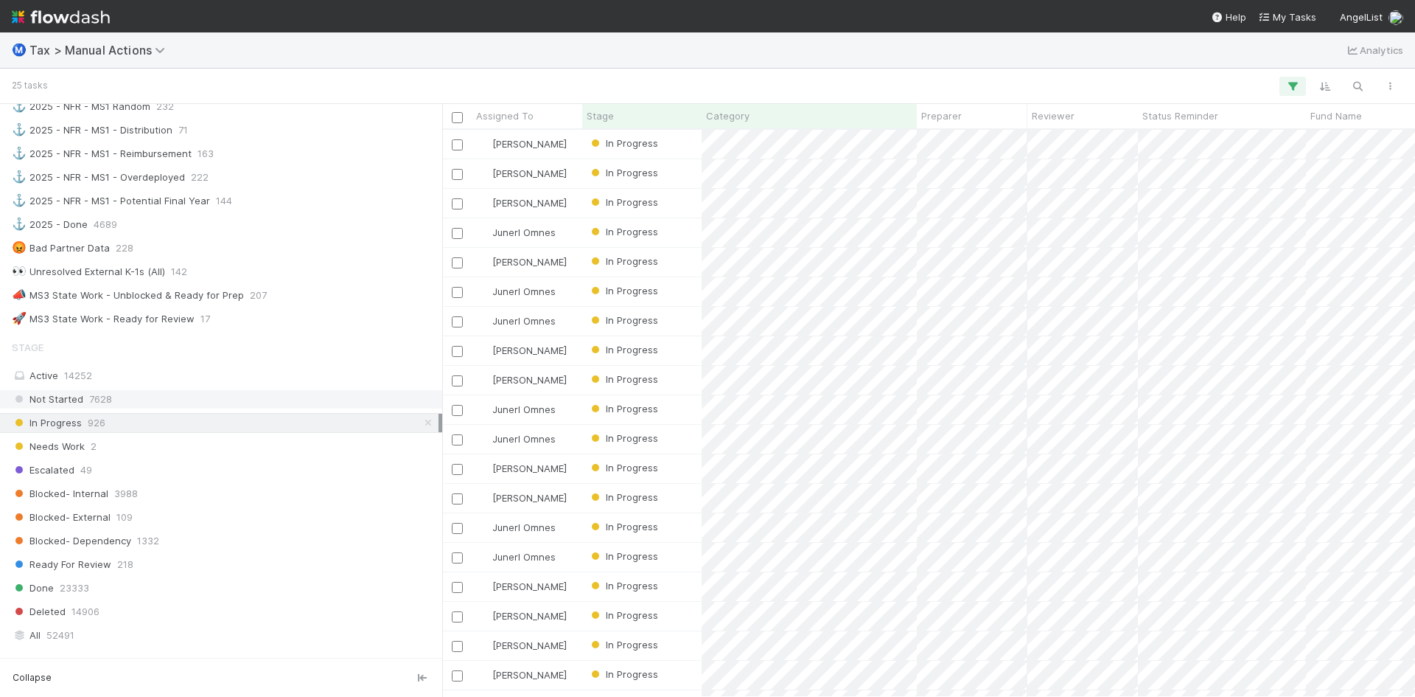
scroll to position [556, 962]
click at [83, 396] on div "Not Started 7628" at bounding box center [225, 399] width 427 height 18
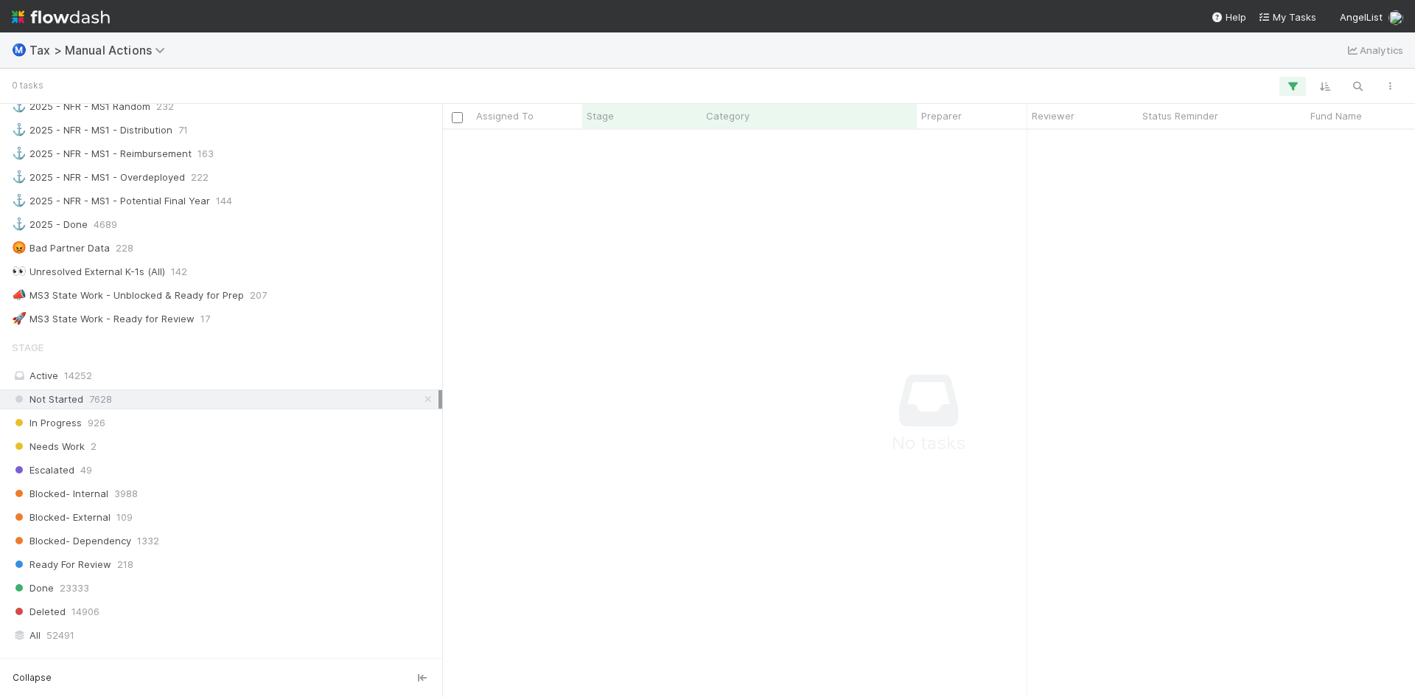
scroll to position [545, 962]
click at [78, 425] on span "In Progress" at bounding box center [47, 423] width 70 height 18
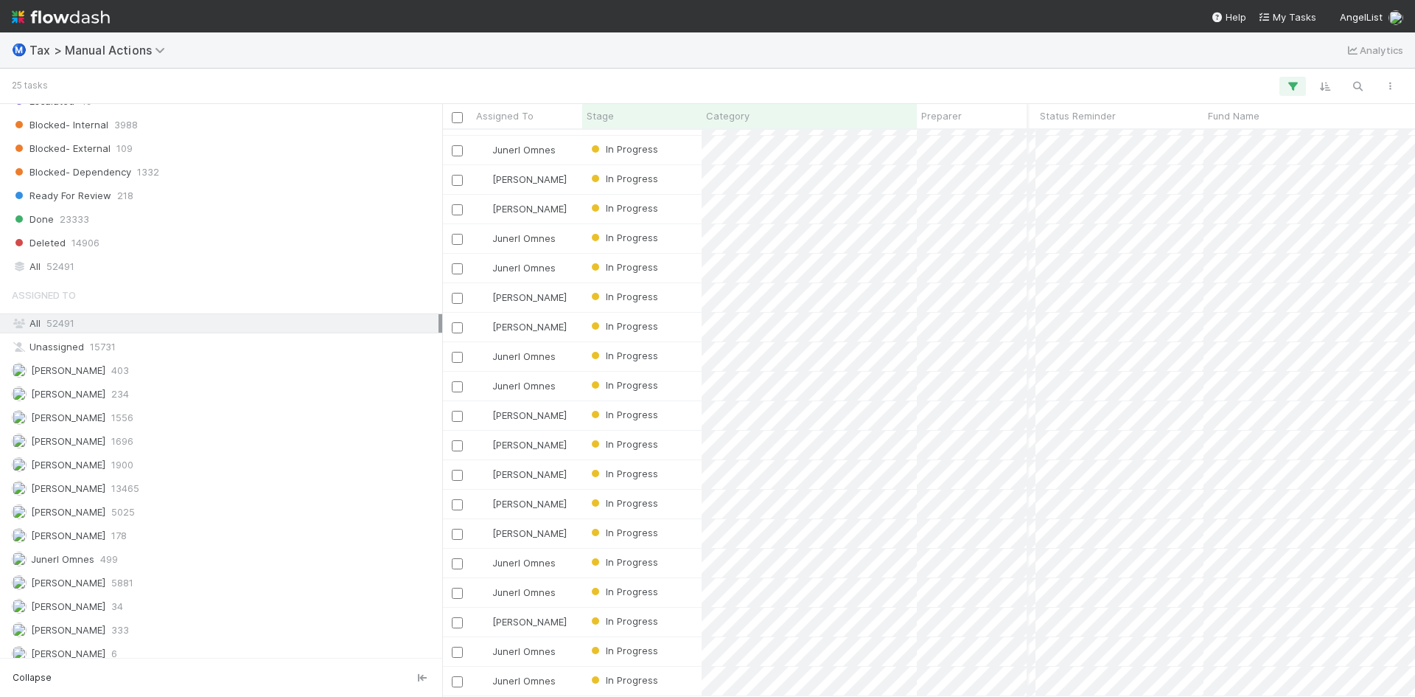
scroll to position [182, 0]
click at [581, 669] on div "Junerl Omnes" at bounding box center [527, 680] width 111 height 29
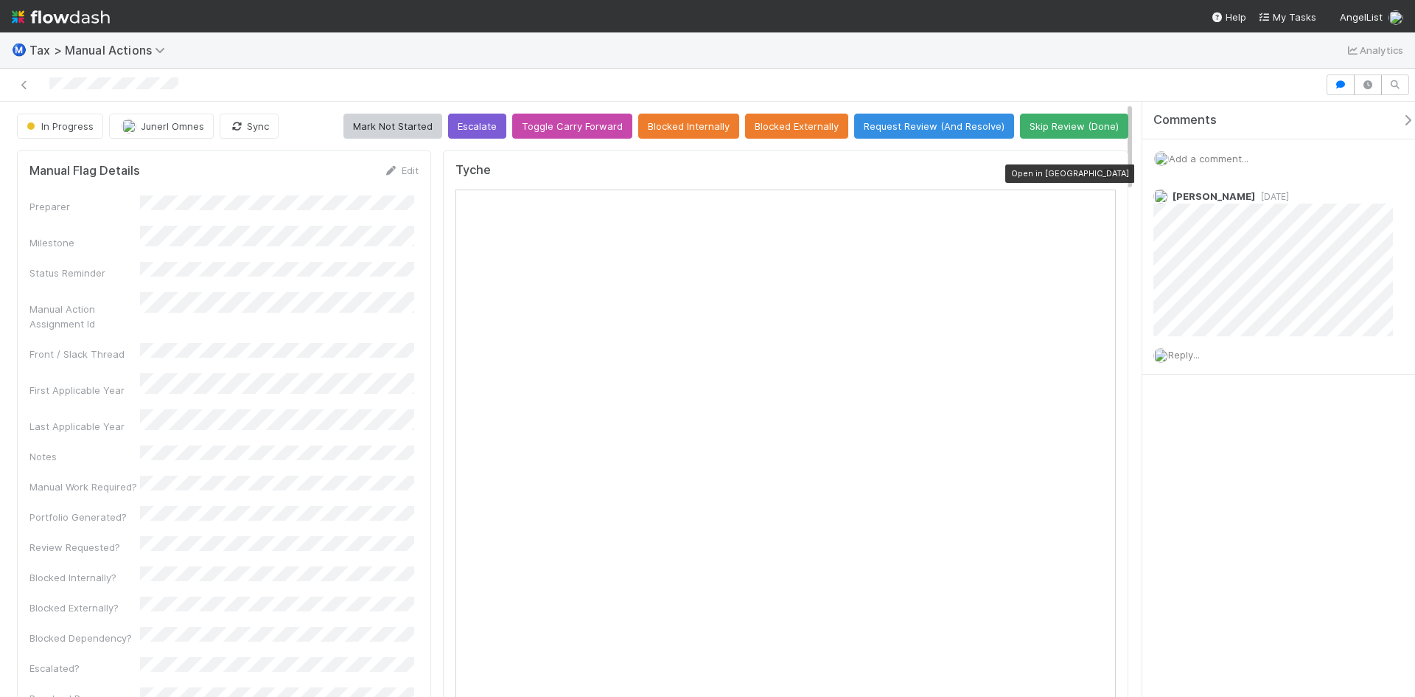
click at [1101, 174] on icon at bounding box center [1108, 174] width 15 height 10
click at [1101, 171] on icon at bounding box center [1108, 174] width 15 height 10
